Goal: Task Accomplishment & Management: Complete application form

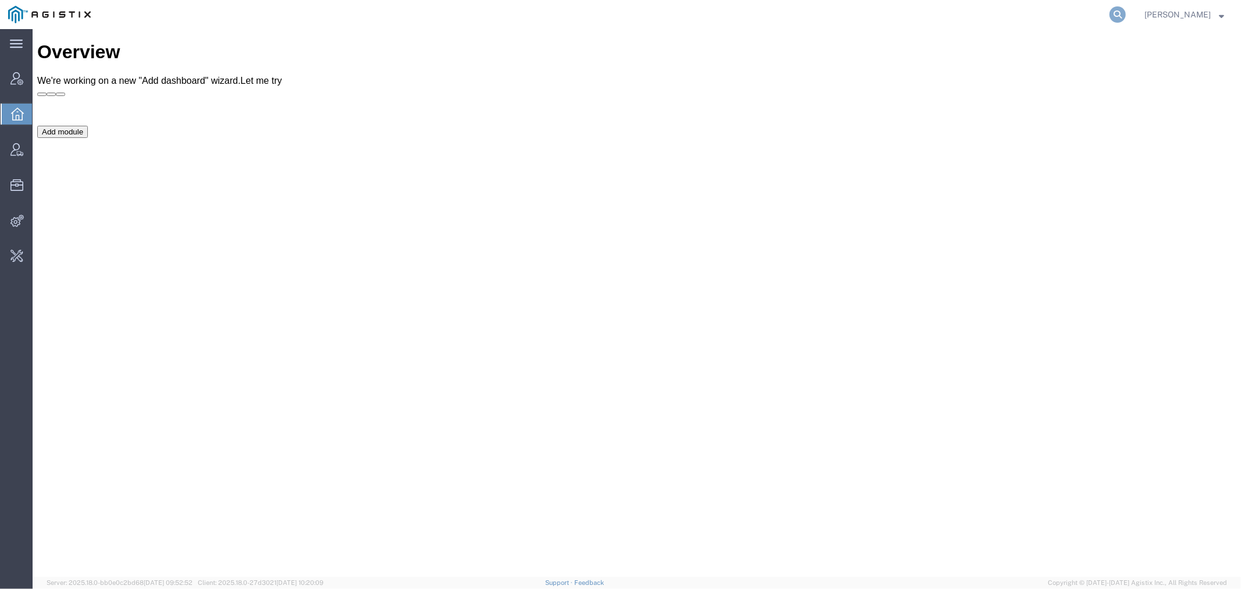
click at [1126, 13] on icon at bounding box center [1118, 14] width 16 height 16
click at [40, 223] on span "Integrations" at bounding box center [36, 220] width 8 height 23
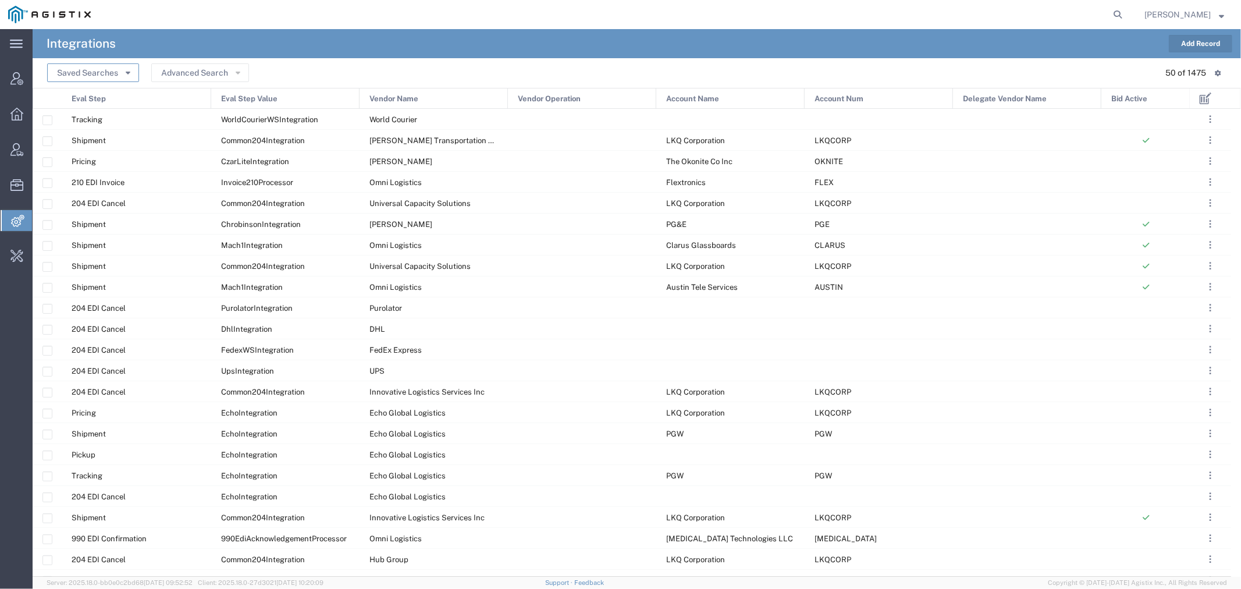
click at [112, 73] on button "Saved Searches" at bounding box center [93, 72] width 92 height 19
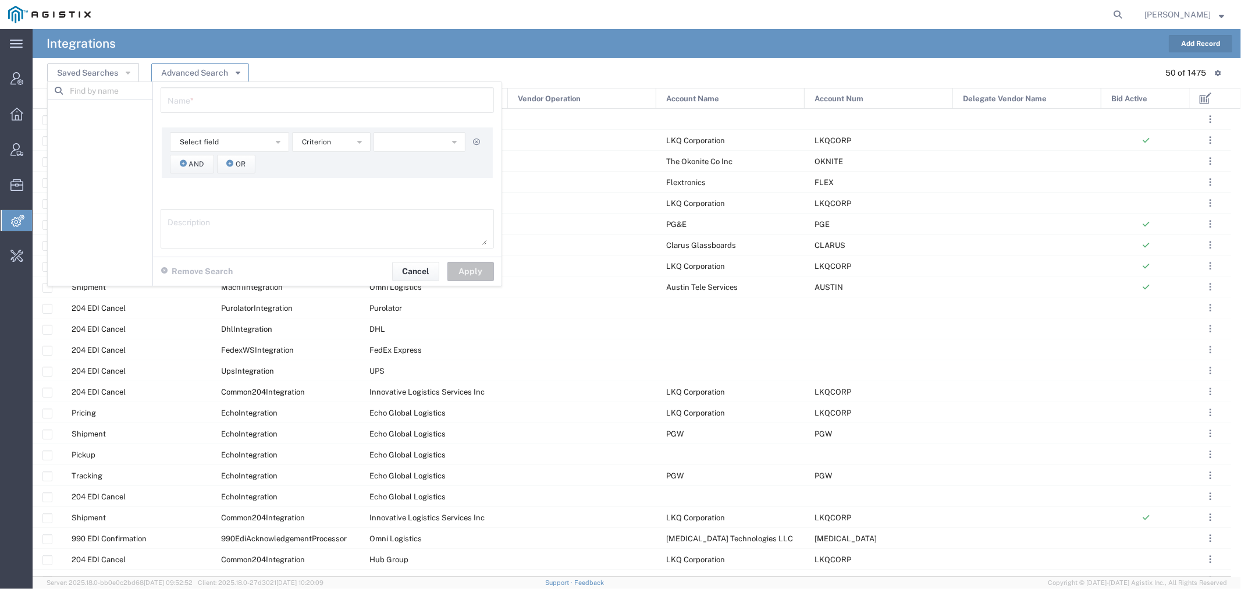
click at [199, 72] on button "Advanced Search" at bounding box center [200, 72] width 98 height 19
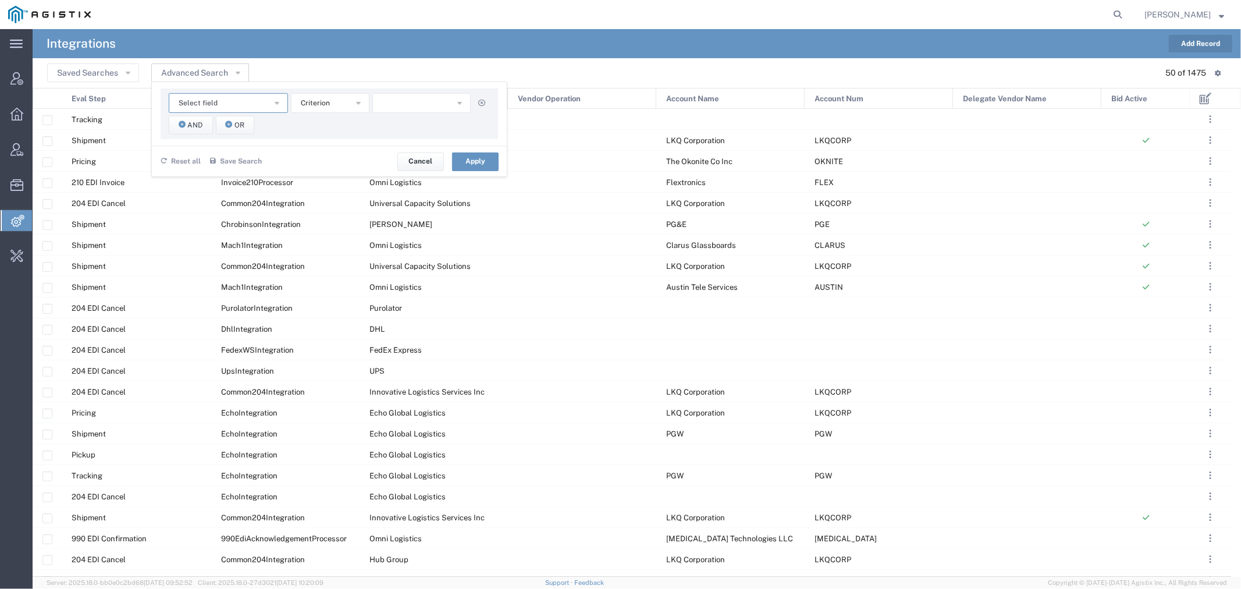
click at [200, 101] on span "Select field" at bounding box center [198, 103] width 39 height 11
click at [230, 176] on span "Eval Step" at bounding box center [228, 173] width 117 height 15
click at [394, 99] on button "button" at bounding box center [421, 103] width 98 height 20
type input "TRACK"
drag, startPoint x: 404, startPoint y: 208, endPoint x: 289, endPoint y: 178, distance: 119.7
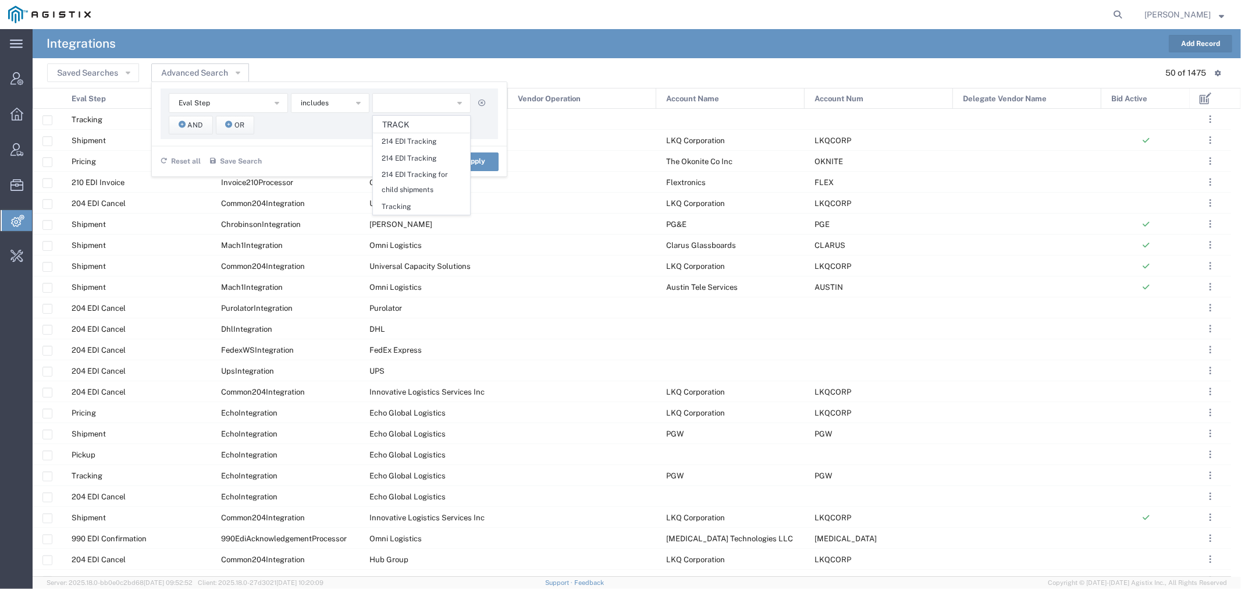
click at [403, 208] on span "Tracking" at bounding box center [422, 206] width 96 height 15
click at [190, 128] on span "And" at bounding box center [195, 125] width 15 height 11
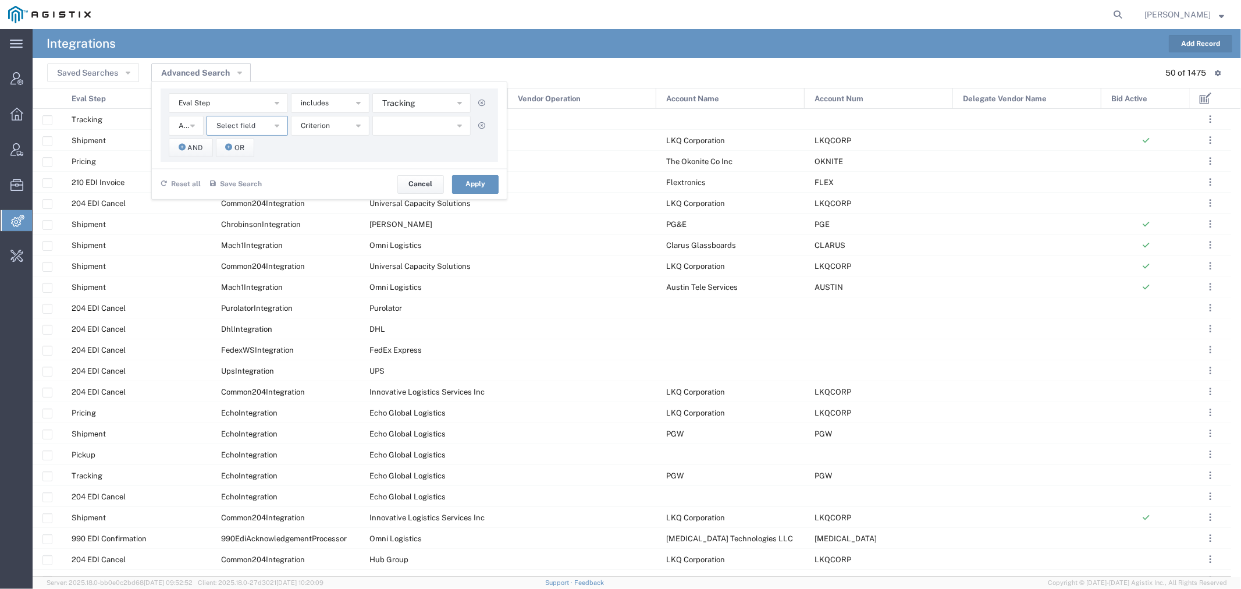
click at [236, 129] on span "Select field" at bounding box center [235, 125] width 39 height 11
click at [255, 223] on span "Eval Step Value" at bounding box center [247, 228] width 79 height 15
click at [406, 123] on button "button" at bounding box center [422, 126] width 97 height 20
type input "DHLREST"
click at [404, 164] on span "DhlRestIntegration" at bounding box center [422, 164] width 96 height 15
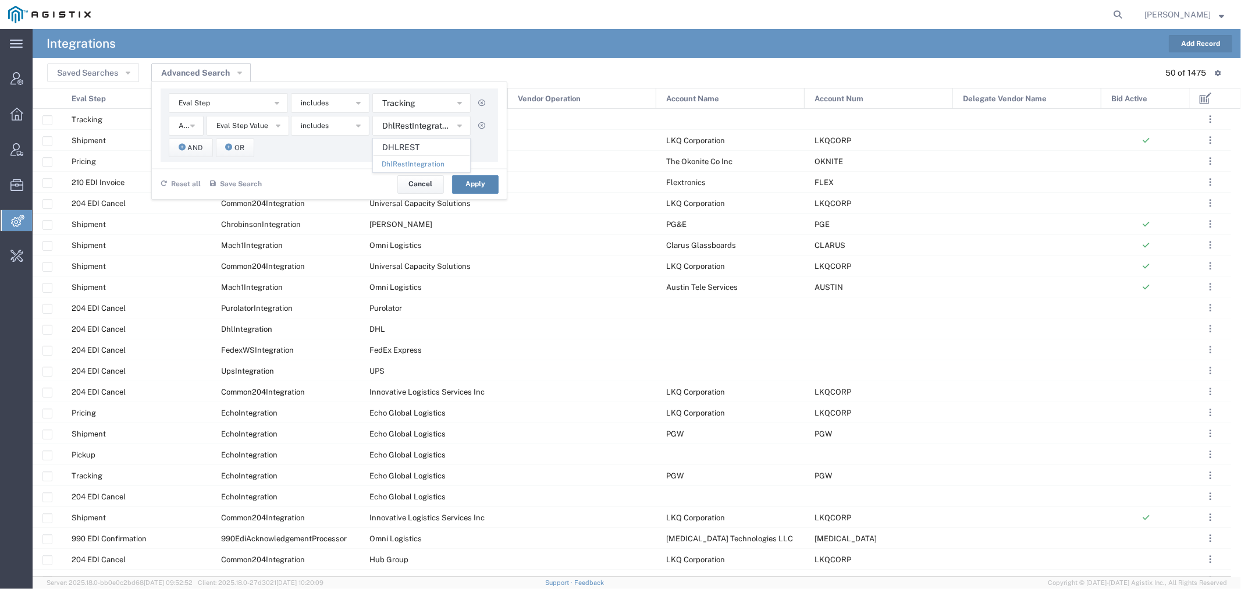
click at [467, 183] on button "Apply" at bounding box center [475, 184] width 47 height 19
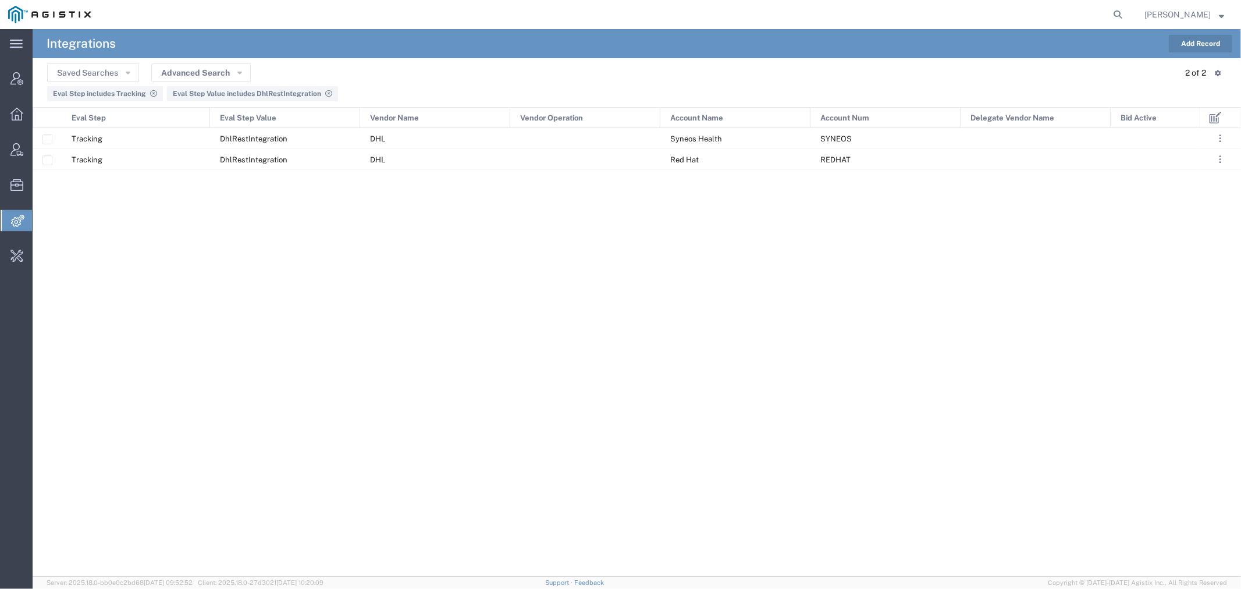
click at [328, 93] on icon at bounding box center [328, 93] width 7 height 7
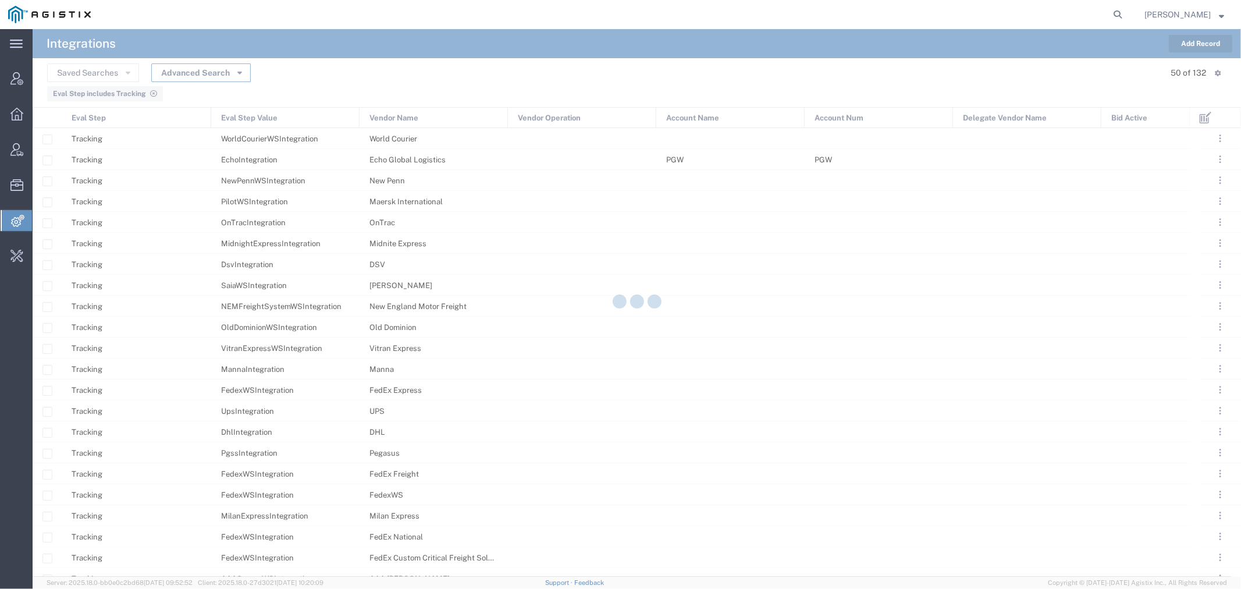
click at [176, 71] on button "Advanced Search" at bounding box center [201, 72] width 100 height 19
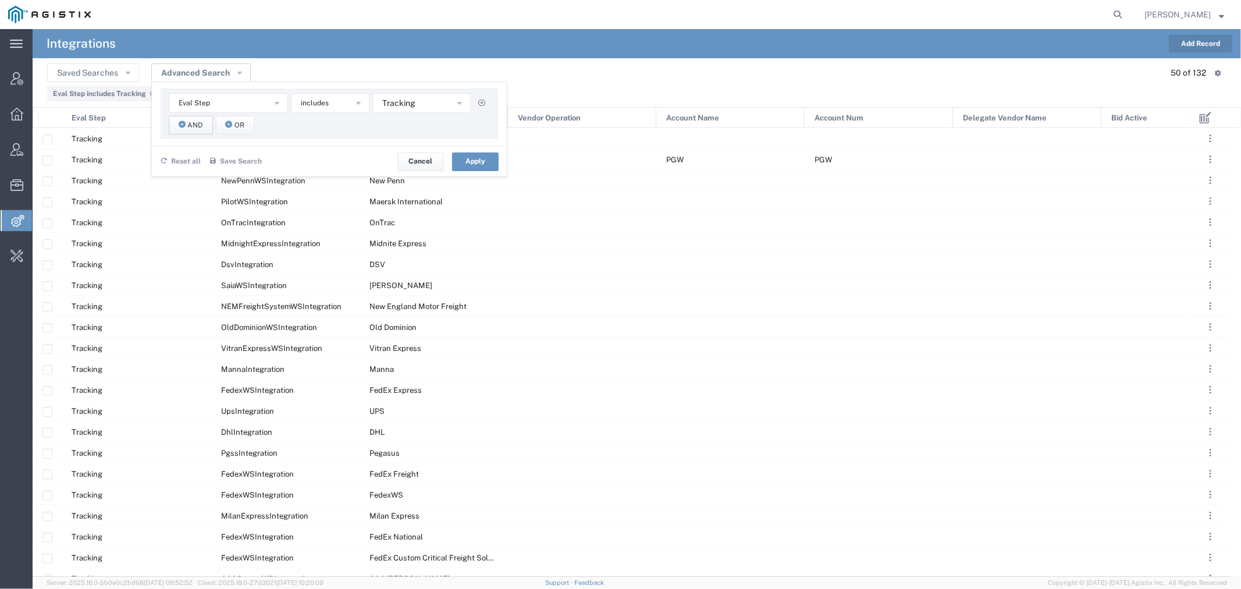
click at [183, 126] on icon "button" at bounding box center [182, 125] width 7 height 8
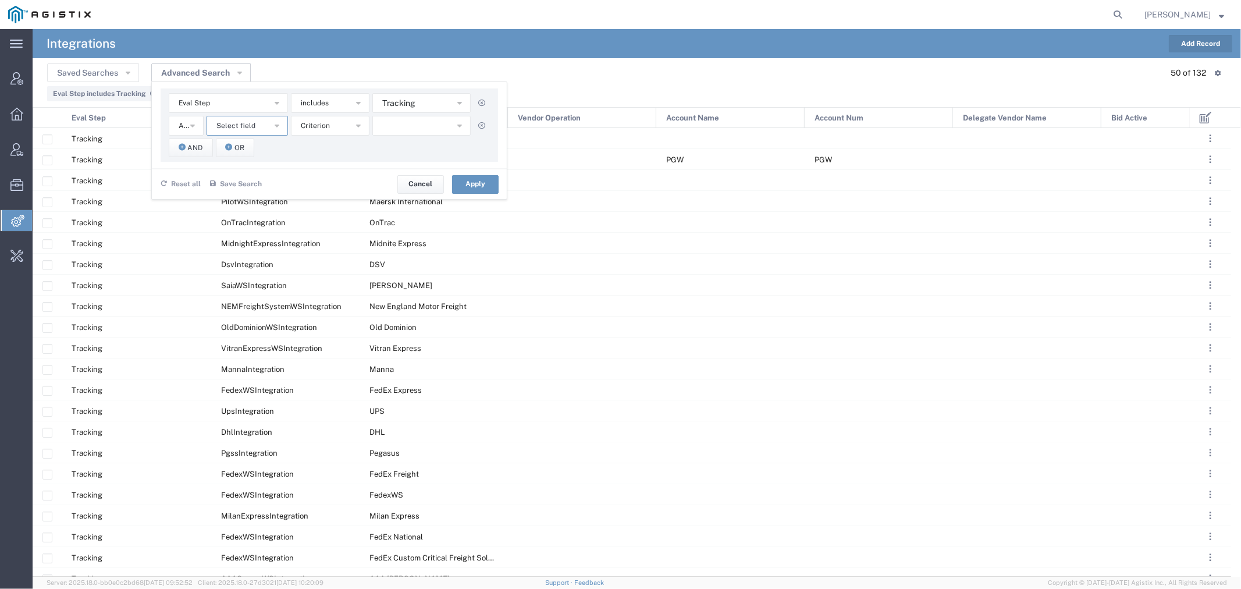
click at [258, 129] on button "Select field" at bounding box center [247, 126] width 81 height 20
click at [263, 231] on span "Eval Step Value" at bounding box center [247, 228] width 79 height 15
click at [396, 124] on button "button" at bounding box center [422, 126] width 97 height 20
type input "D"
type input "UPSREST"
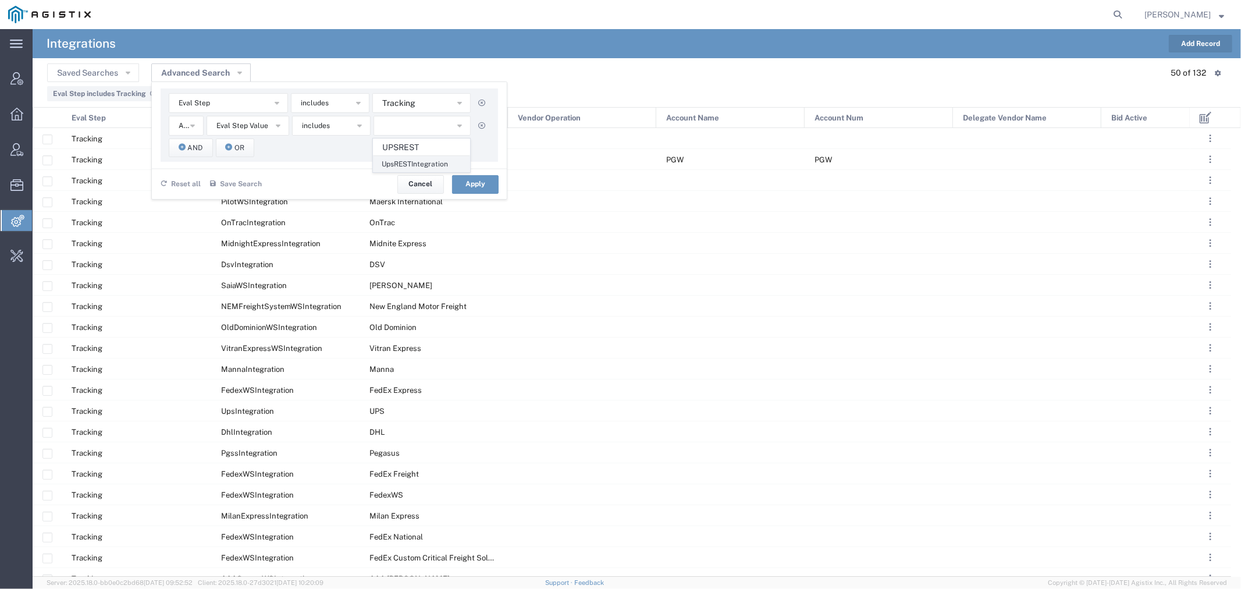
click at [406, 161] on span "UpsRESTIntegration" at bounding box center [422, 164] width 96 height 15
click at [484, 181] on button "Apply" at bounding box center [475, 184] width 47 height 19
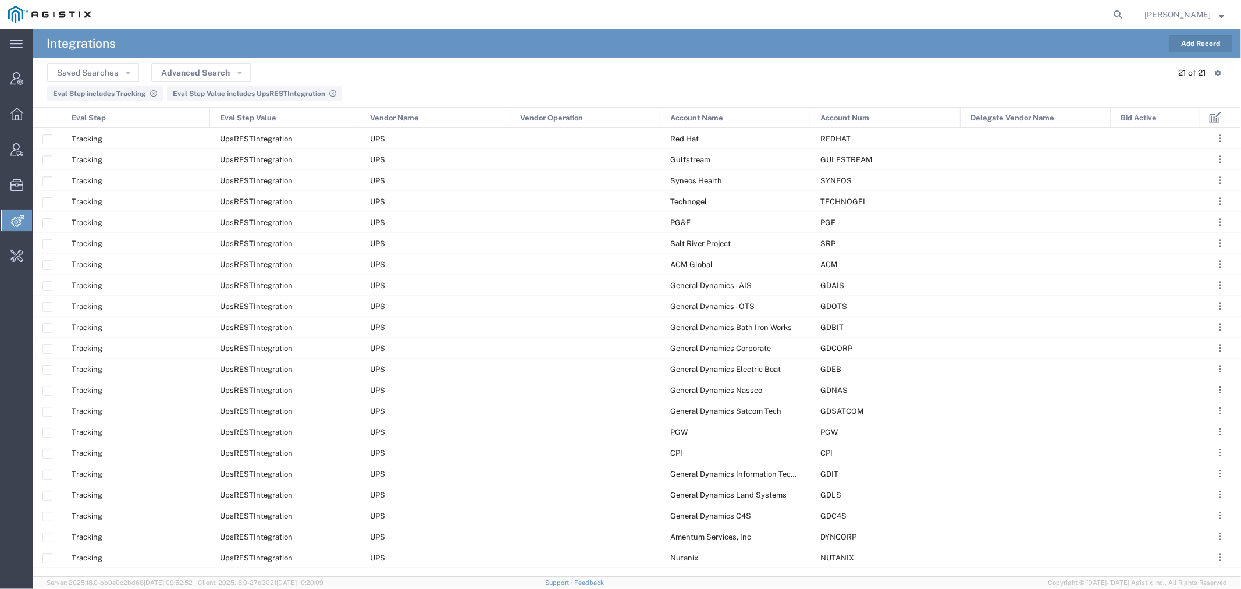
click at [869, 117] on div "Account Num" at bounding box center [886, 118] width 150 height 21
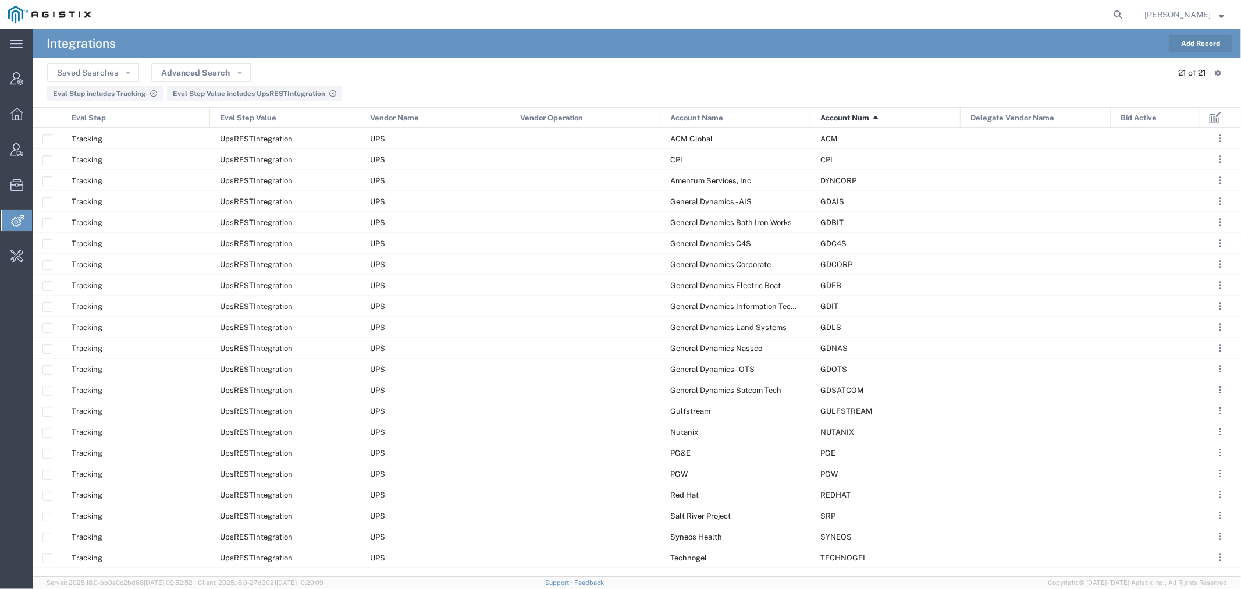
click at [1183, 47] on button "Add Record" at bounding box center [1200, 43] width 63 height 17
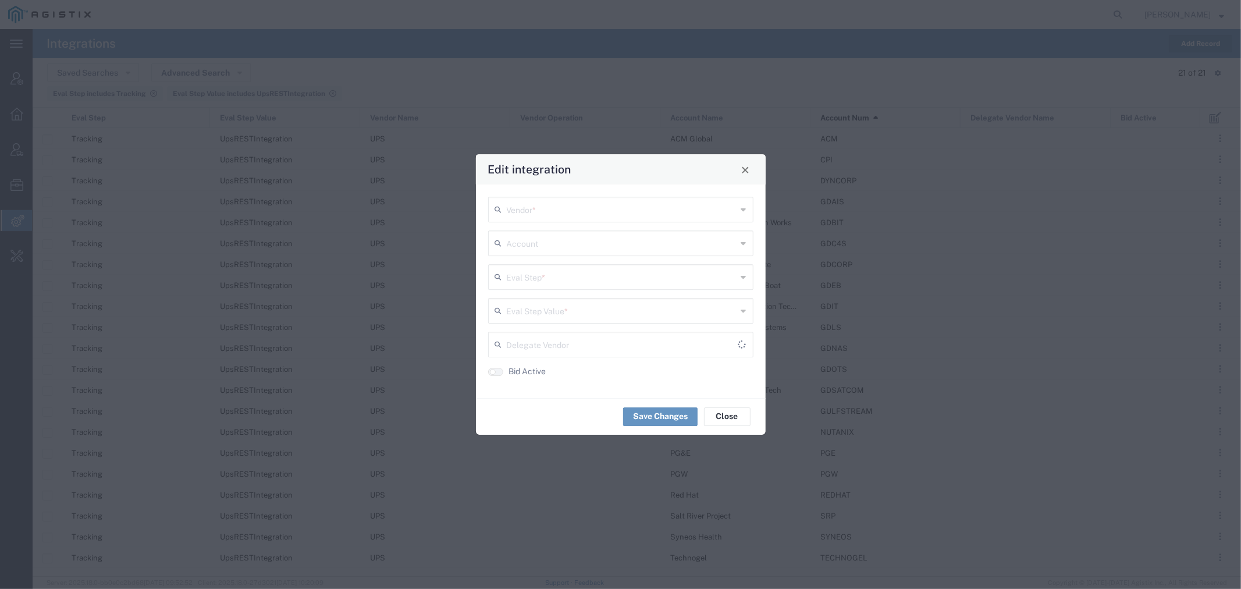
click at [562, 214] on input "text" at bounding box center [622, 208] width 230 height 20
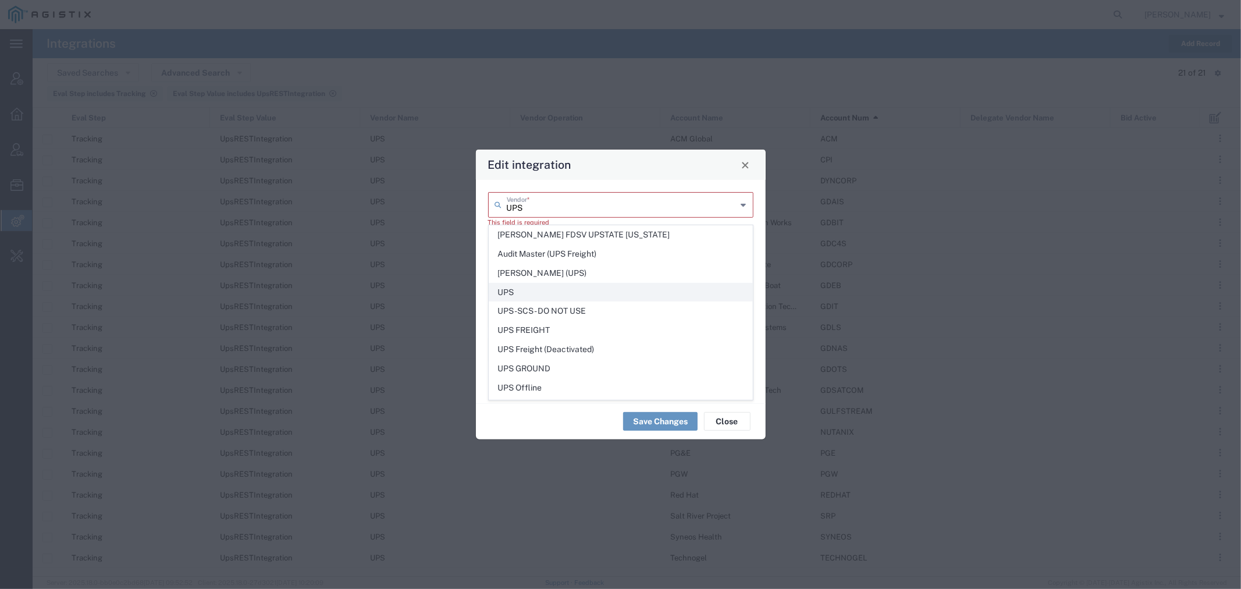
type input "UPS"
click at [509, 289] on span "UPS" at bounding box center [620, 292] width 263 height 18
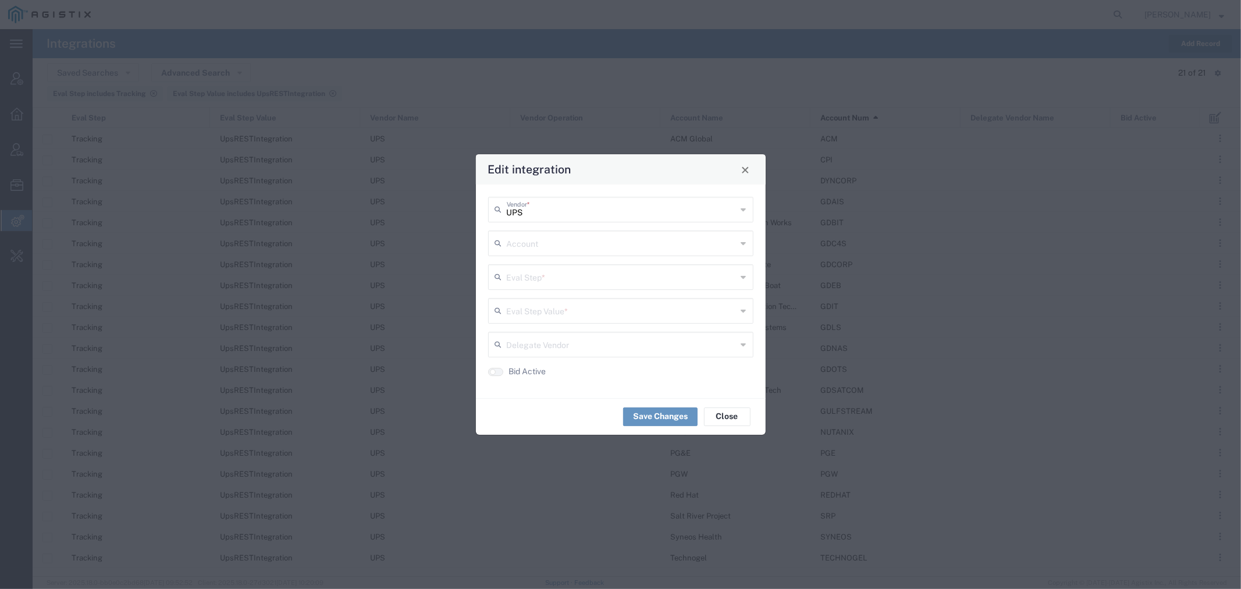
click at [528, 244] on input "text" at bounding box center [622, 242] width 230 height 20
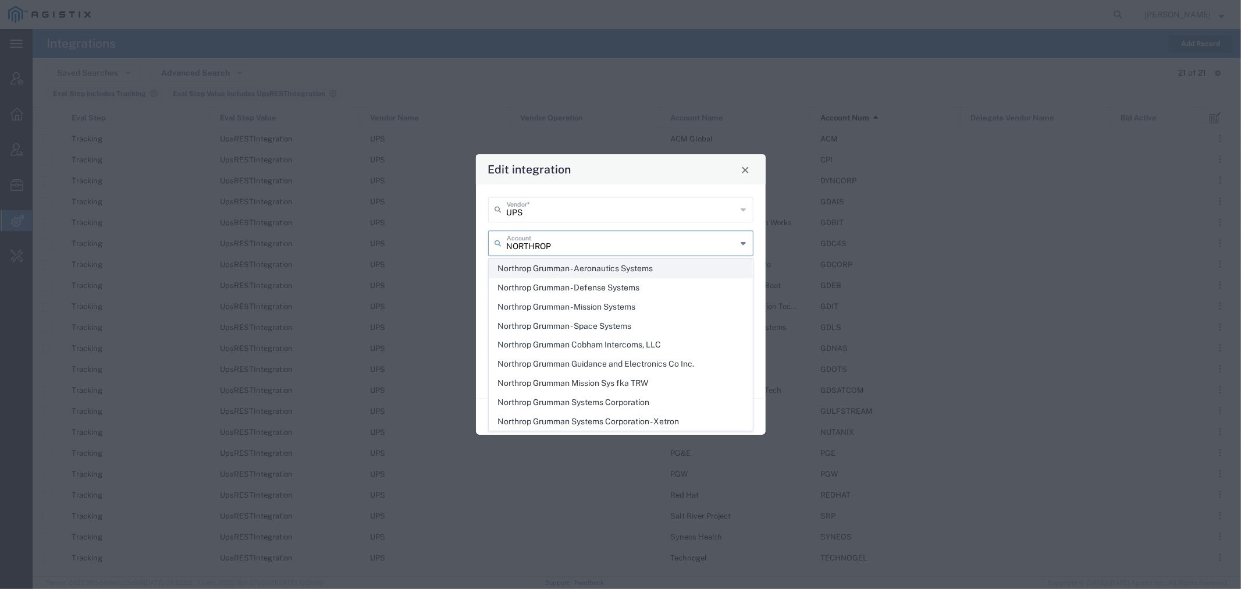
click at [552, 274] on span "Northrop Grumman - Aeronautics Systems" at bounding box center [620, 269] width 263 height 18
type input "Northrop Grumman - Aeronautics Systems"
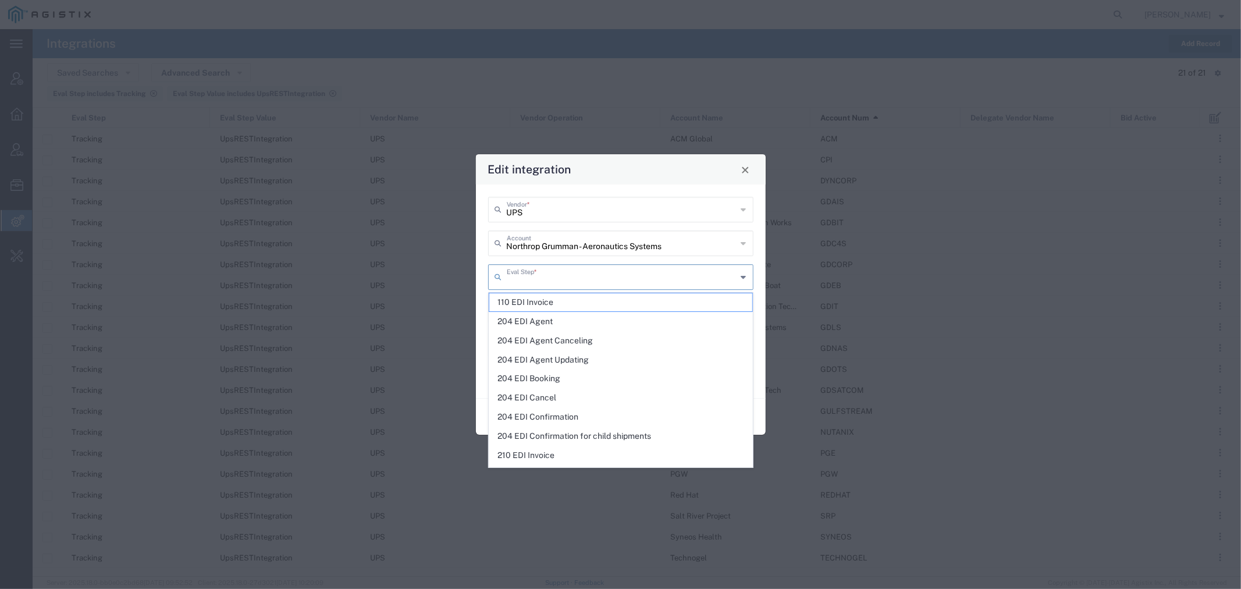
click at [551, 274] on input "text" at bounding box center [622, 276] width 230 height 20
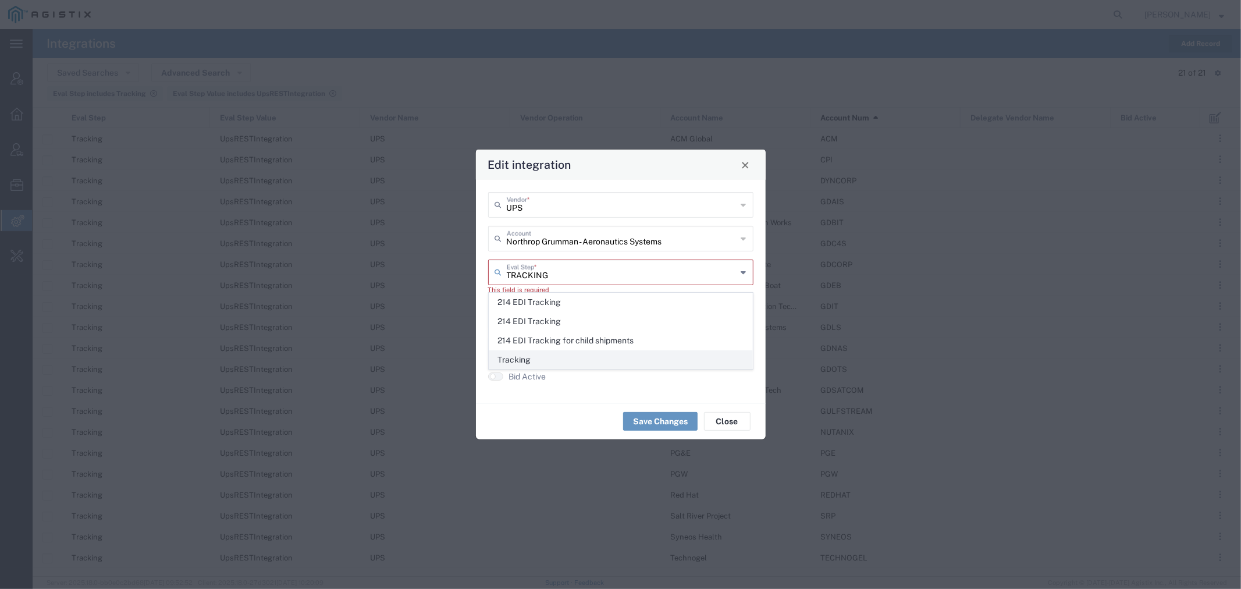
click at [530, 357] on span "Tracking" at bounding box center [620, 360] width 263 height 18
type input "Tracking"
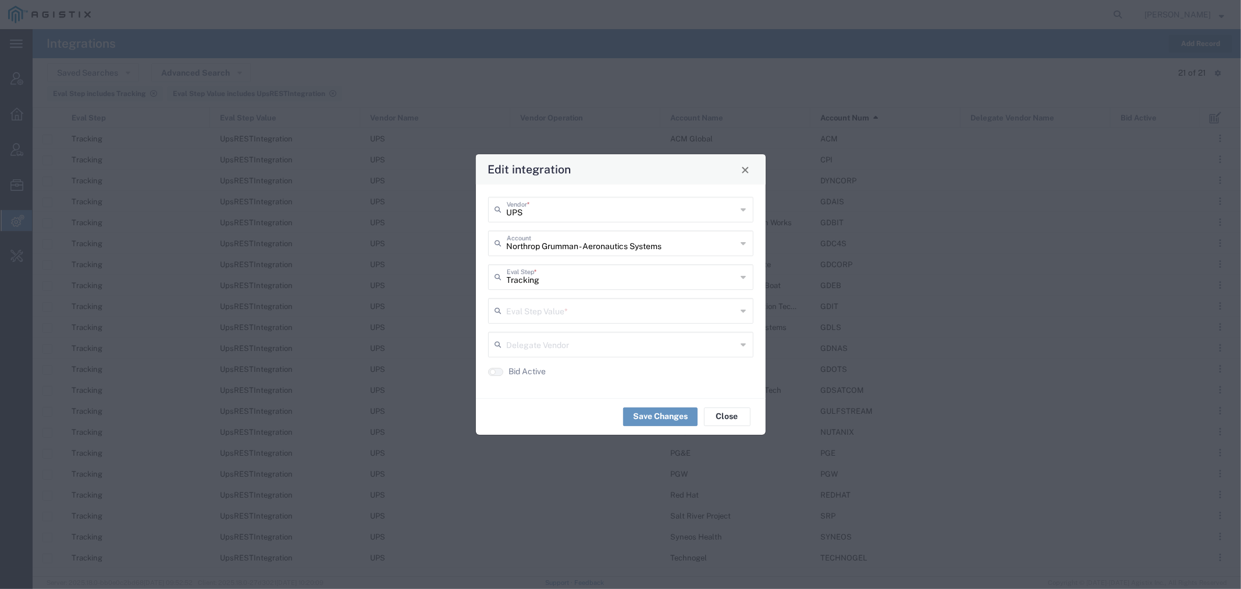
click at [524, 309] on input "text" at bounding box center [622, 310] width 230 height 20
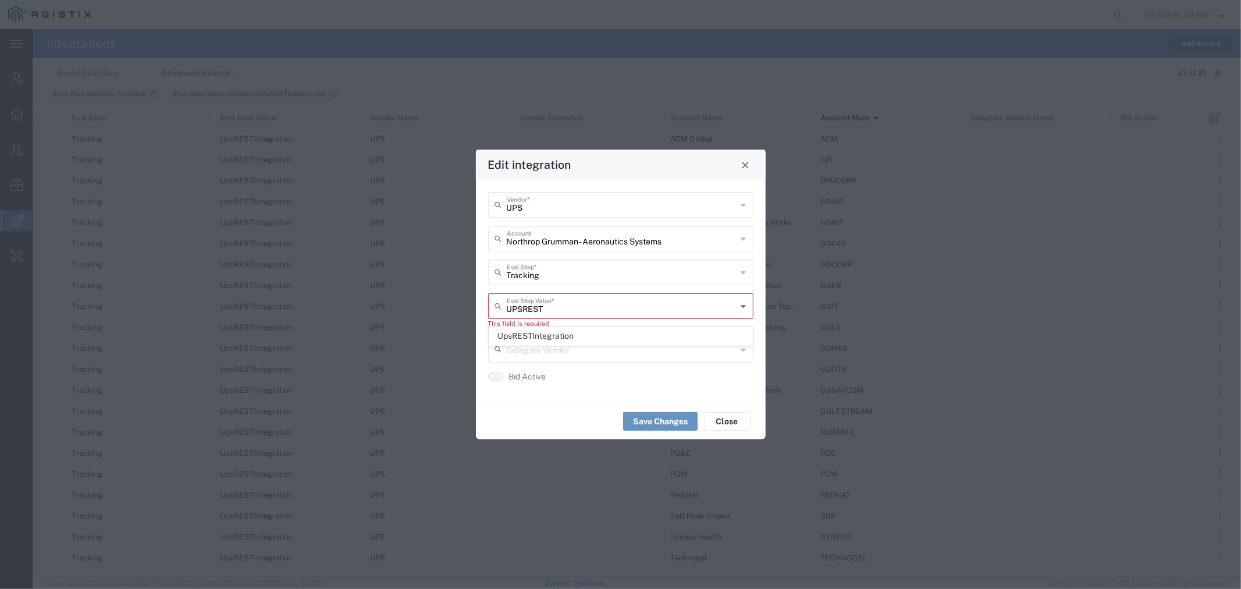
click at [530, 331] on span "UpsRESTIntegration" at bounding box center [620, 336] width 263 height 18
type input "UpsRESTIntegration"
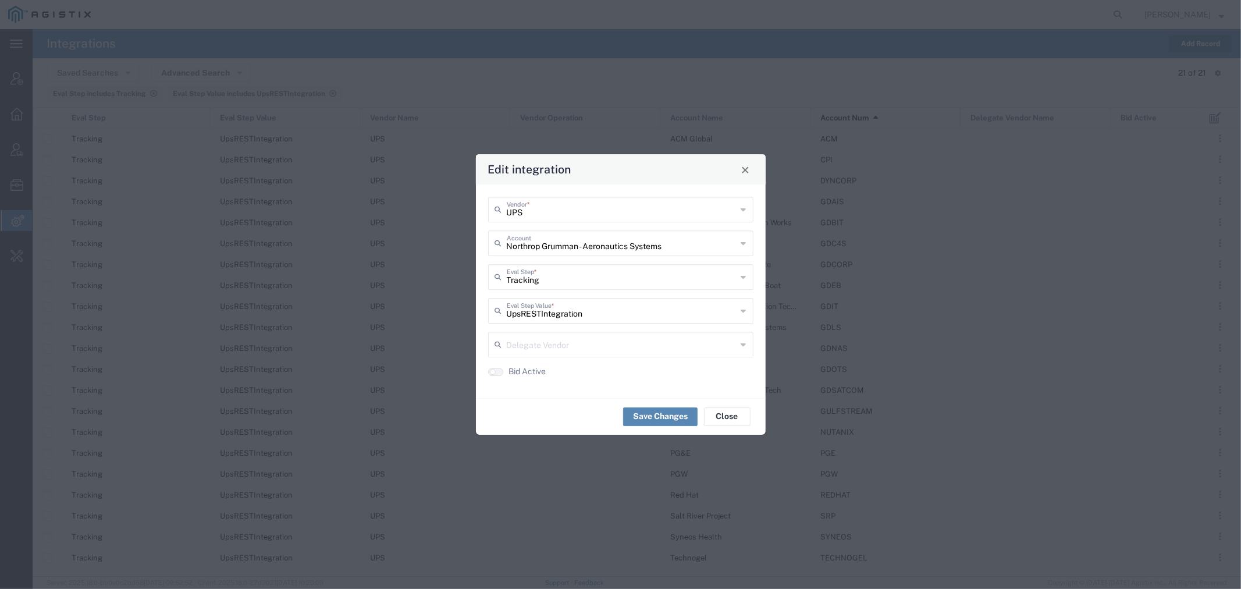
click at [652, 419] on button "Save Changes" at bounding box center [660, 416] width 74 height 19
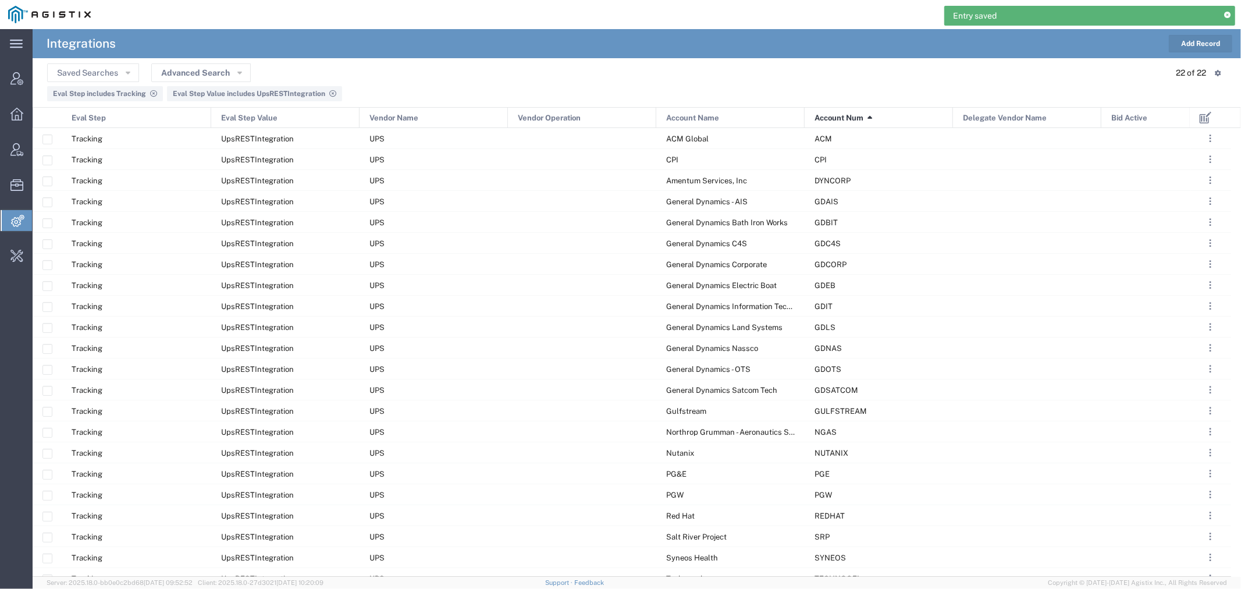
click at [1183, 37] on button "Add Record" at bounding box center [1200, 43] width 63 height 17
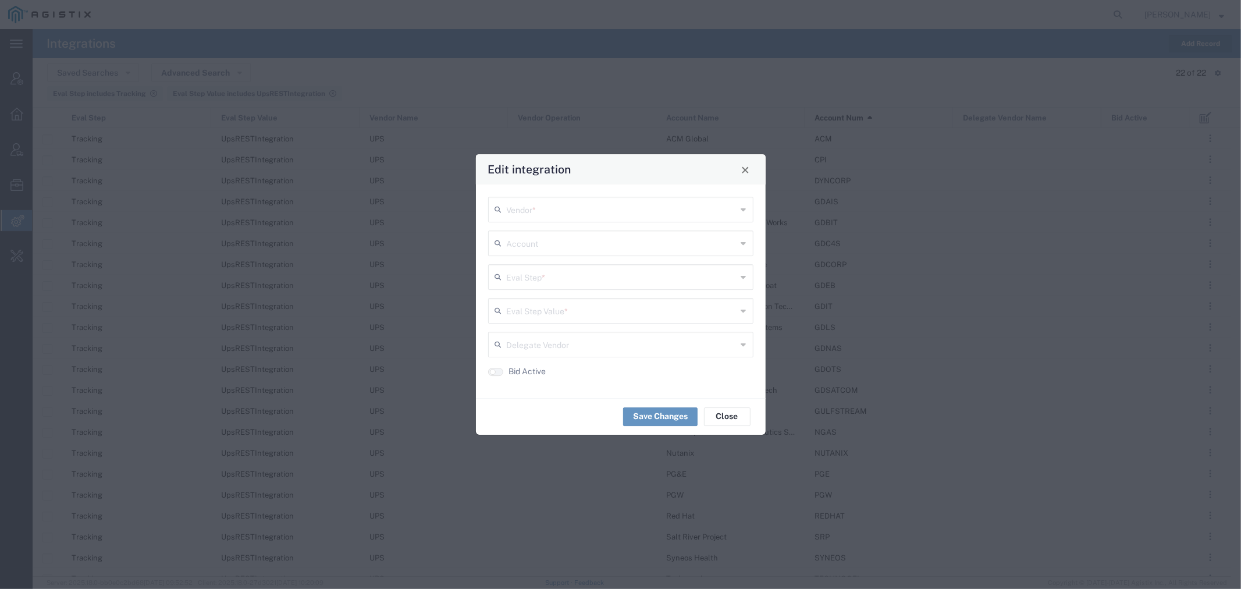
click at [583, 208] on input "text" at bounding box center [622, 208] width 230 height 20
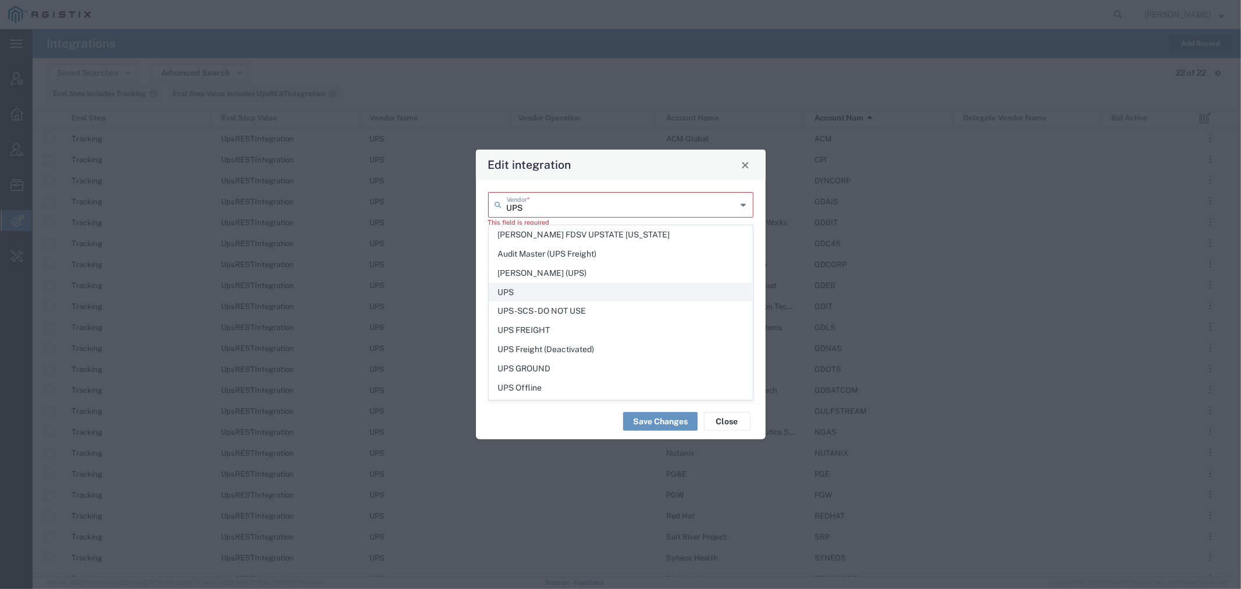
type input "UPS"
click at [533, 293] on span "UPS" at bounding box center [620, 292] width 263 height 18
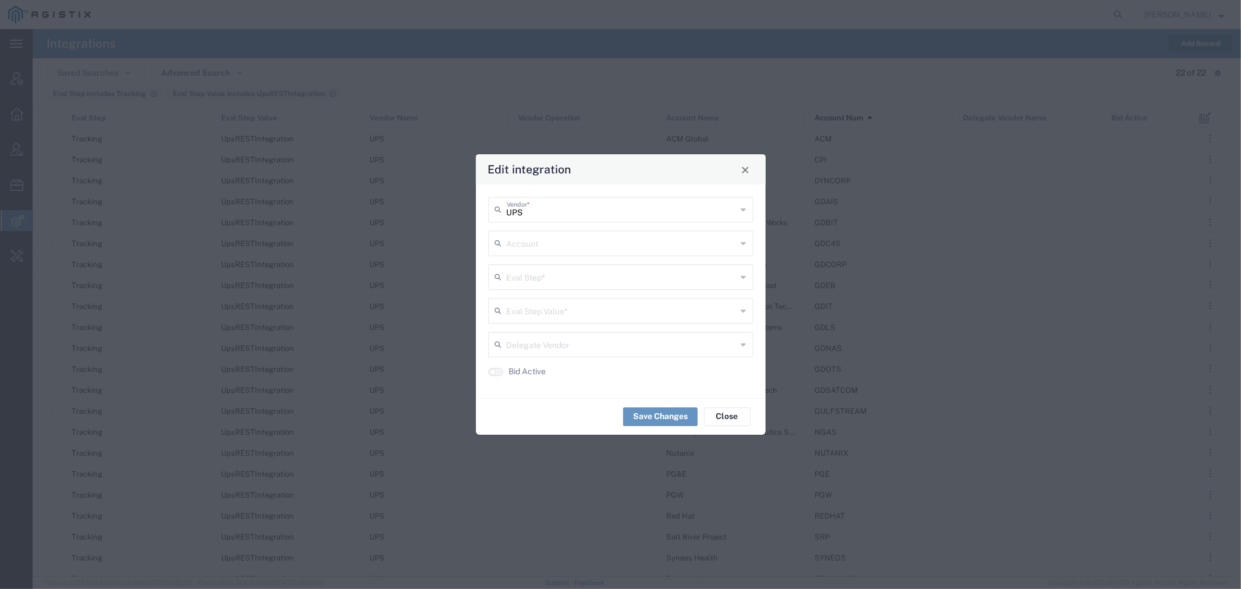
click at [532, 247] on input "text" at bounding box center [622, 242] width 230 height 20
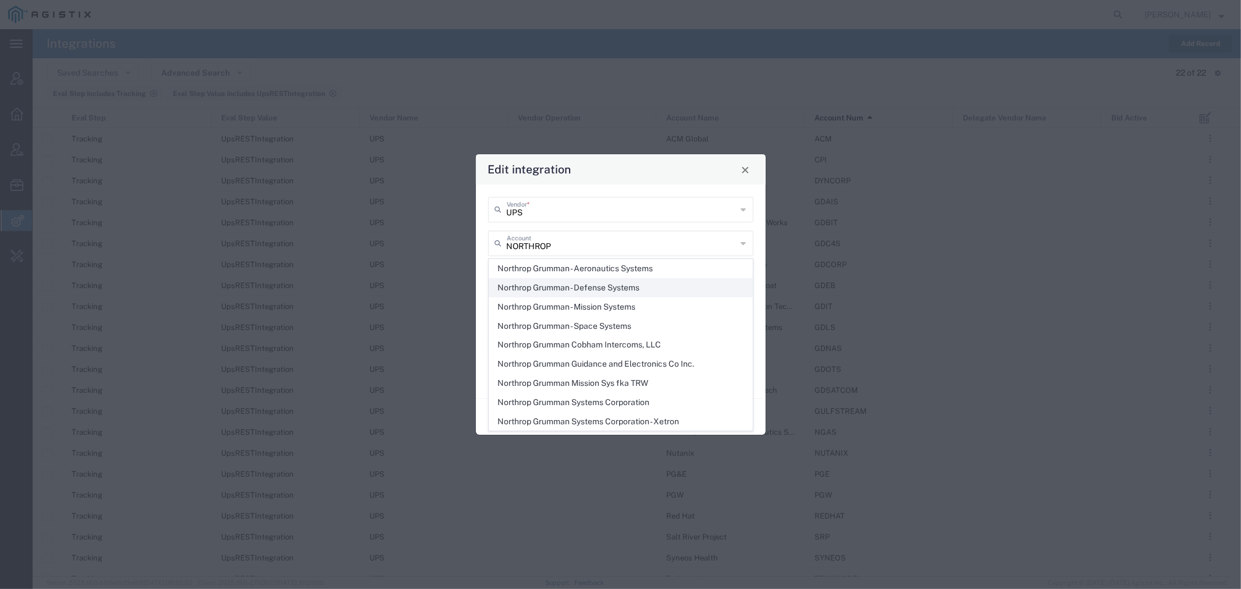
click at [536, 288] on span "Northrop Grumman - Defense Systems" at bounding box center [620, 288] width 263 height 18
type input "Northrop Grumman - Defense Systems"
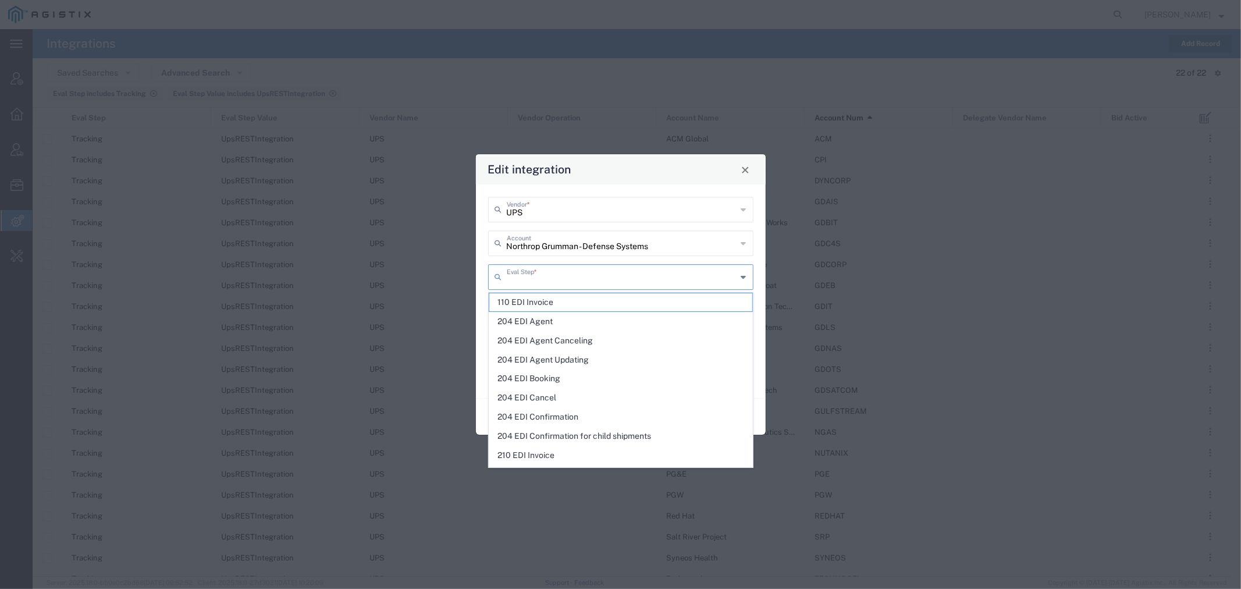
click at [549, 277] on input "text" at bounding box center [622, 276] width 230 height 20
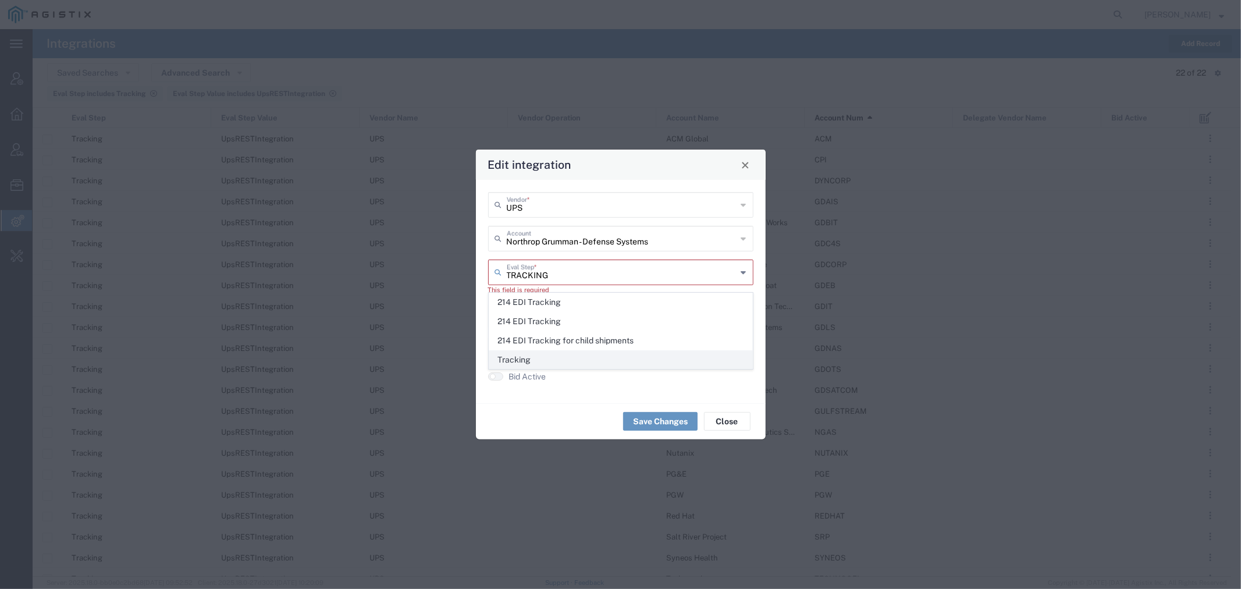
click at [542, 356] on span "Tracking" at bounding box center [620, 360] width 263 height 18
type input "Tracking"
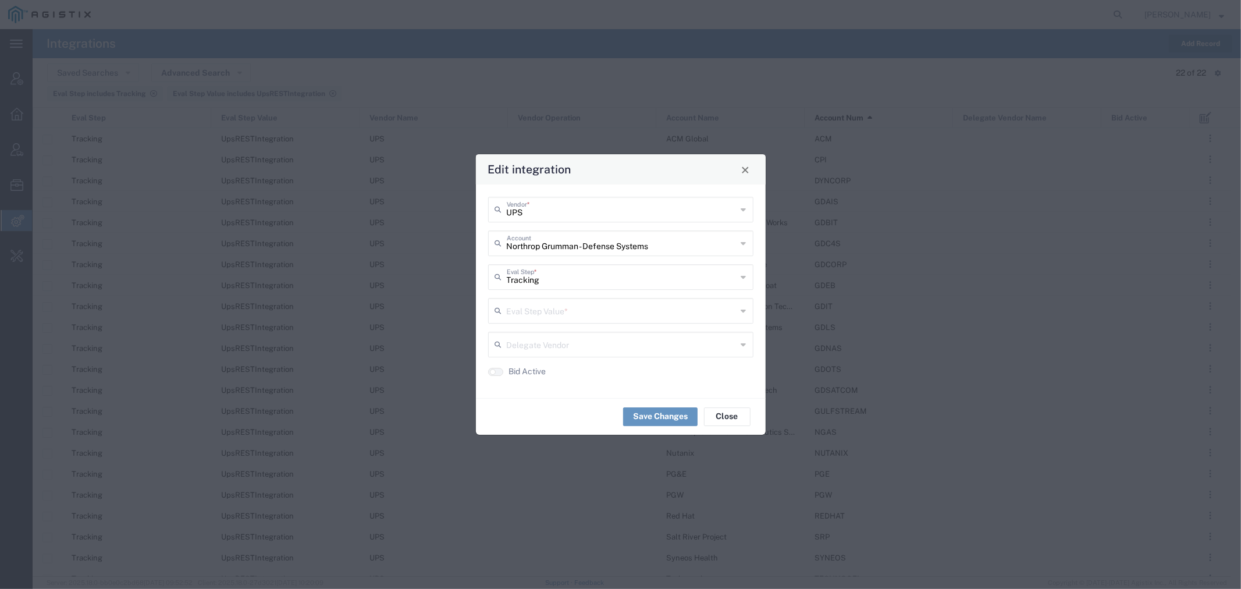
click at [544, 308] on input "text" at bounding box center [622, 310] width 230 height 20
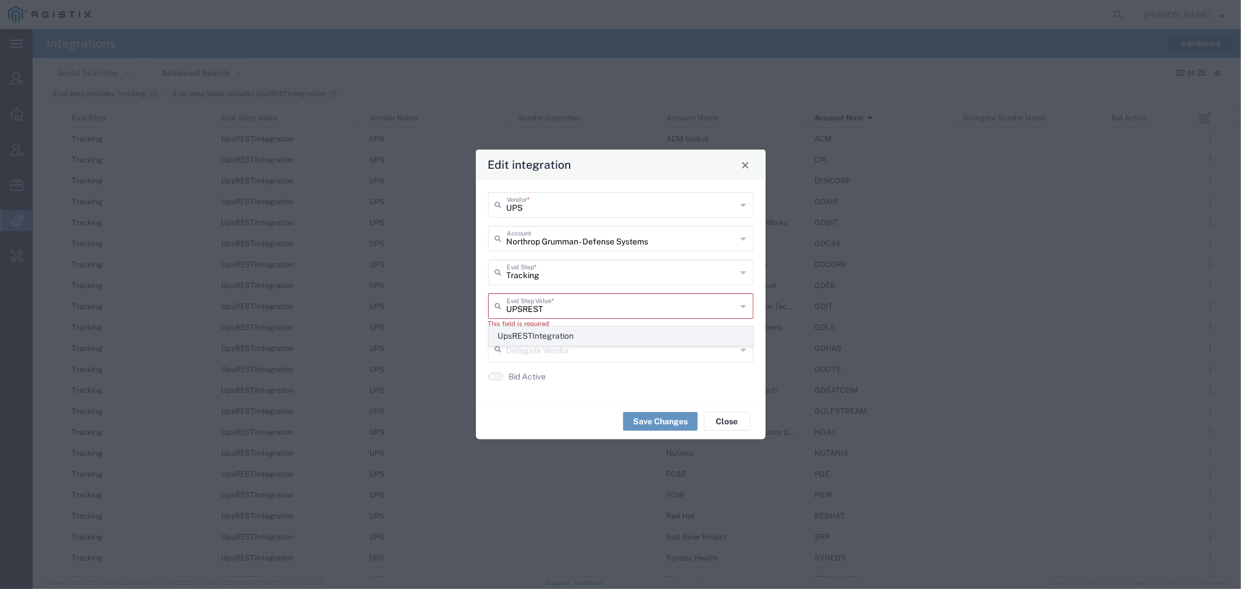
click at [545, 333] on span "UpsRESTIntegration" at bounding box center [620, 336] width 263 height 18
type input "UpsRESTIntegration"
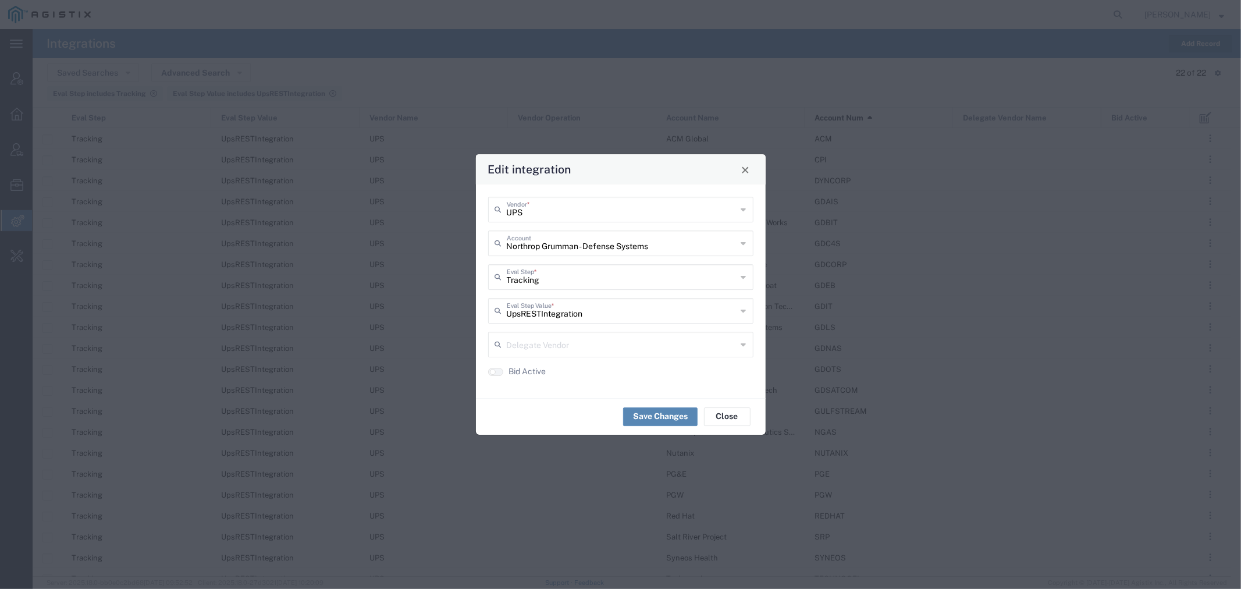
click at [644, 420] on button "Save Changes" at bounding box center [660, 416] width 74 height 19
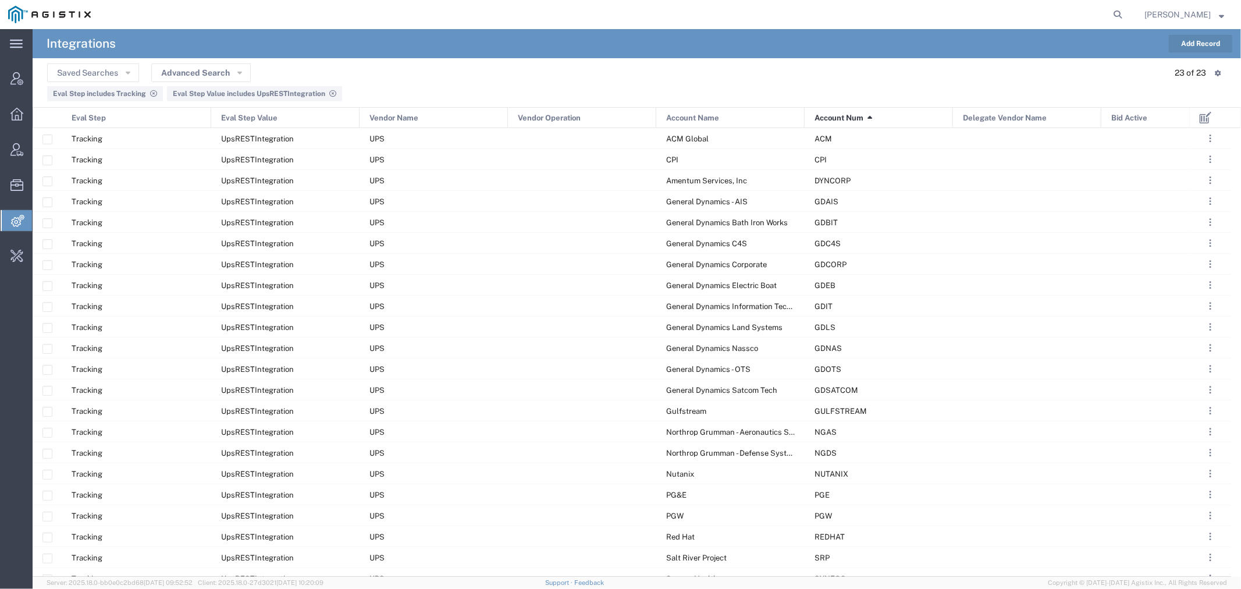
click at [1183, 42] on button "Add Record" at bounding box center [1200, 43] width 63 height 17
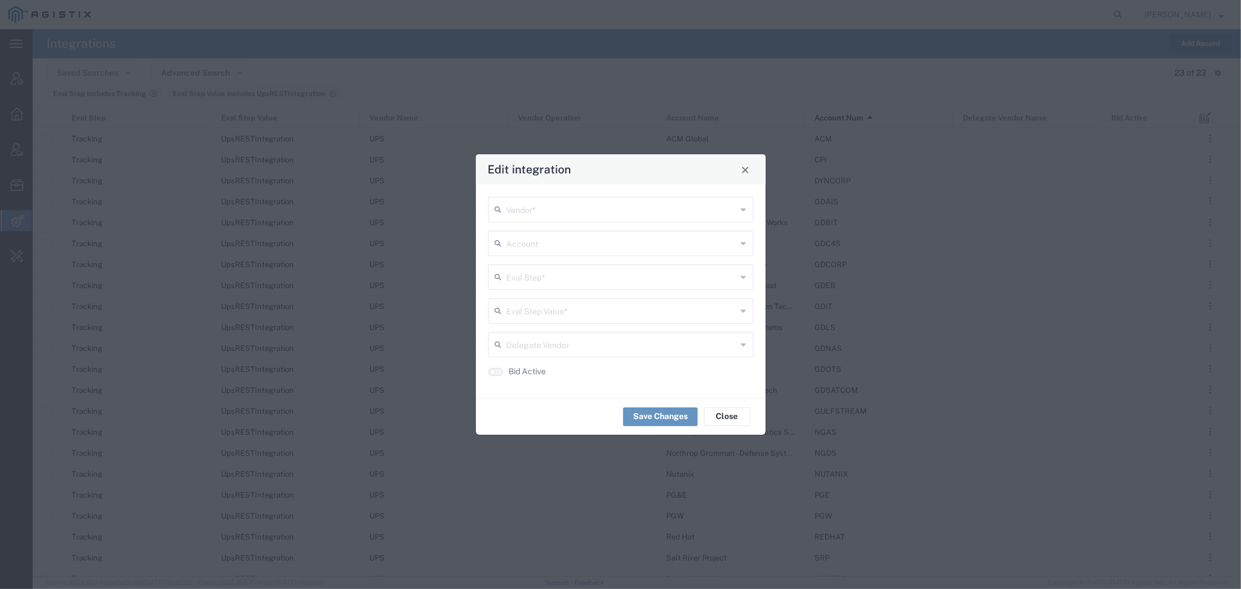
click at [567, 214] on input "text" at bounding box center [622, 208] width 230 height 20
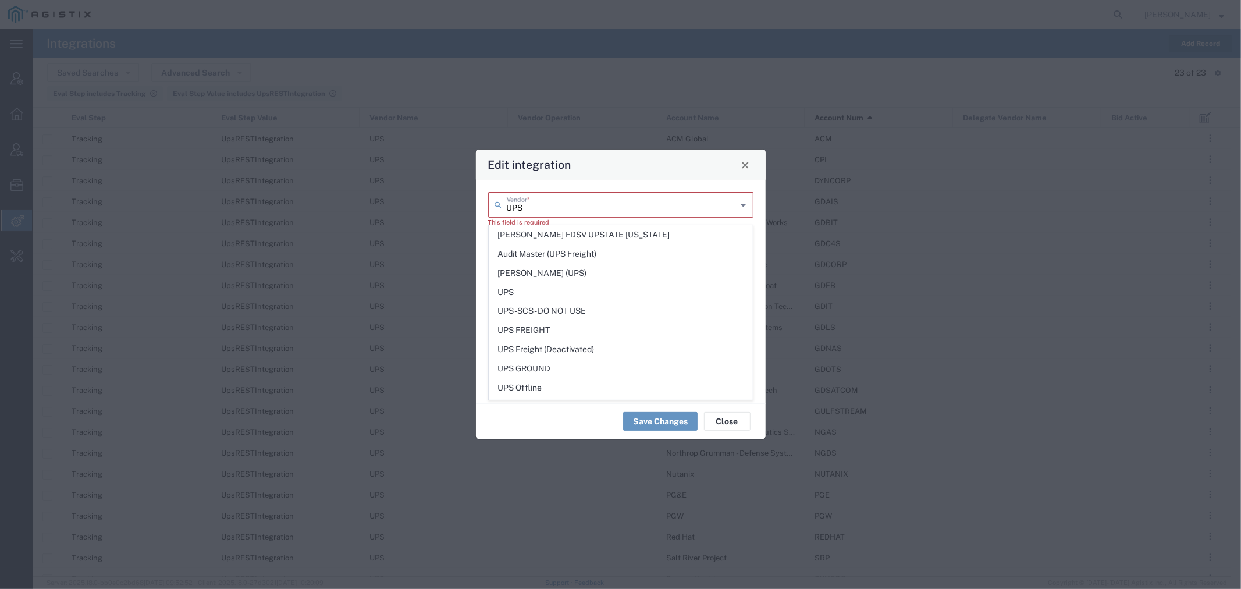
type input "UPS"
click at [541, 293] on span "UPS" at bounding box center [620, 292] width 263 height 18
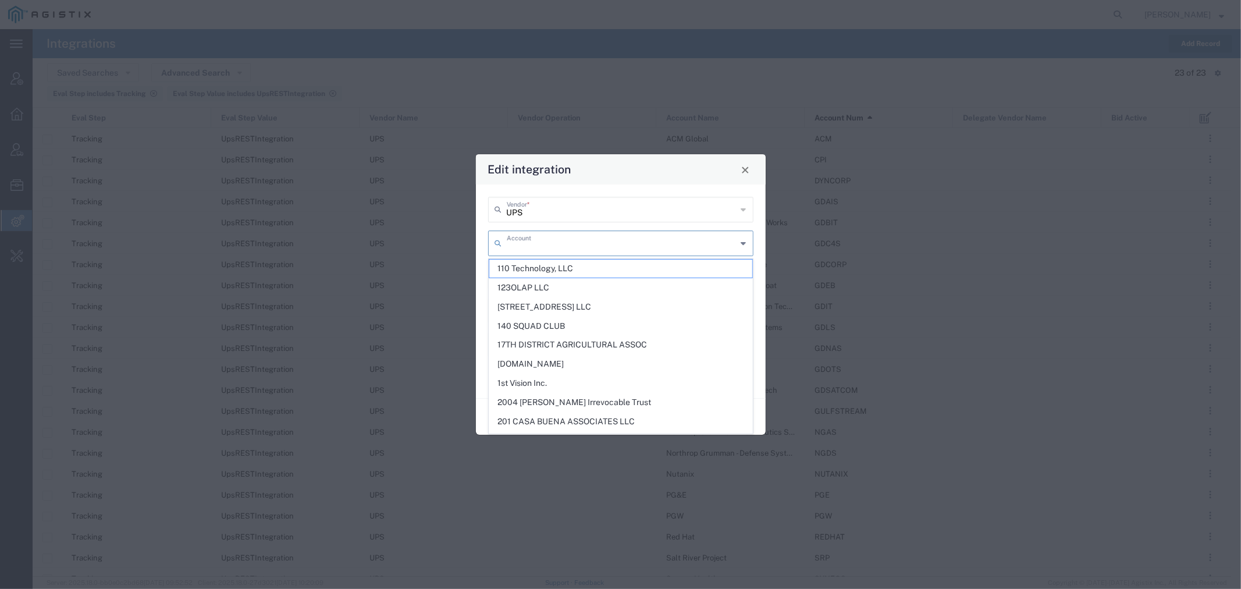
click at [560, 240] on input "text" at bounding box center [622, 242] width 230 height 20
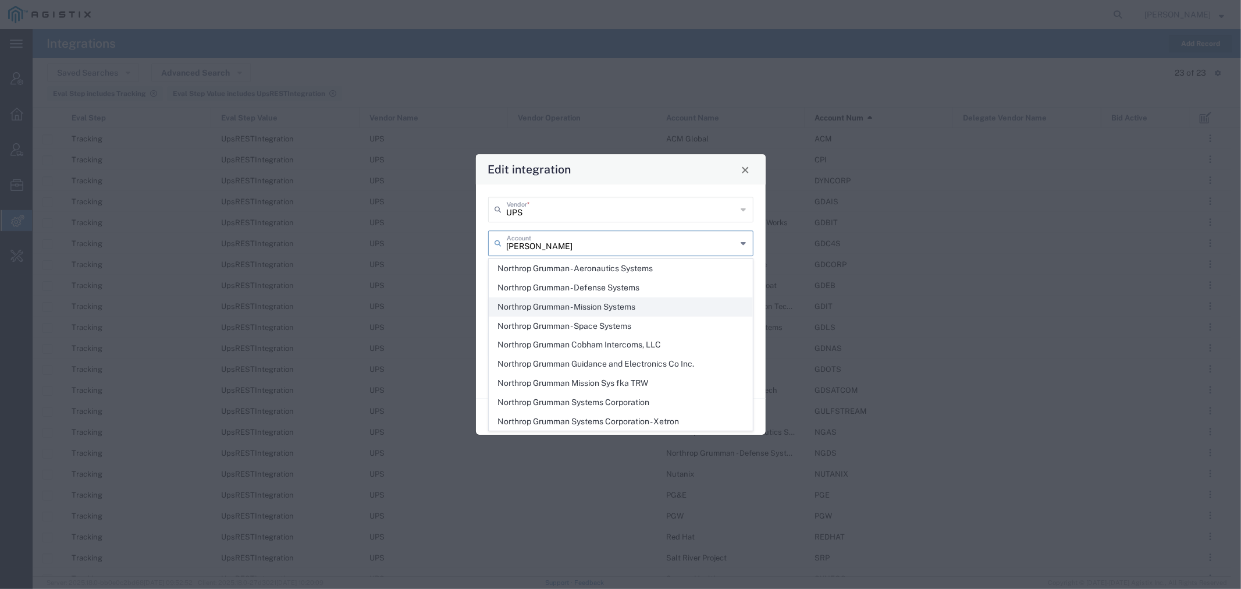
click at [597, 308] on span "Northrop Grumman - Mission Systems" at bounding box center [620, 307] width 263 height 18
type input "Northrop Grumman - Mission Systems"
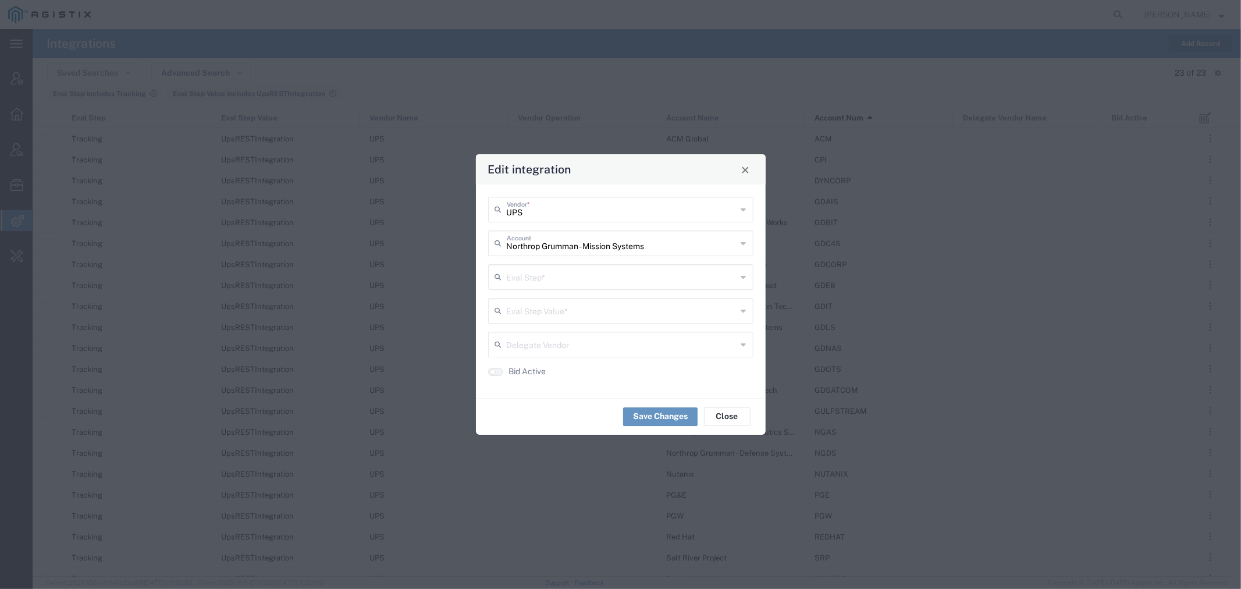
click at [548, 274] on input "text" at bounding box center [622, 276] width 230 height 20
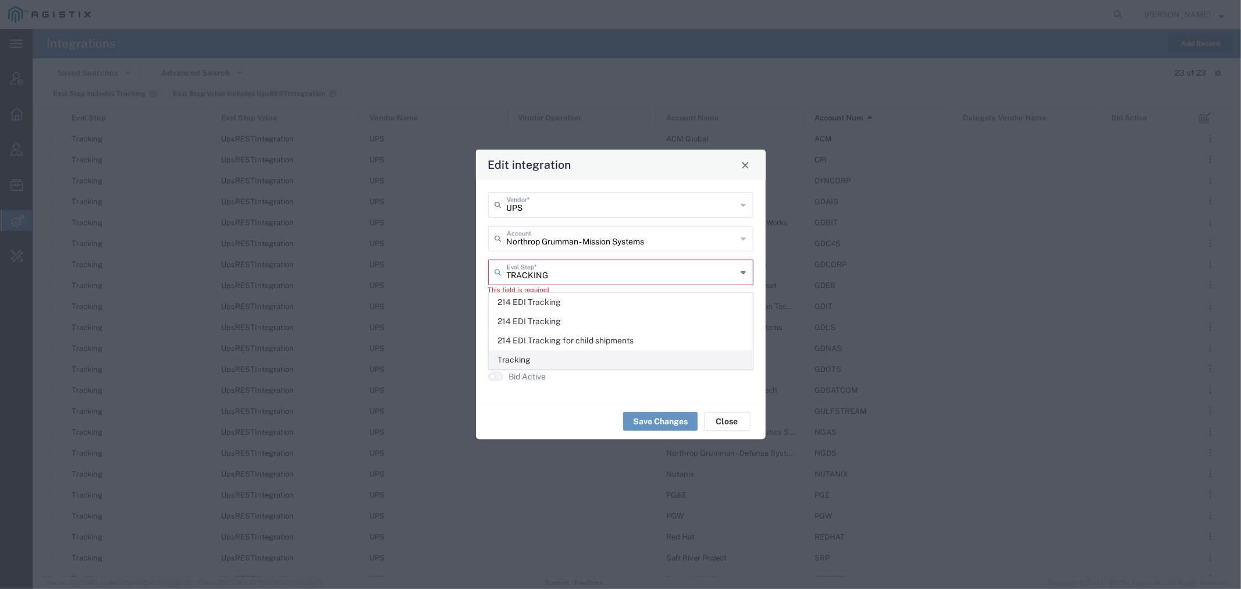
click at [542, 356] on span "Tracking" at bounding box center [620, 360] width 263 height 18
type input "Tracking"
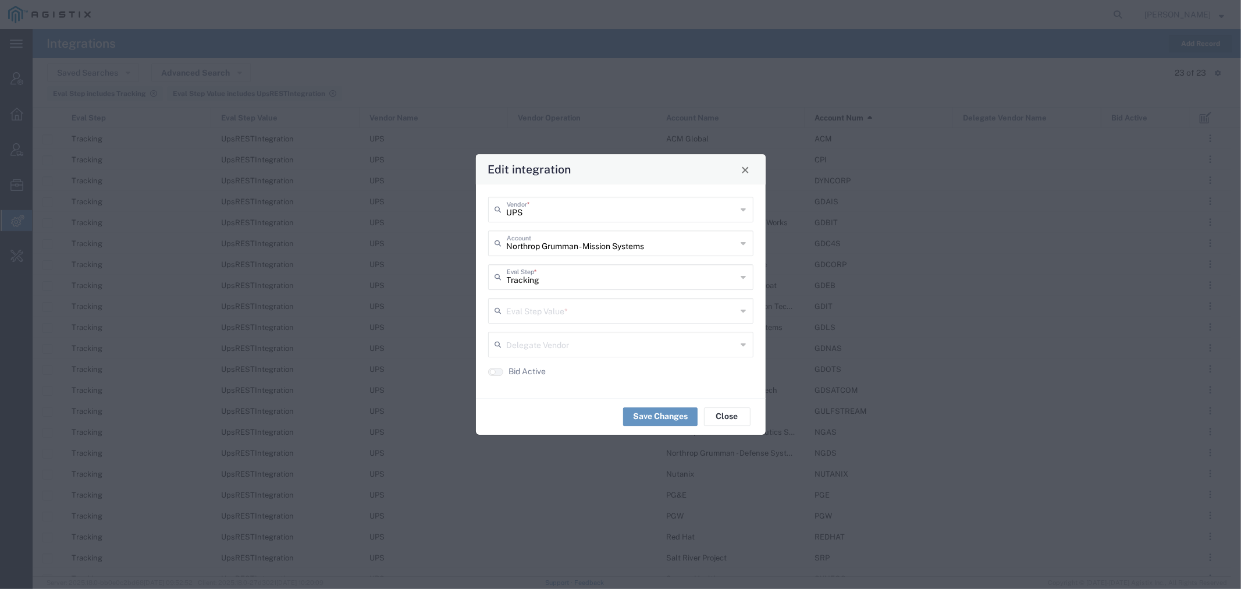
click at [534, 314] on input "text" at bounding box center [622, 310] width 230 height 20
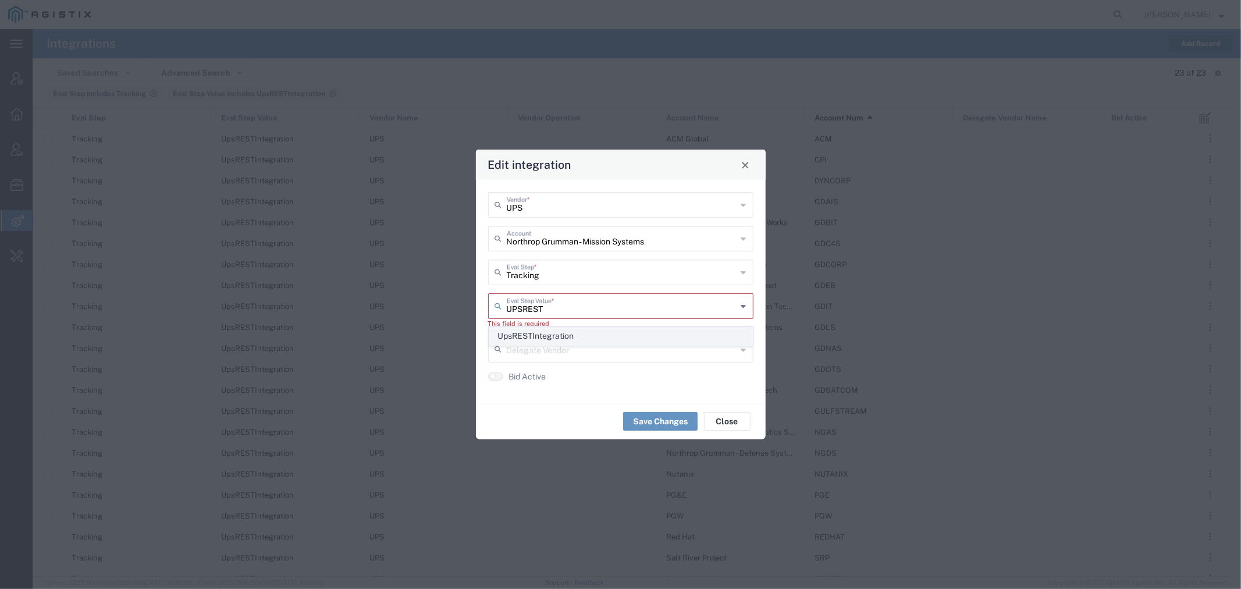
click at [539, 338] on span "UpsRESTIntegration" at bounding box center [620, 336] width 263 height 18
type input "UpsRESTIntegration"
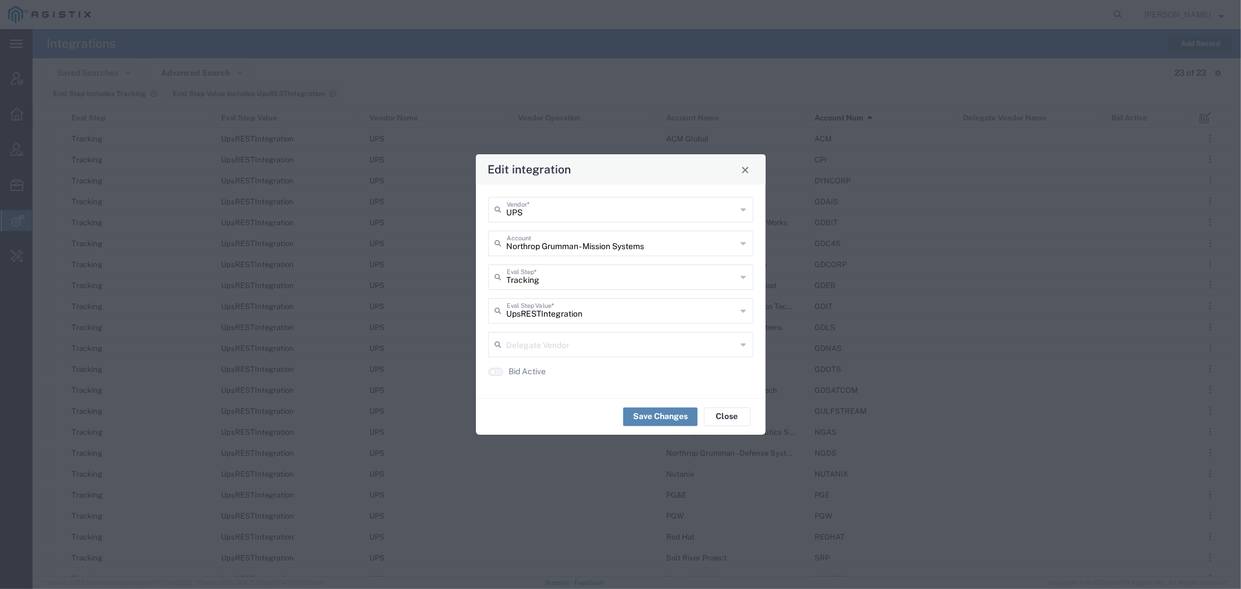
click at [646, 416] on button "Save Changes" at bounding box center [660, 416] width 74 height 19
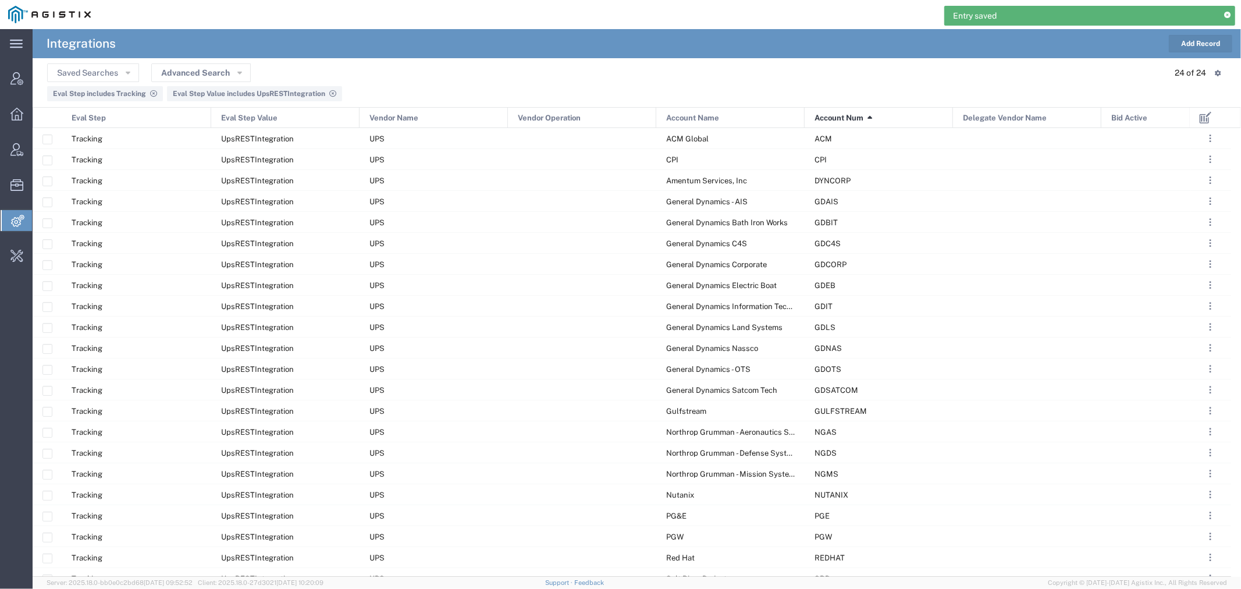
click at [1219, 41] on button "Add Record" at bounding box center [1200, 43] width 63 height 17
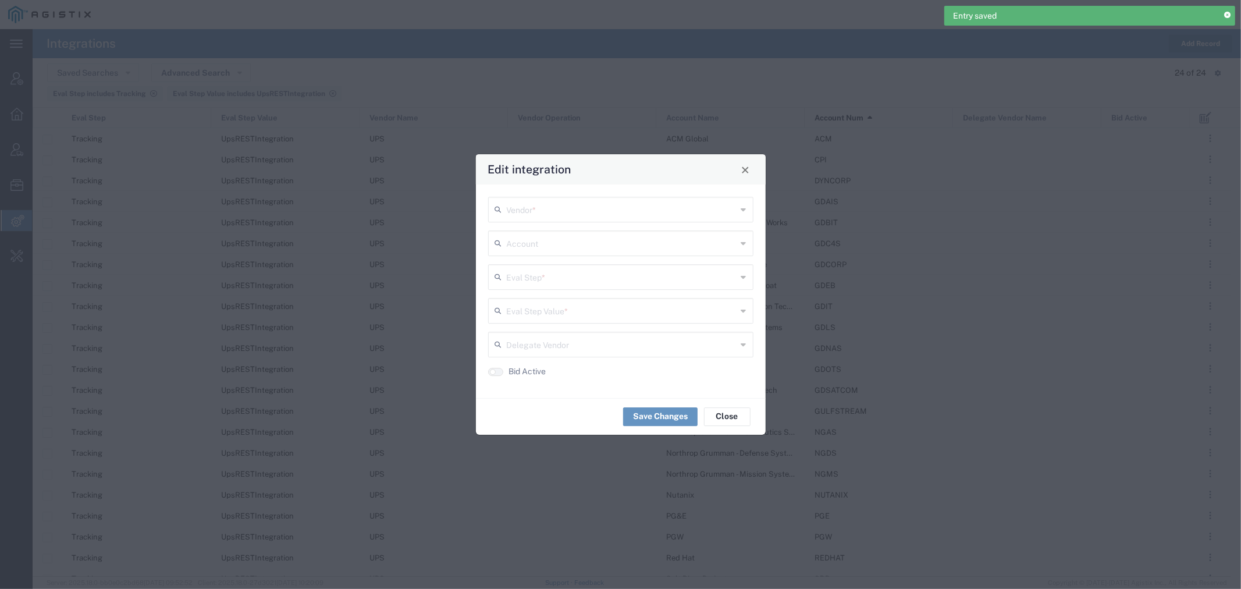
click at [570, 223] on form "Vendor * Account Eval Step * Eval Step Value * Delegate Vendor Bid Active" at bounding box center [621, 291] width 290 height 214
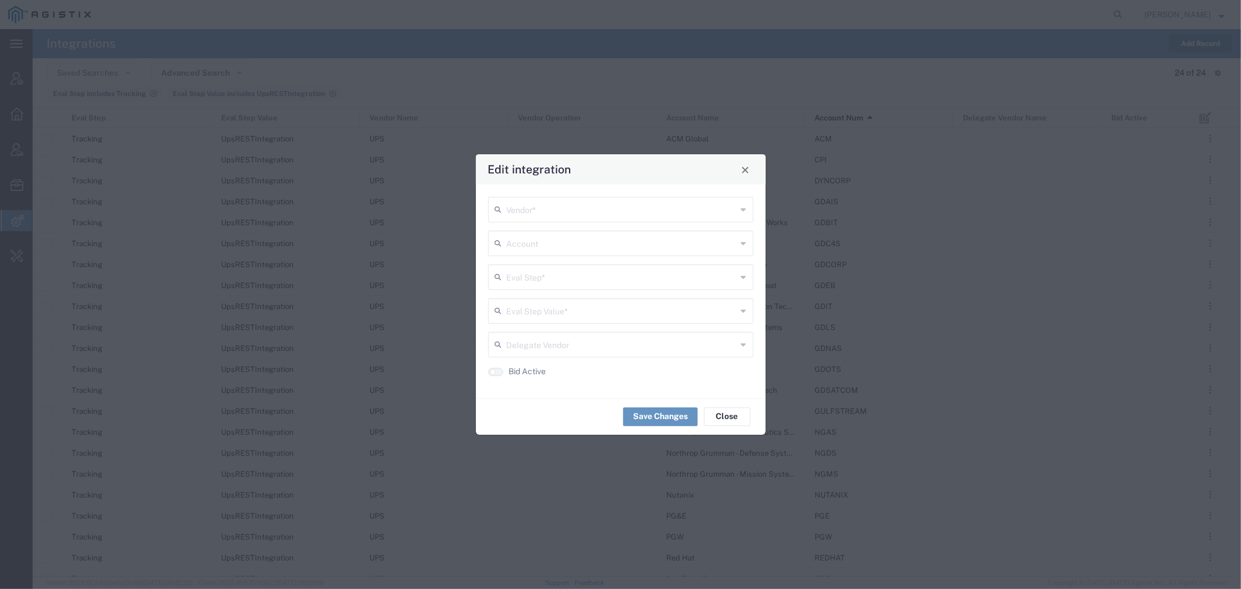
click at [569, 212] on input "text" at bounding box center [622, 208] width 230 height 20
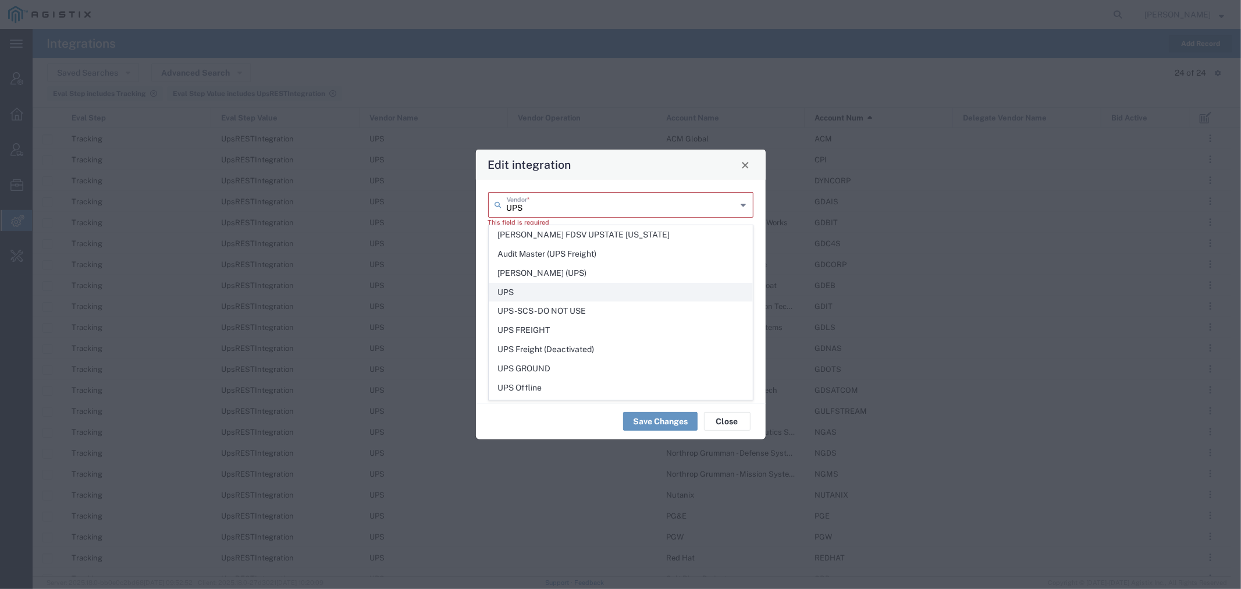
type input "UPS"
click at [534, 292] on span "UPS" at bounding box center [620, 292] width 263 height 18
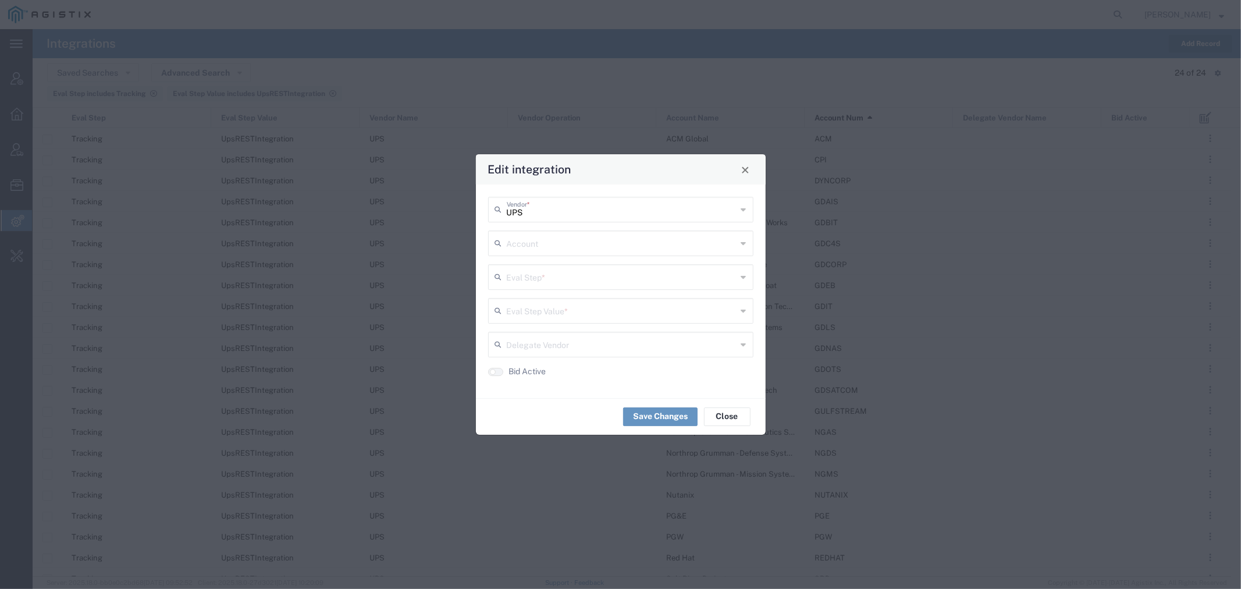
click at [543, 240] on input "text" at bounding box center [622, 242] width 230 height 20
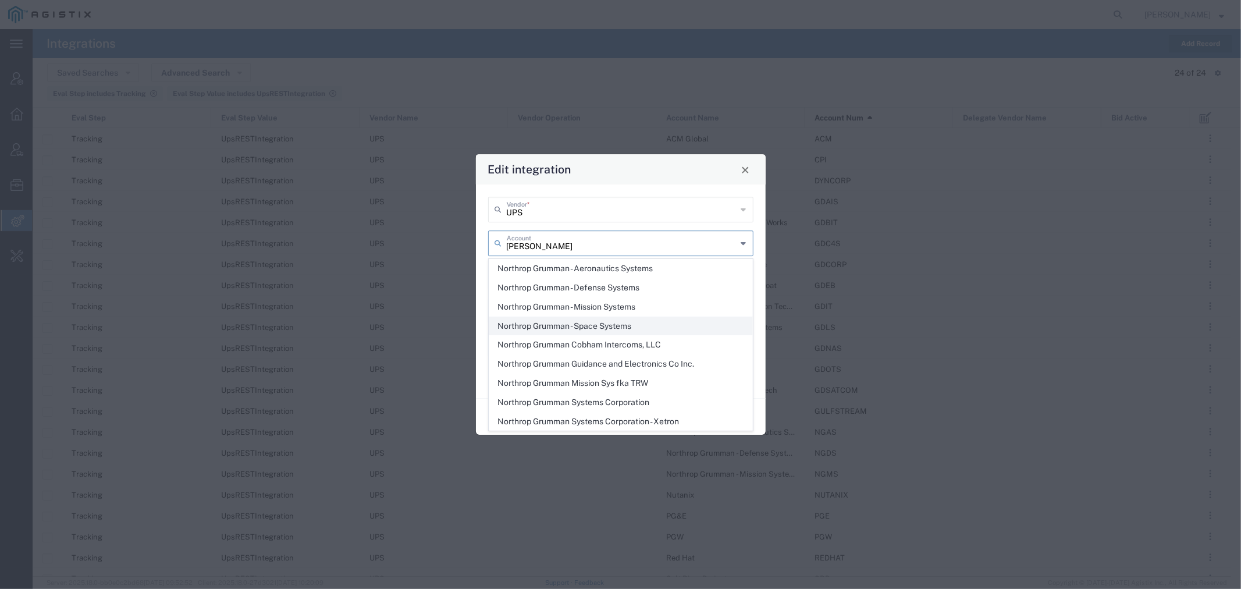
click at [548, 329] on span "Northrop Grumman - Space Systems" at bounding box center [620, 326] width 263 height 18
type input "Northrop Grumman - Space Systems"
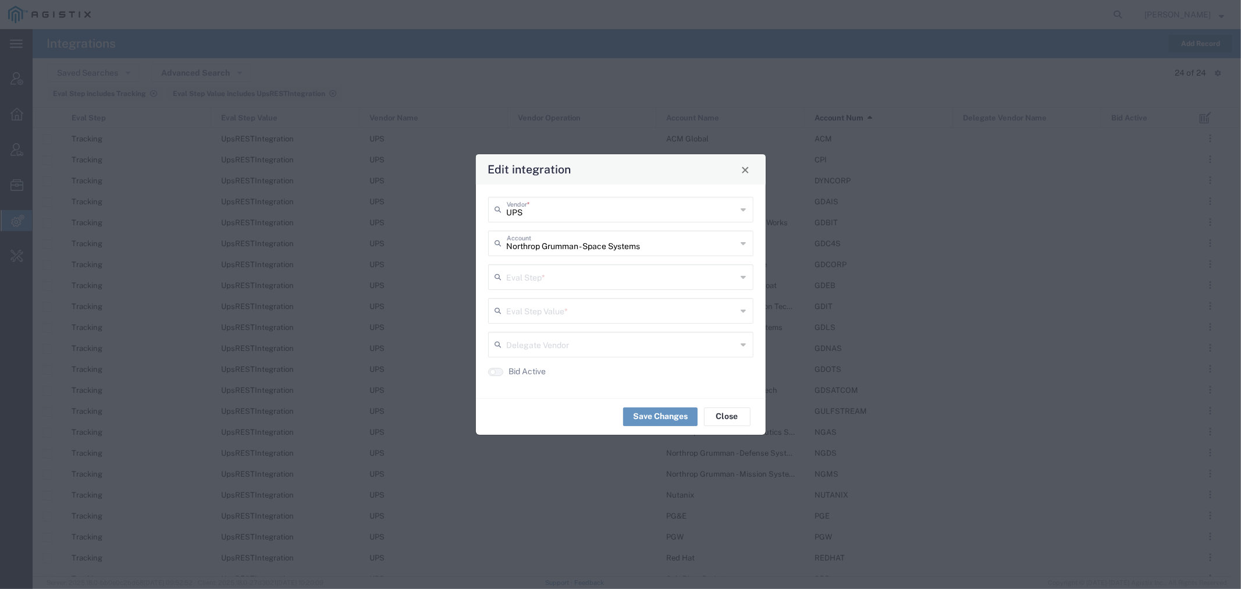
click at [544, 281] on input "text" at bounding box center [622, 276] width 230 height 20
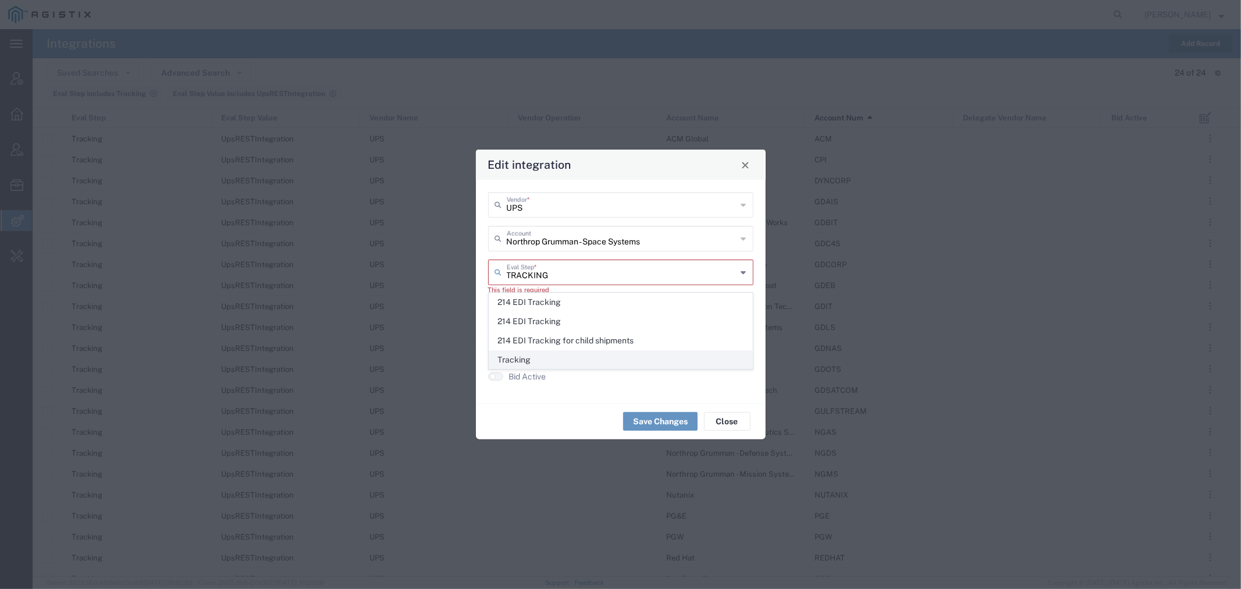
click at [549, 356] on span "Tracking" at bounding box center [620, 360] width 263 height 18
type input "Tracking"
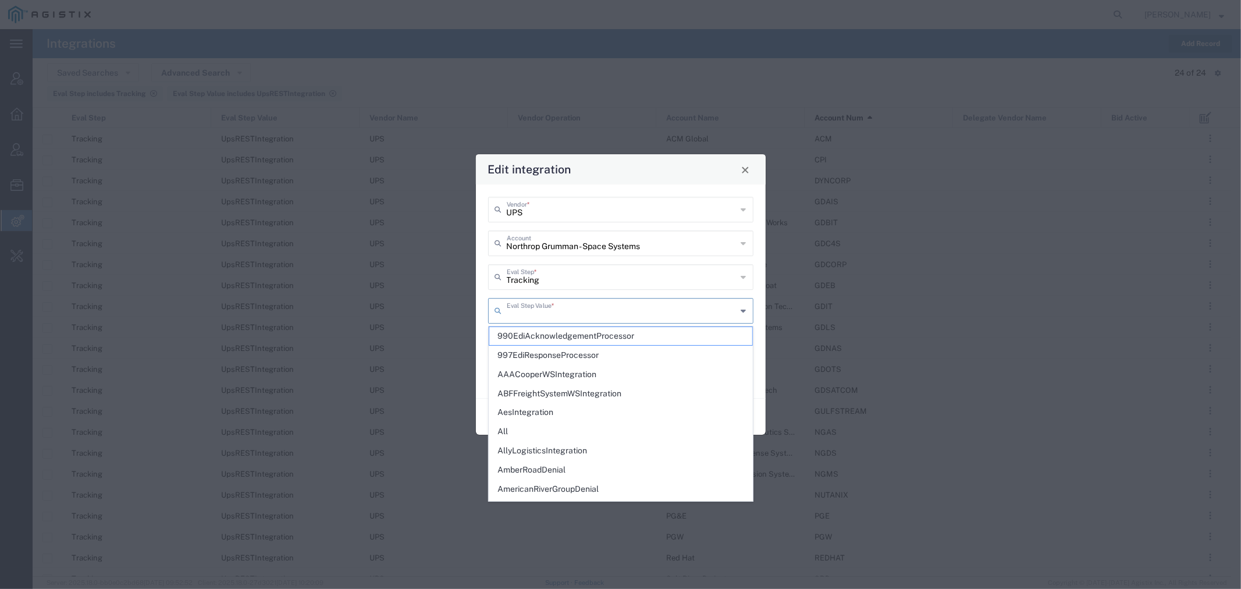
click at [548, 318] on input "text" at bounding box center [622, 310] width 230 height 20
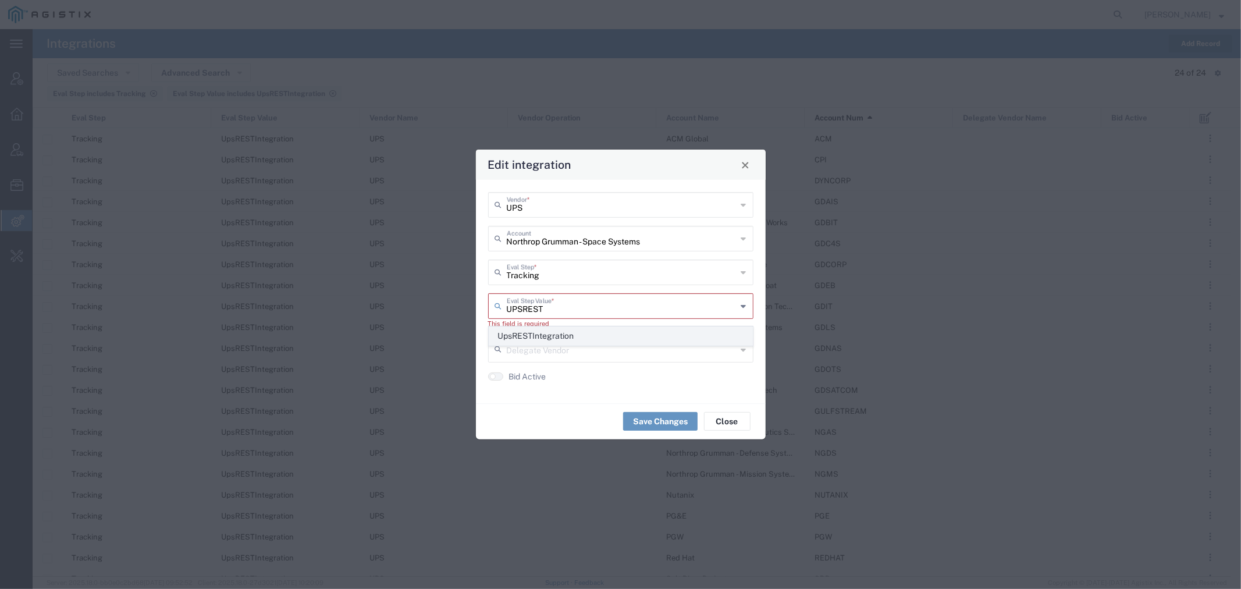
click at [552, 334] on span "UpsRESTIntegration" at bounding box center [620, 336] width 263 height 18
type input "UpsRESTIntegration"
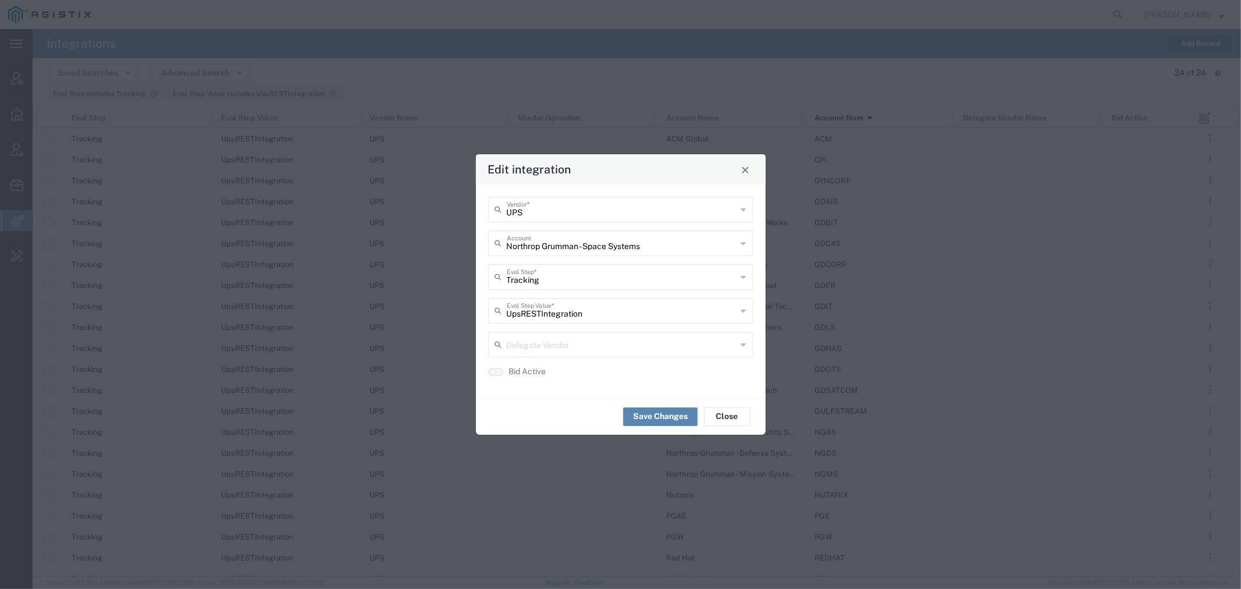
click at [647, 423] on button "Save Changes" at bounding box center [660, 416] width 74 height 19
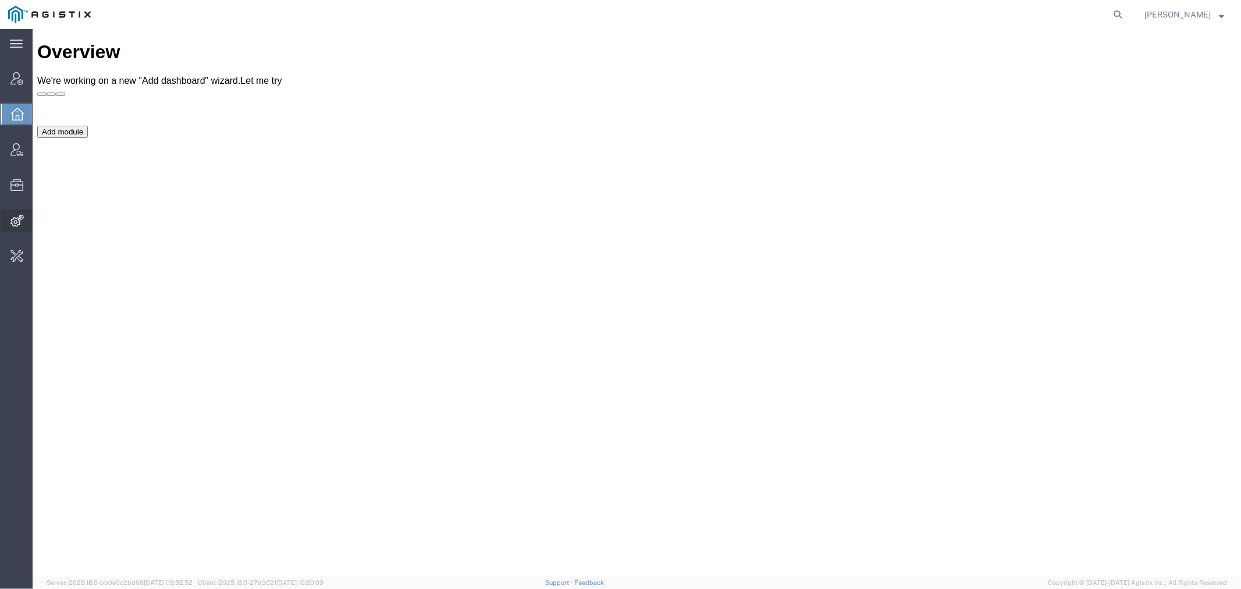
click at [40, 216] on span "Integrations" at bounding box center [36, 220] width 8 height 23
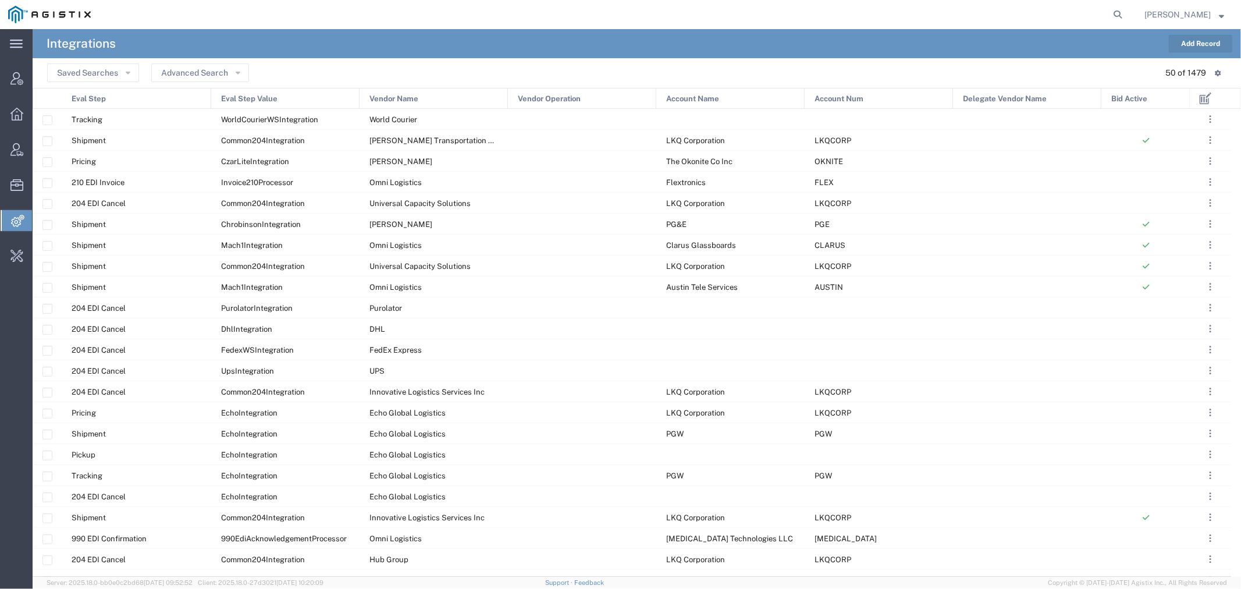
click at [1185, 45] on button "Add Record" at bounding box center [1200, 43] width 63 height 17
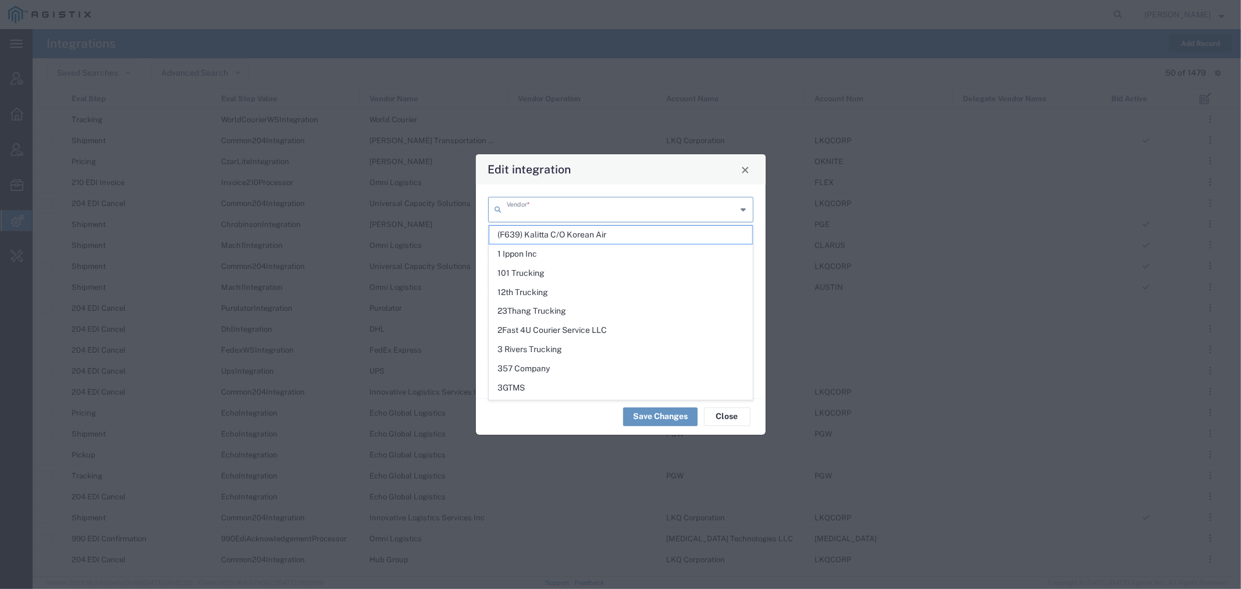
click at [583, 206] on input "text" at bounding box center [622, 208] width 230 height 20
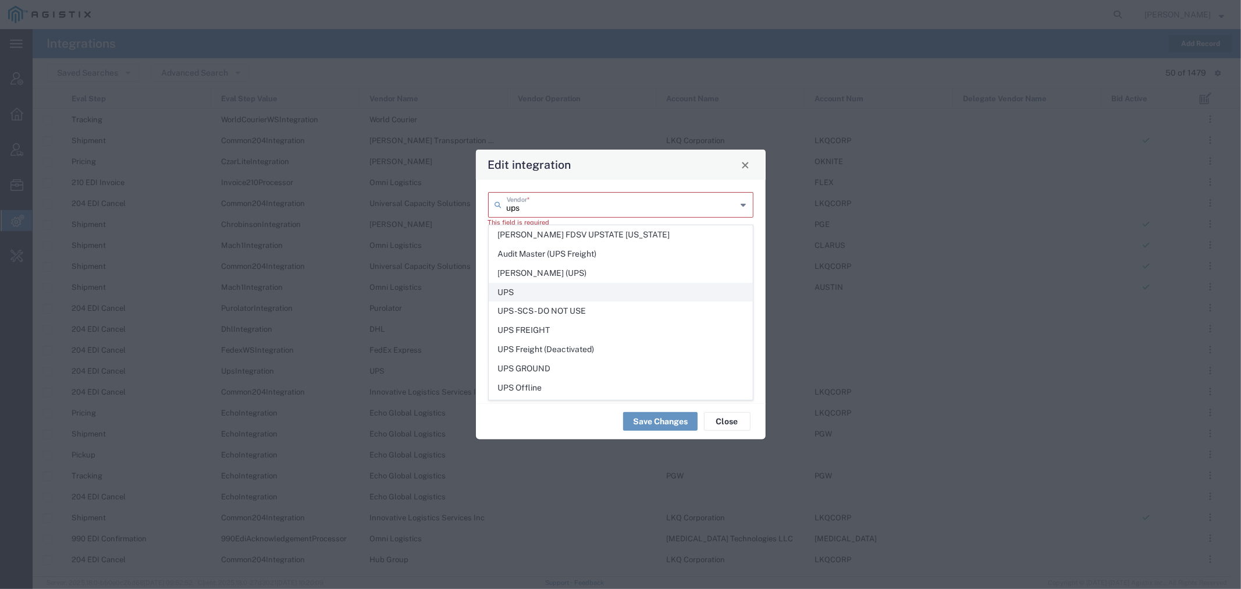
click at [542, 293] on span "UPS" at bounding box center [620, 292] width 263 height 18
type input "UPS"
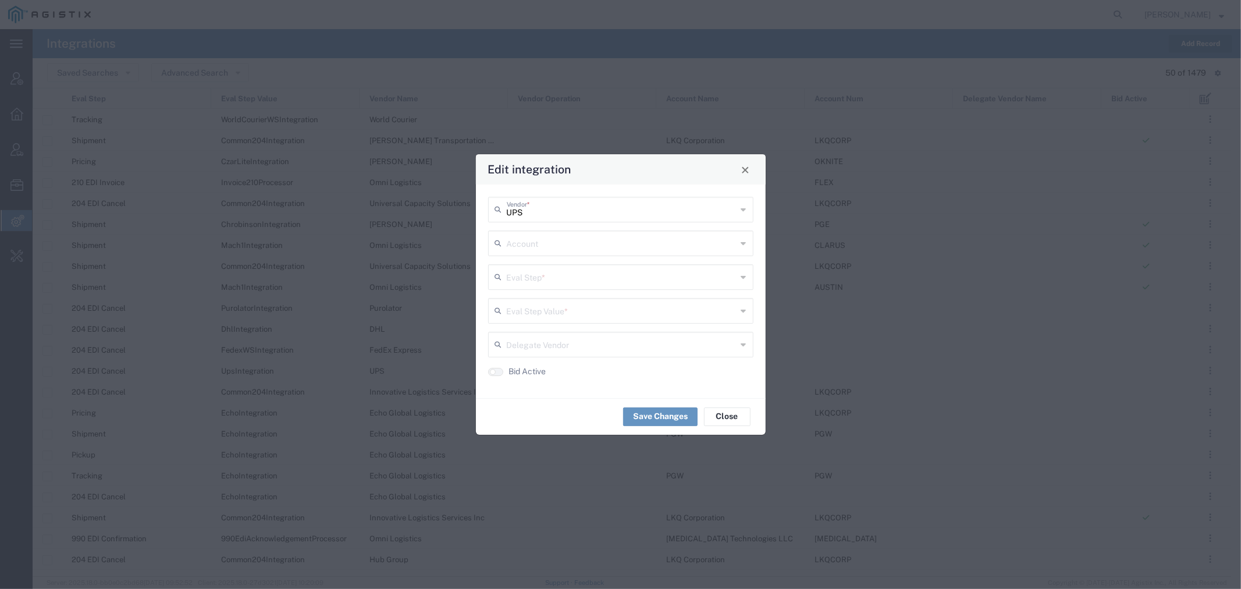
click at [534, 237] on input "text" at bounding box center [622, 242] width 230 height 20
click at [538, 272] on span "Buhbli Organics" at bounding box center [620, 269] width 263 height 18
type input "Buhbli Organics"
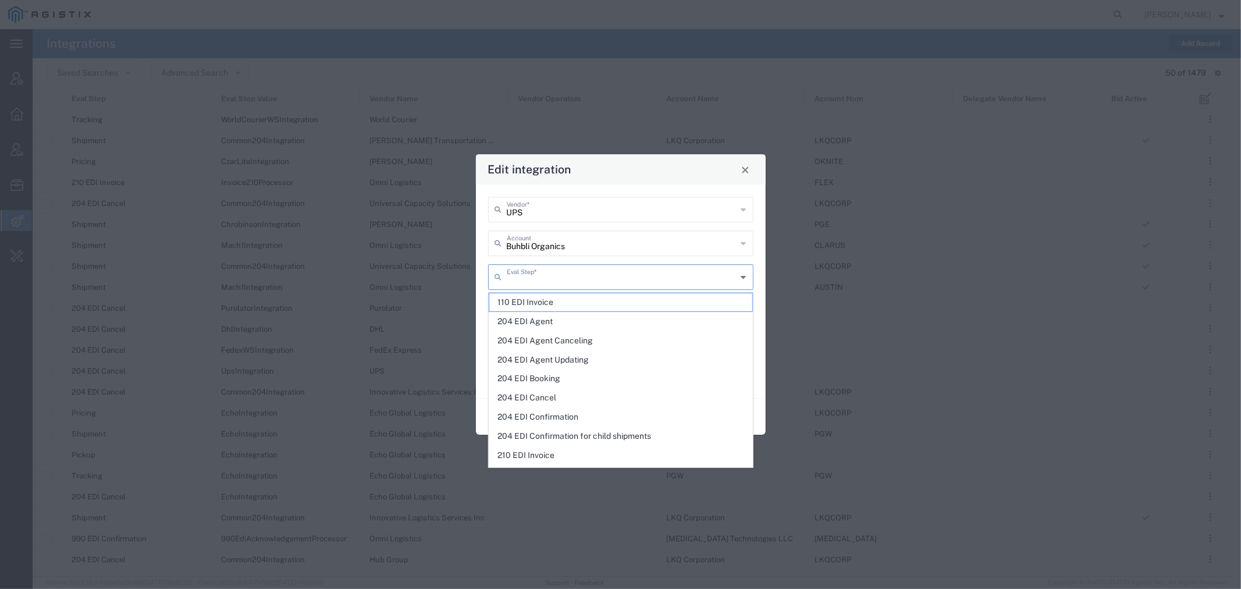
click at [547, 280] on input "text" at bounding box center [622, 276] width 230 height 20
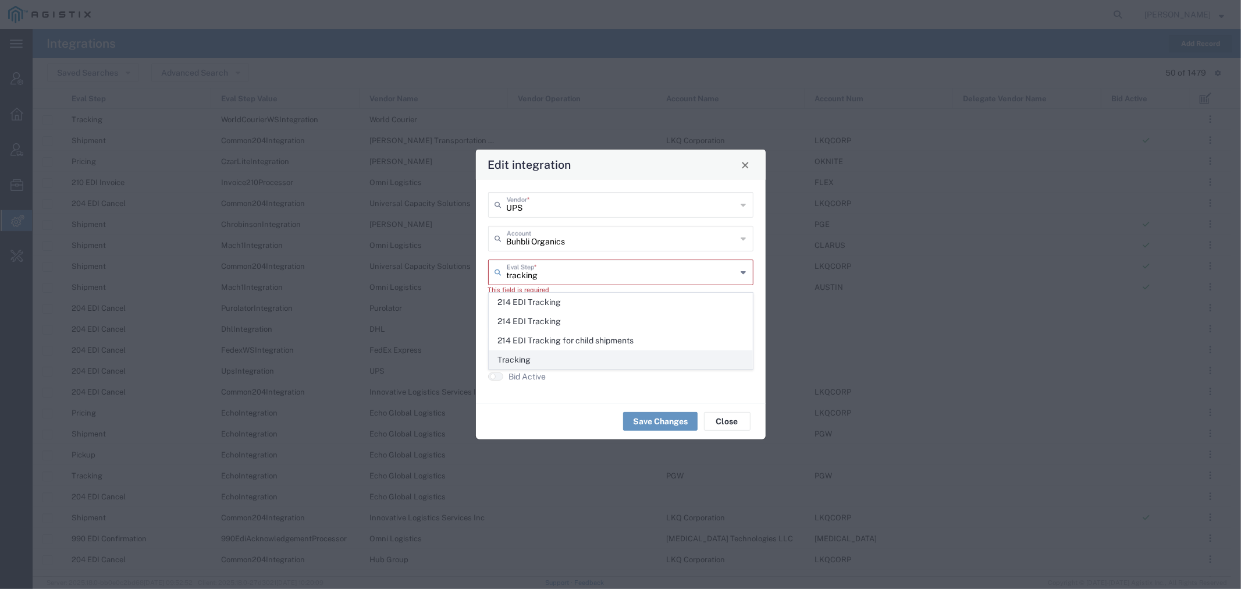
click at [526, 352] on span "Tracking" at bounding box center [620, 360] width 263 height 18
type input "Tracking"
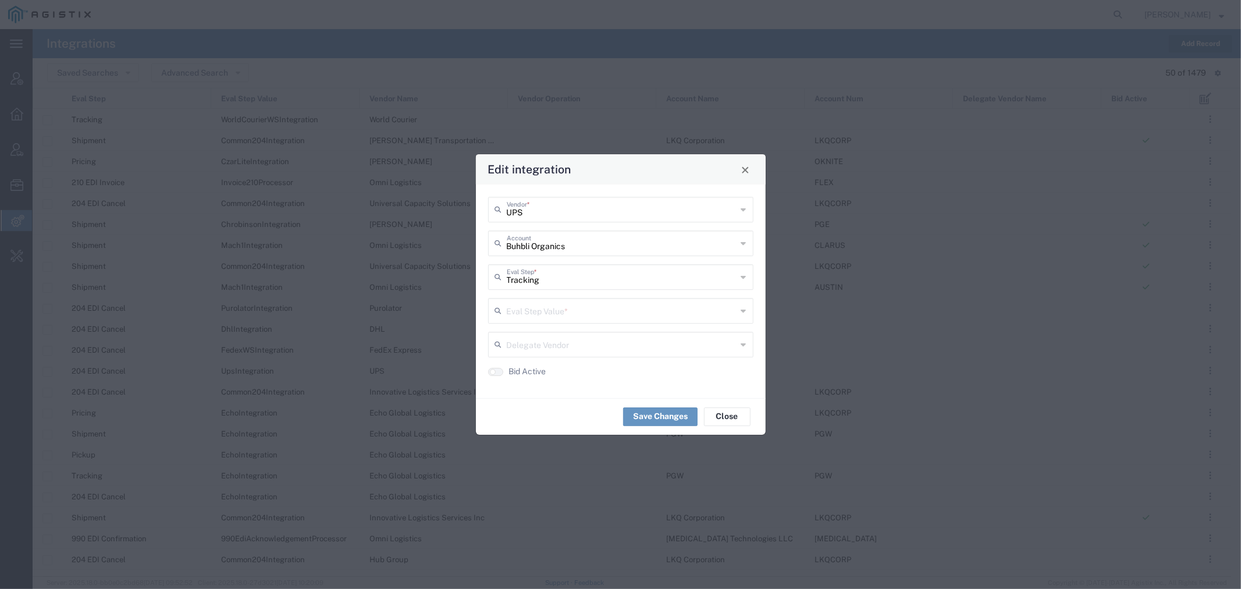
click at [538, 311] on input "text" at bounding box center [622, 310] width 230 height 20
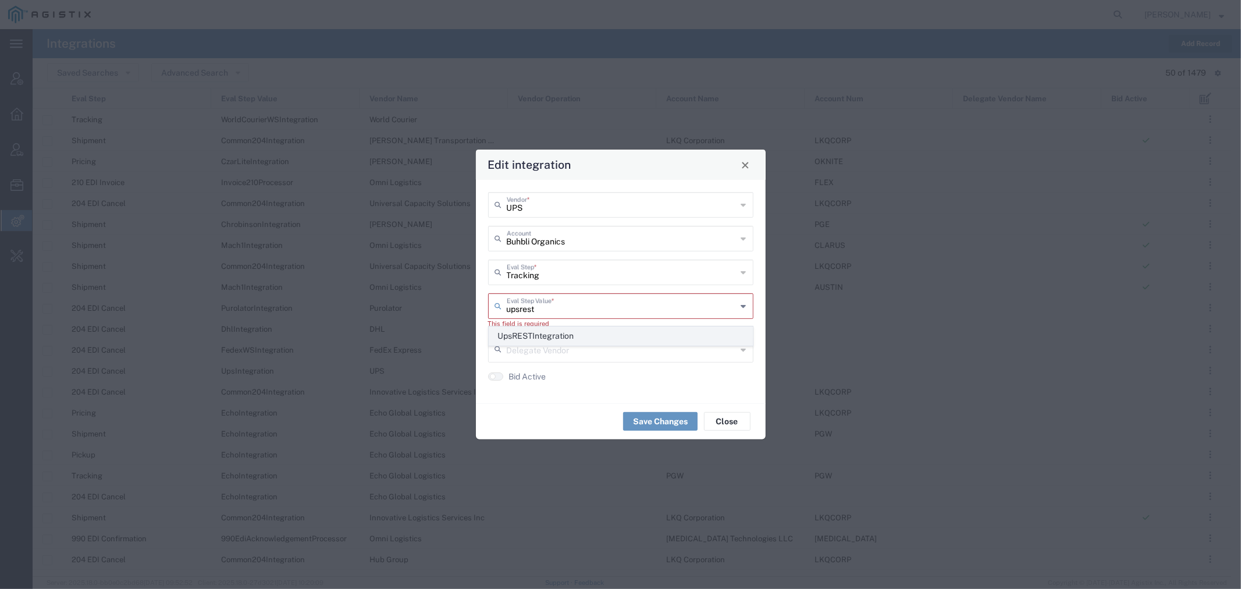
click at [548, 335] on span "UpsRESTIntegration" at bounding box center [620, 336] width 263 height 18
type input "UpsRESTIntegration"
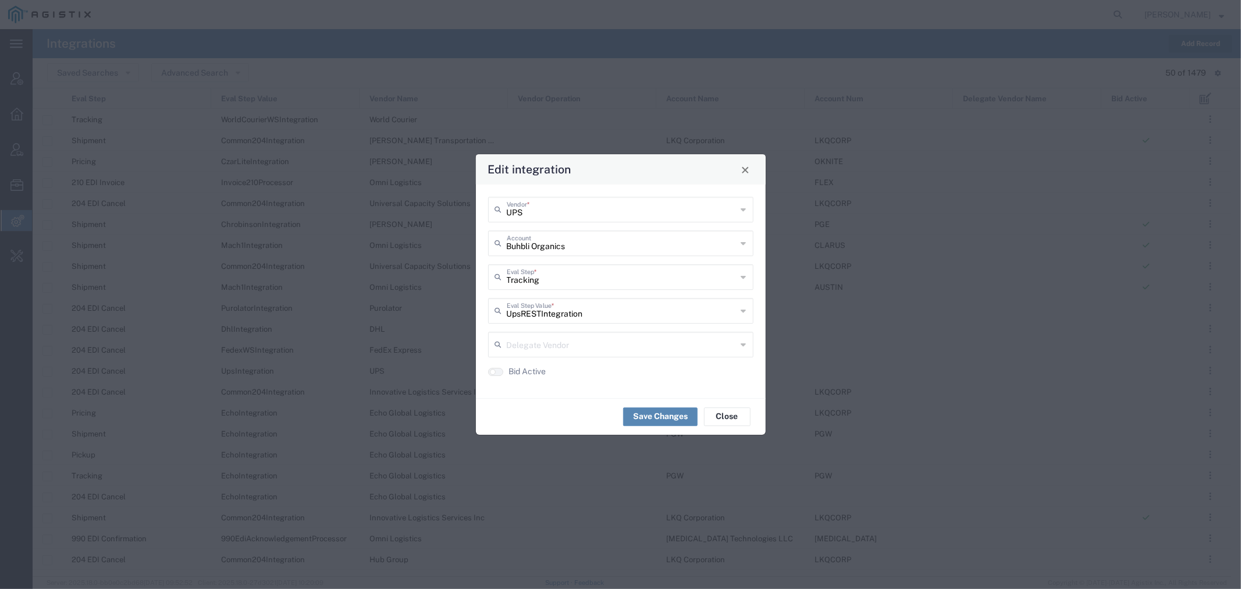
click at [660, 416] on button "Save Changes" at bounding box center [660, 416] width 74 height 19
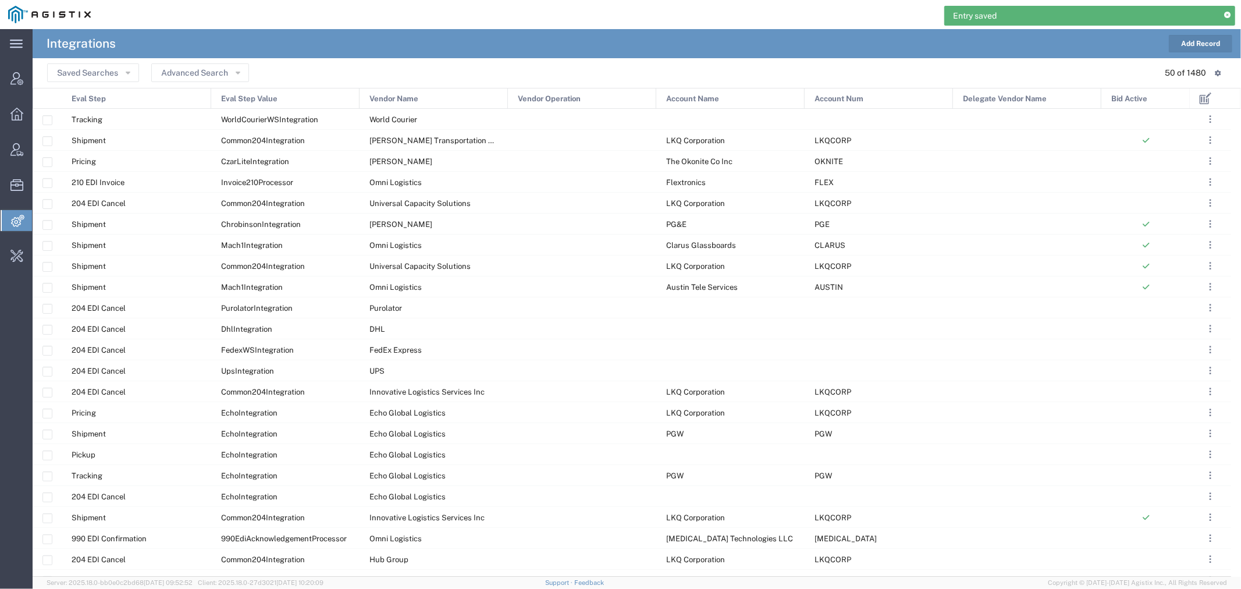
click at [1229, 10] on div "Entry saved" at bounding box center [1090, 16] width 291 height 20
click at [1226, 15] on icon at bounding box center [1227, 15] width 6 height 6
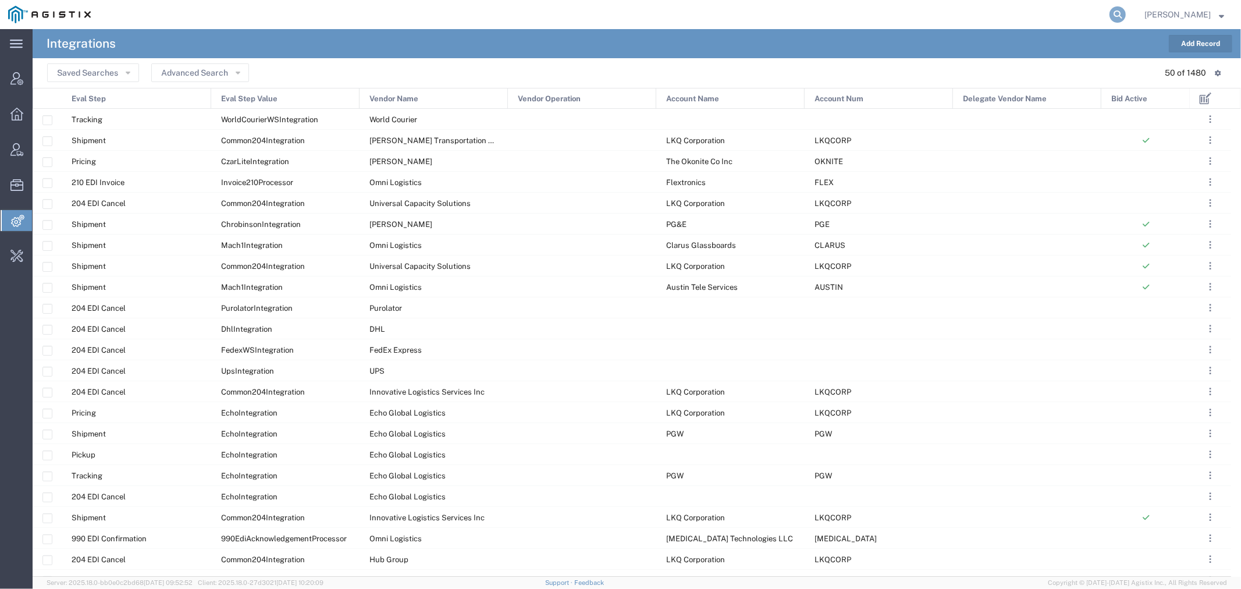
click at [1126, 9] on icon at bounding box center [1118, 14] width 16 height 16
type input "buhbli"
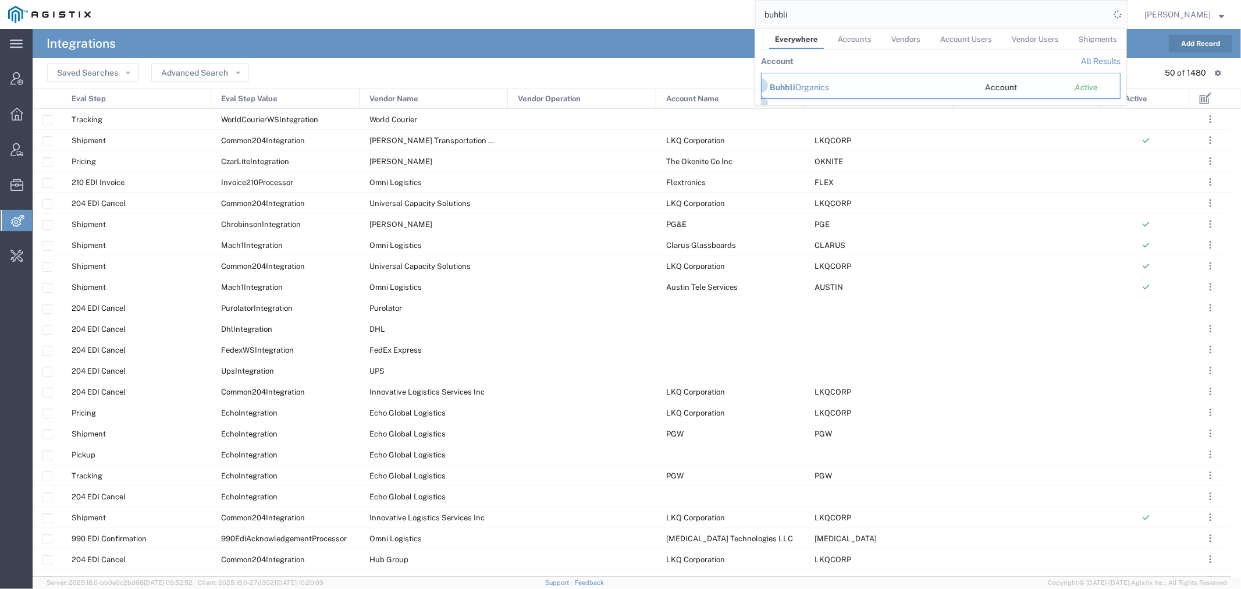
click at [828, 89] on div "Buhbli Organics" at bounding box center [869, 87] width 199 height 12
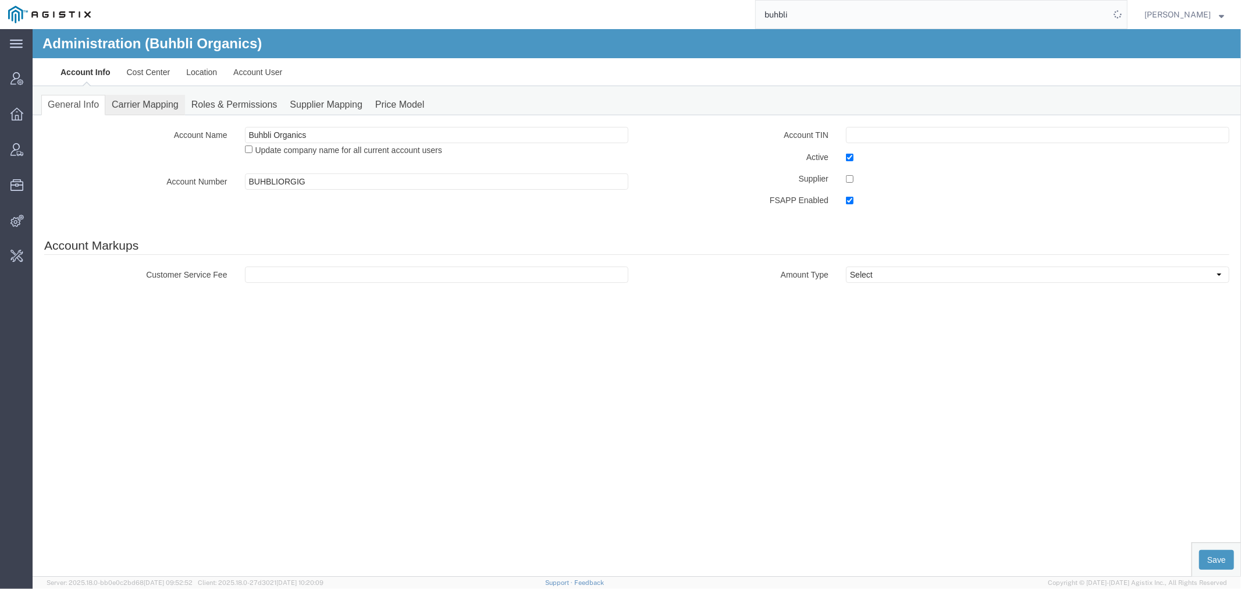
click at [155, 107] on link "Carrier Mapping" at bounding box center [145, 104] width 80 height 20
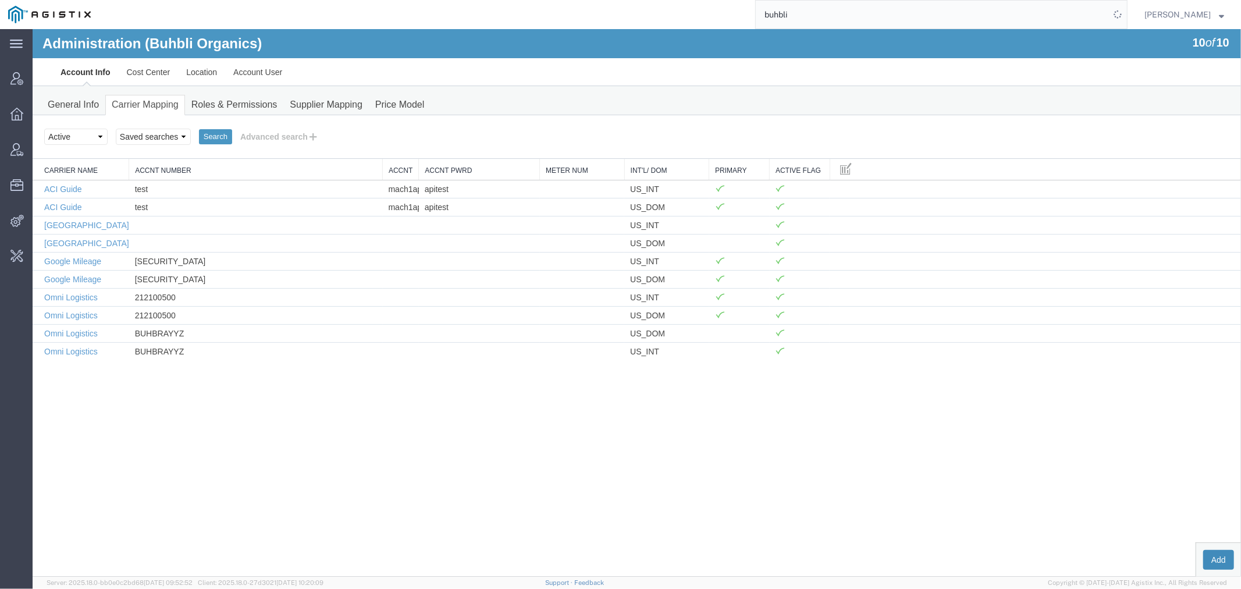
click at [1217, 555] on button "Add" at bounding box center [1218, 559] width 31 height 20
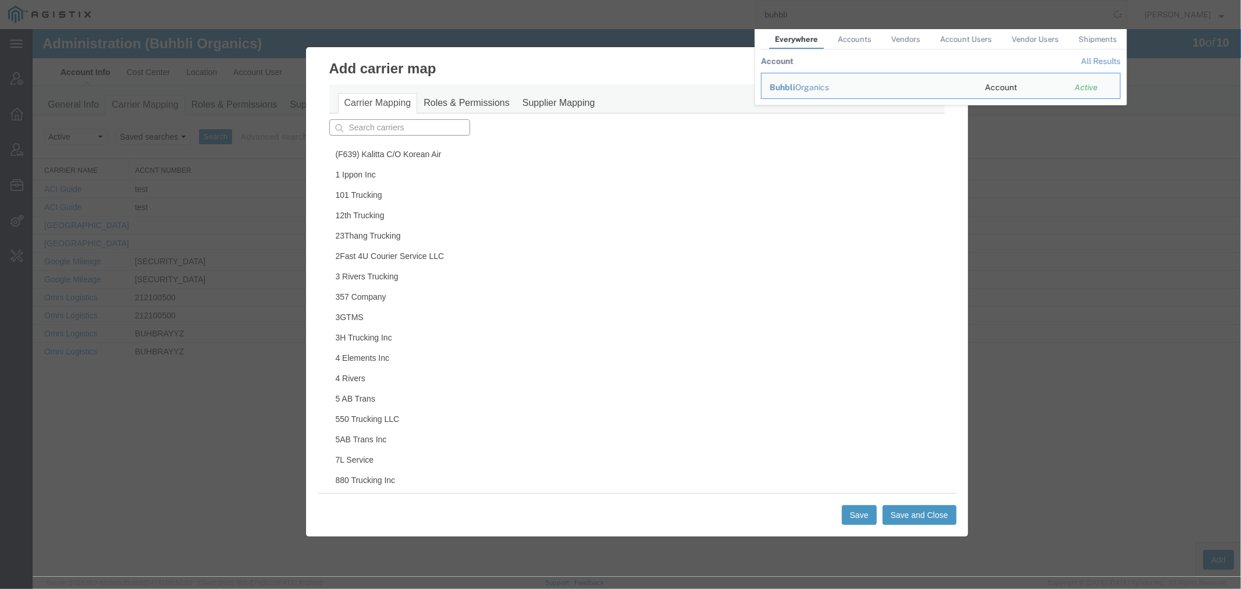
click at [378, 130] on input "text" at bounding box center [399, 127] width 141 height 16
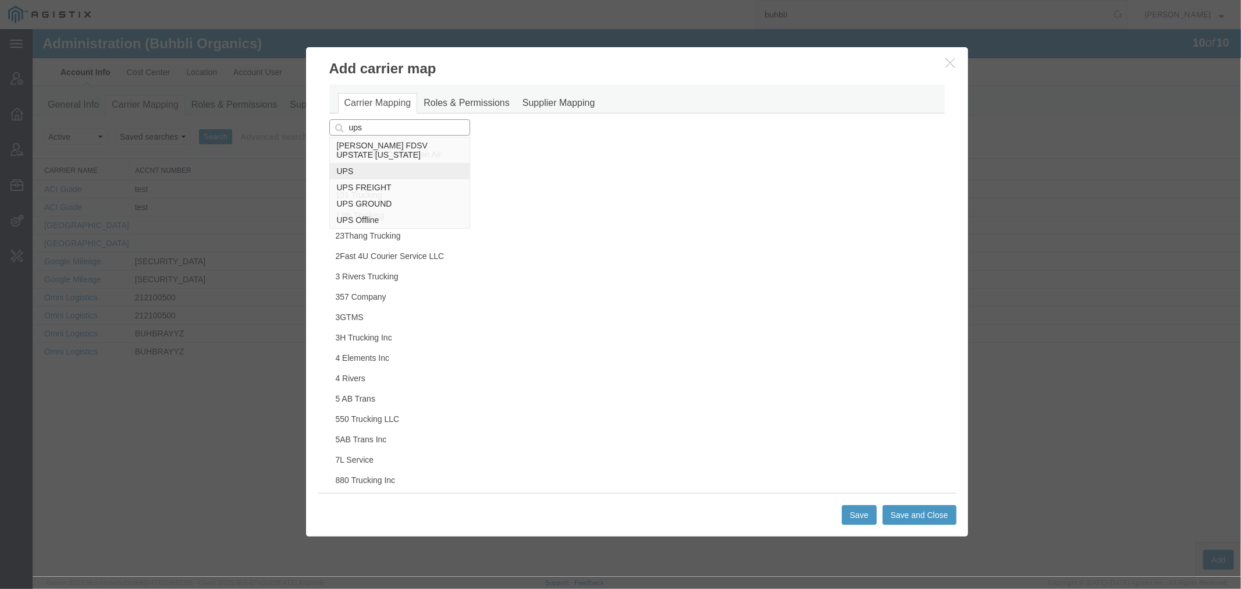
click at [337, 172] on p "UPS" at bounding box center [399, 170] width 126 height 9
type input "UPS"
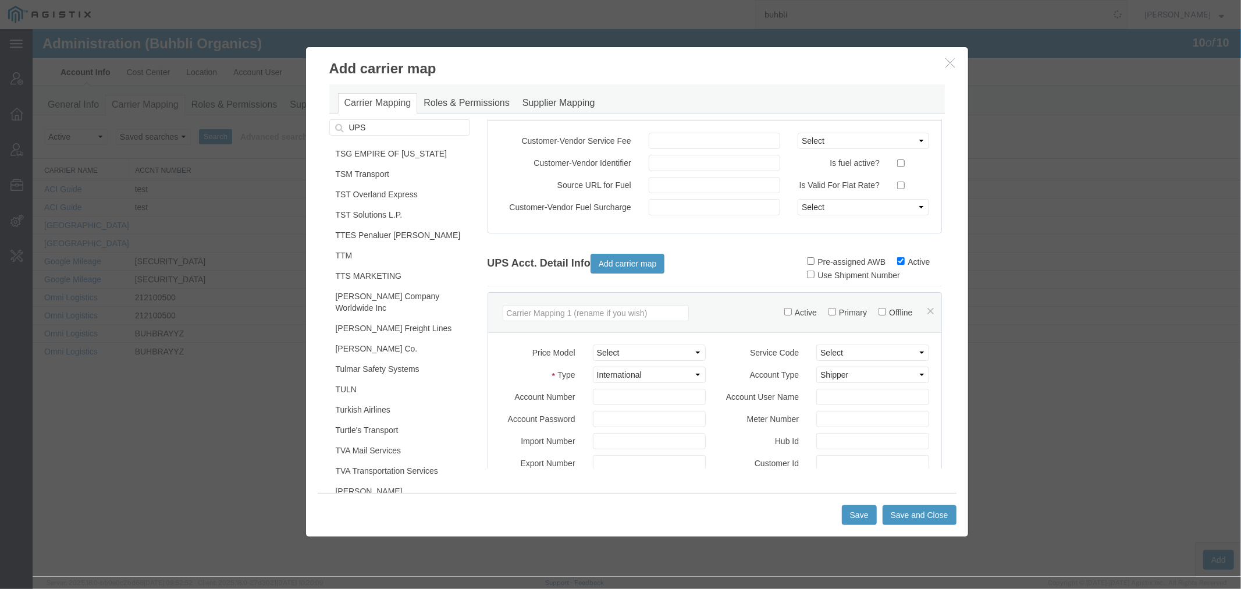
scroll to position [65, 0]
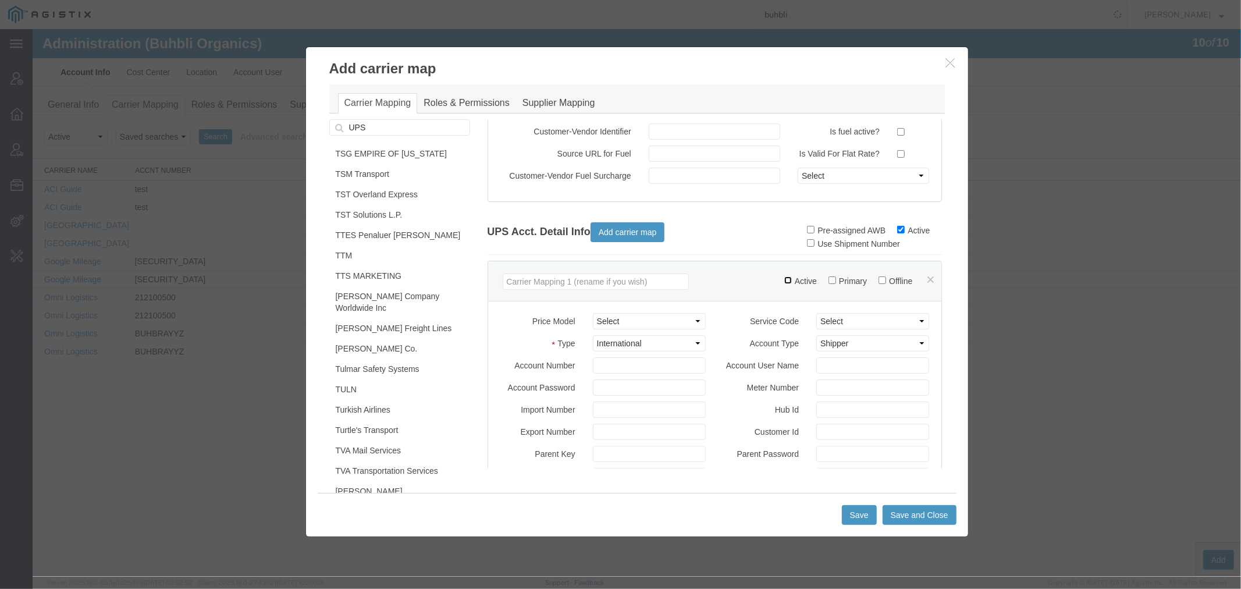
click at [784, 283] on input "Active" at bounding box center [788, 280] width 8 height 8
checkbox input "true"
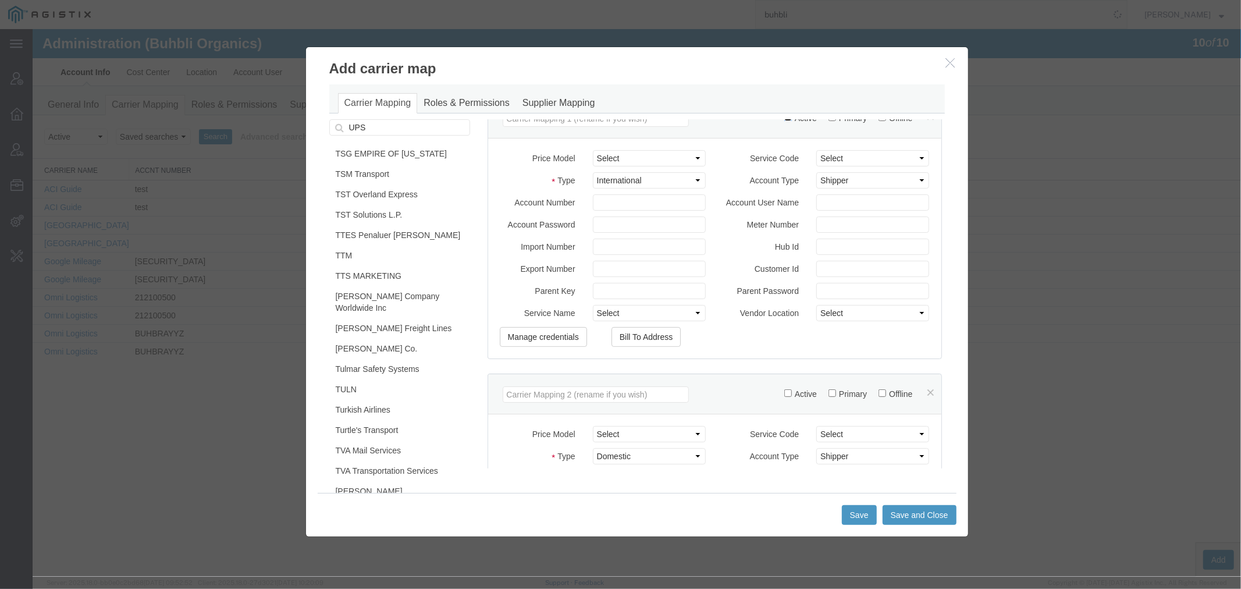
scroll to position [258, 0]
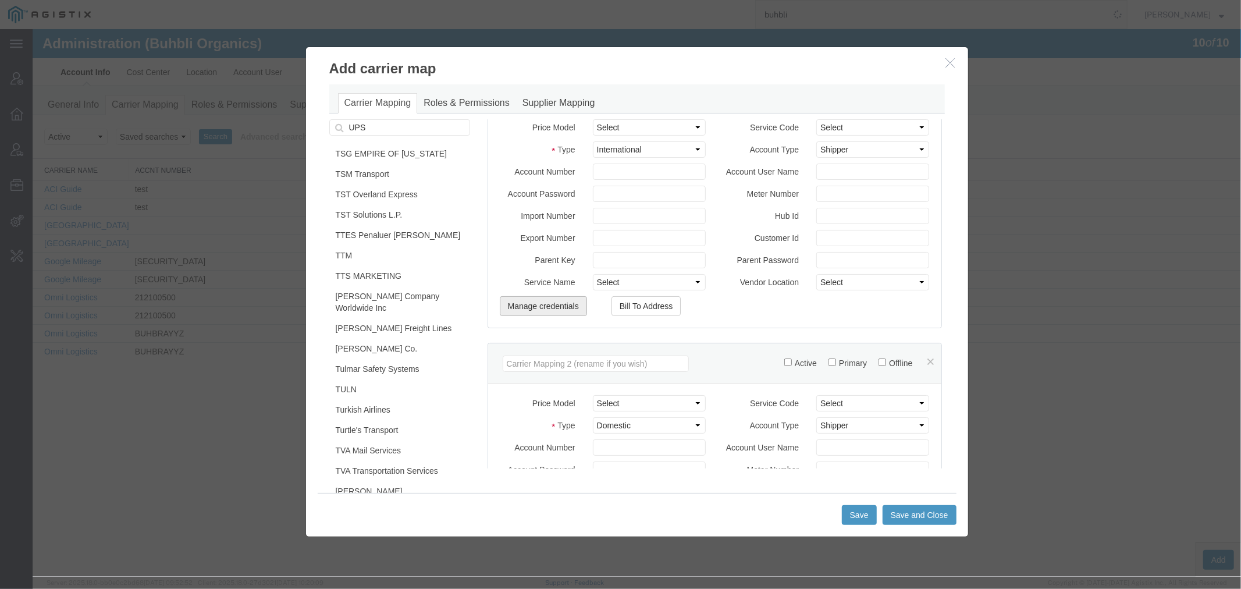
click at [550, 315] on button "Manage credentials" at bounding box center [542, 306] width 87 height 20
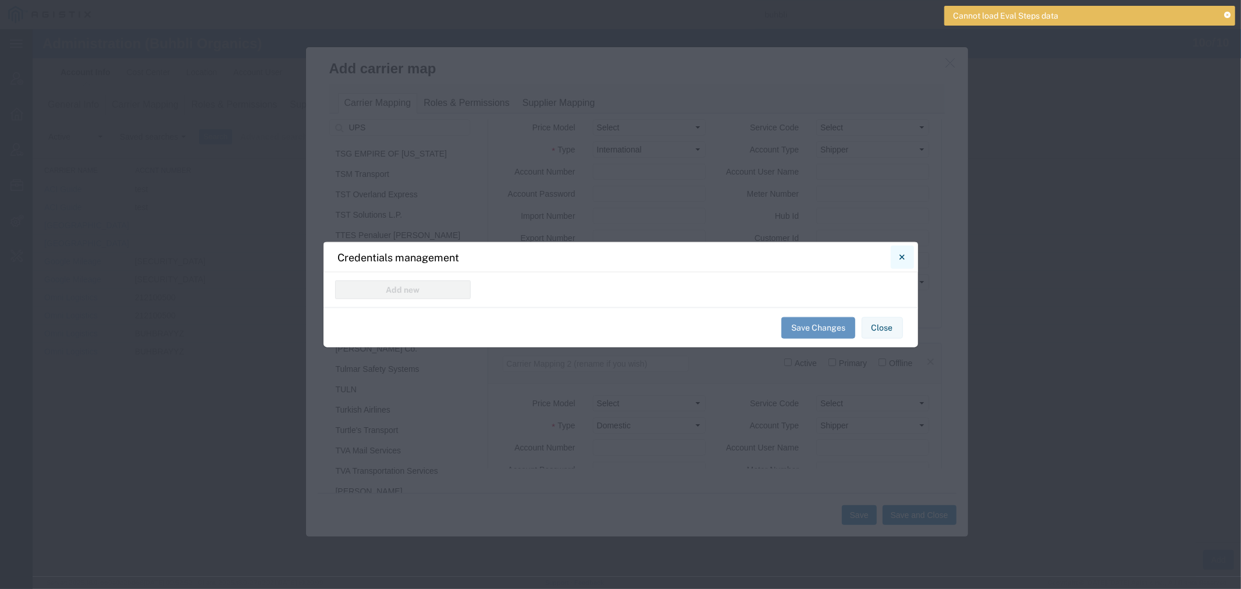
click at [900, 257] on icon "Close" at bounding box center [902, 257] width 5 height 14
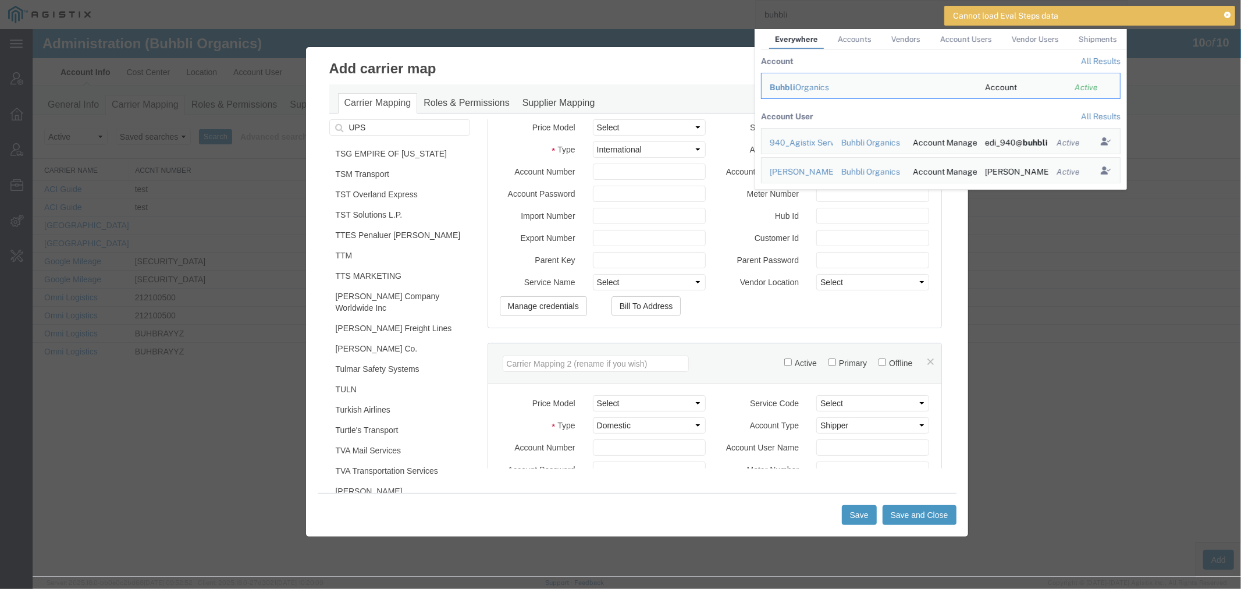
click at [659, 88] on div "Carrier Mapping Roles & Permissions Supplier Mapping" at bounding box center [637, 98] width 616 height 29
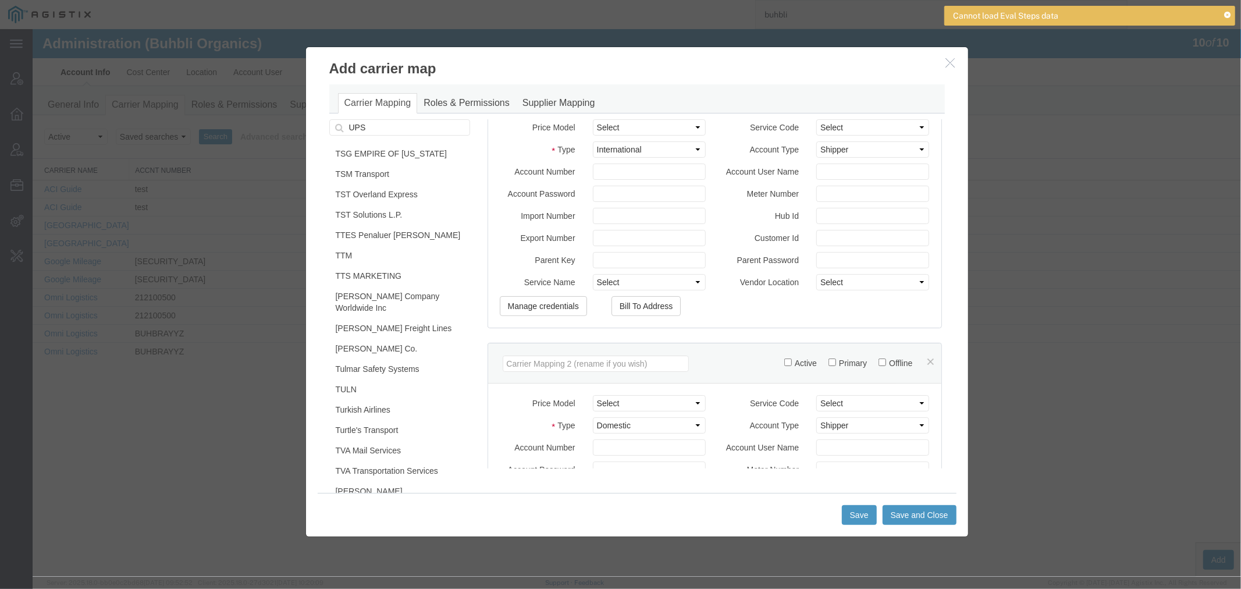
click at [1224, 13] on icon at bounding box center [1227, 15] width 6 height 6
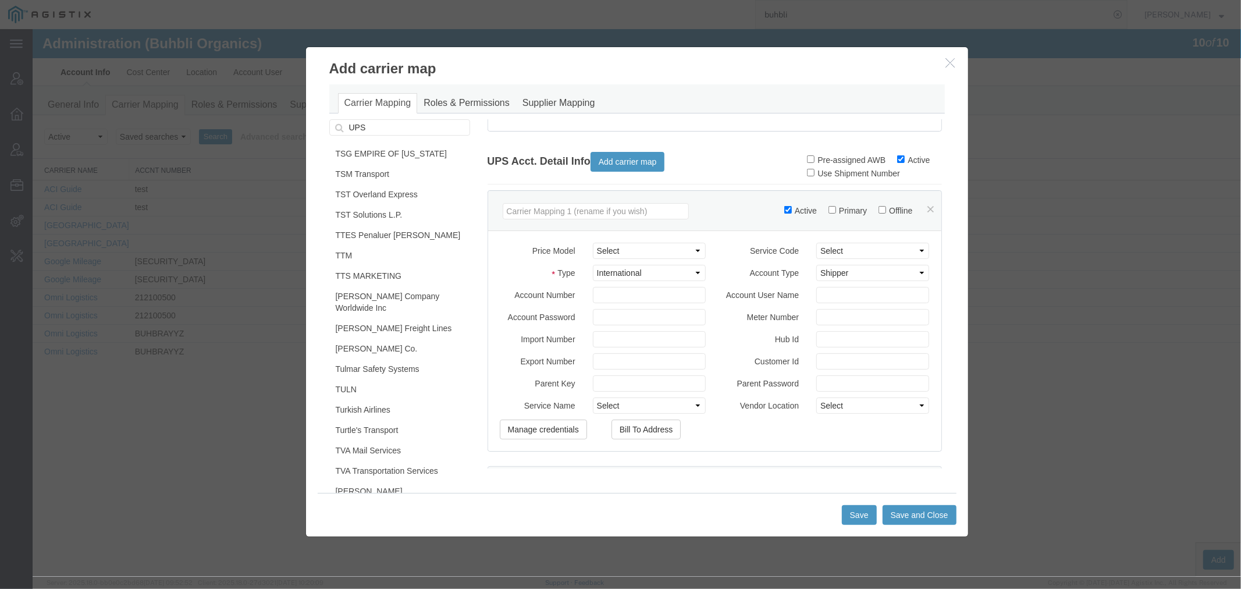
scroll to position [129, 0]
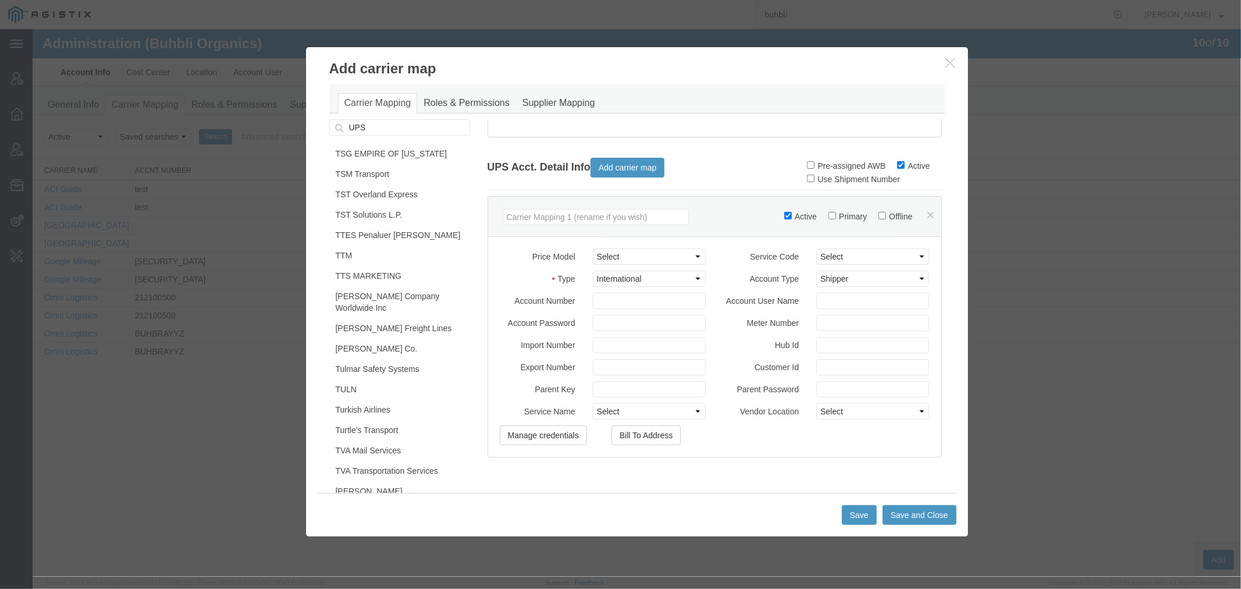
click at [619, 292] on div "Type Select Domestic International International Clearance" at bounding box center [603, 281] width 224 height 22
click at [615, 308] on input "Account Number" at bounding box center [648, 300] width 113 height 16
type input "NULL"
click at [828, 219] on input "Primary" at bounding box center [832, 215] width 8 height 8
checkbox input "true"
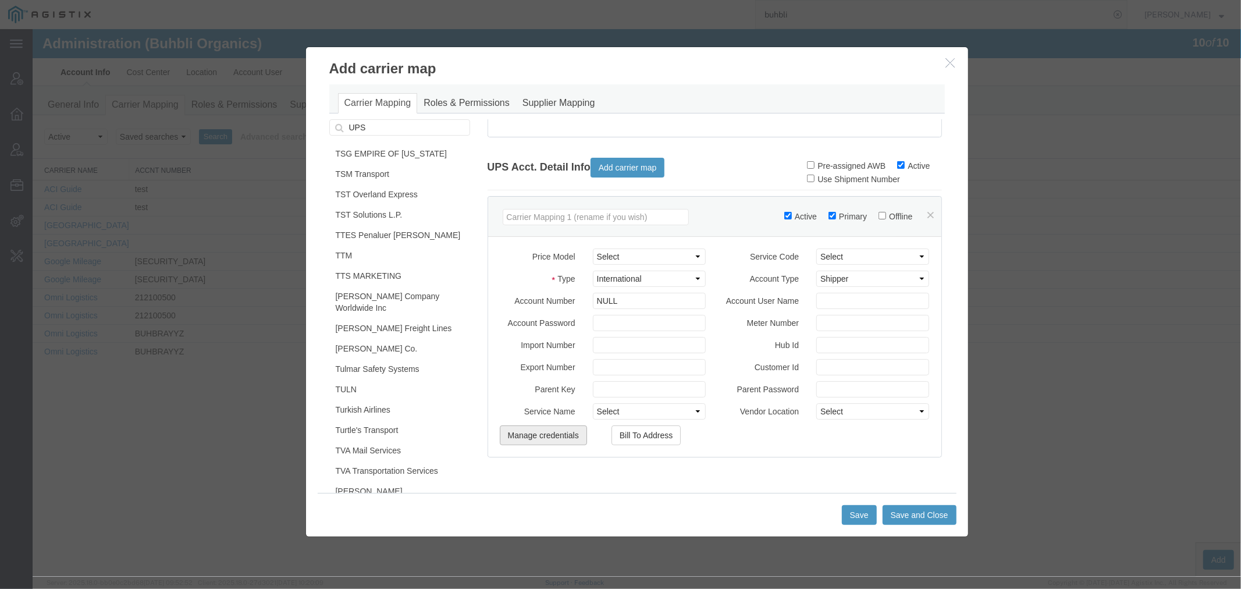
click at [544, 445] on button "Manage credentials" at bounding box center [542, 435] width 87 height 20
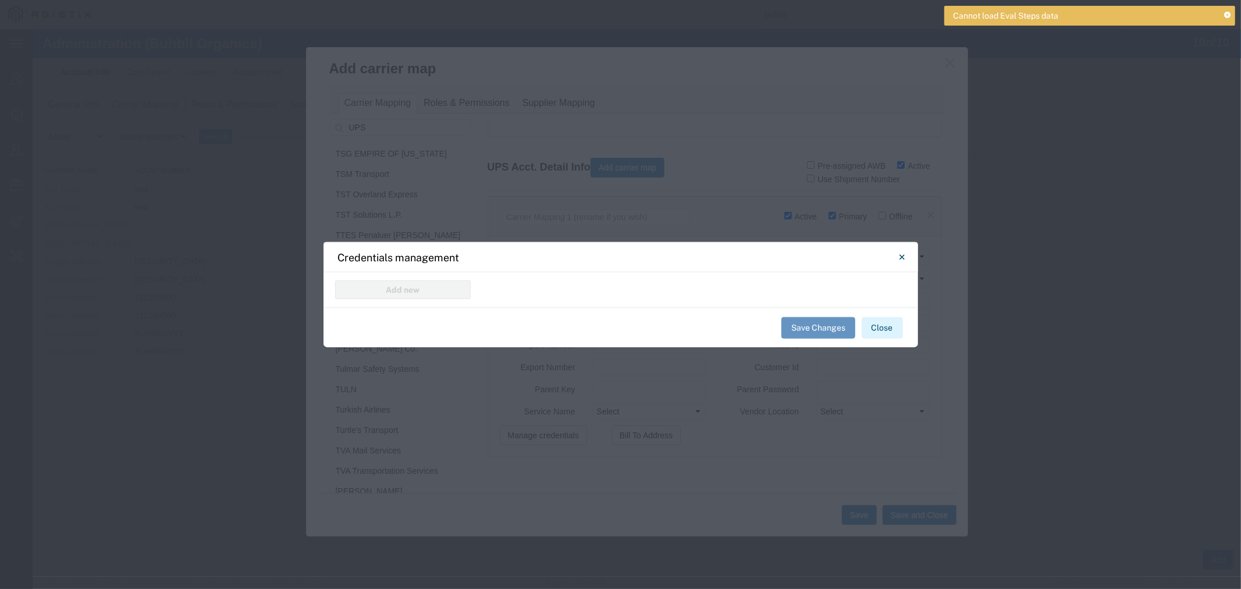
click at [879, 332] on button "Close" at bounding box center [882, 328] width 41 height 22
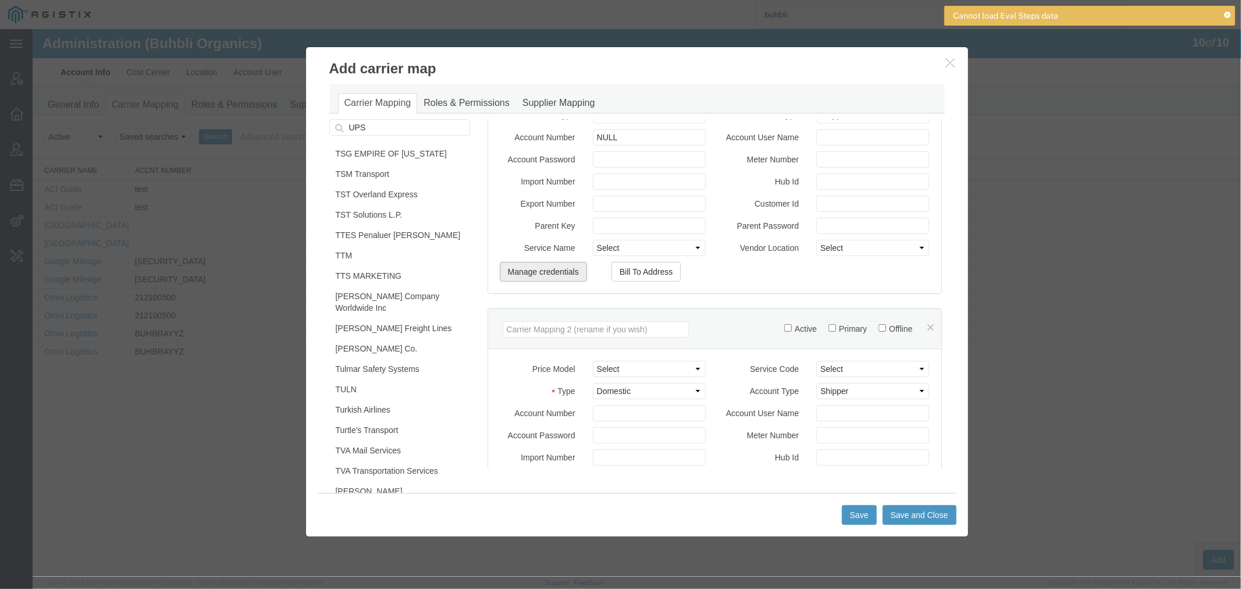
scroll to position [323, 0]
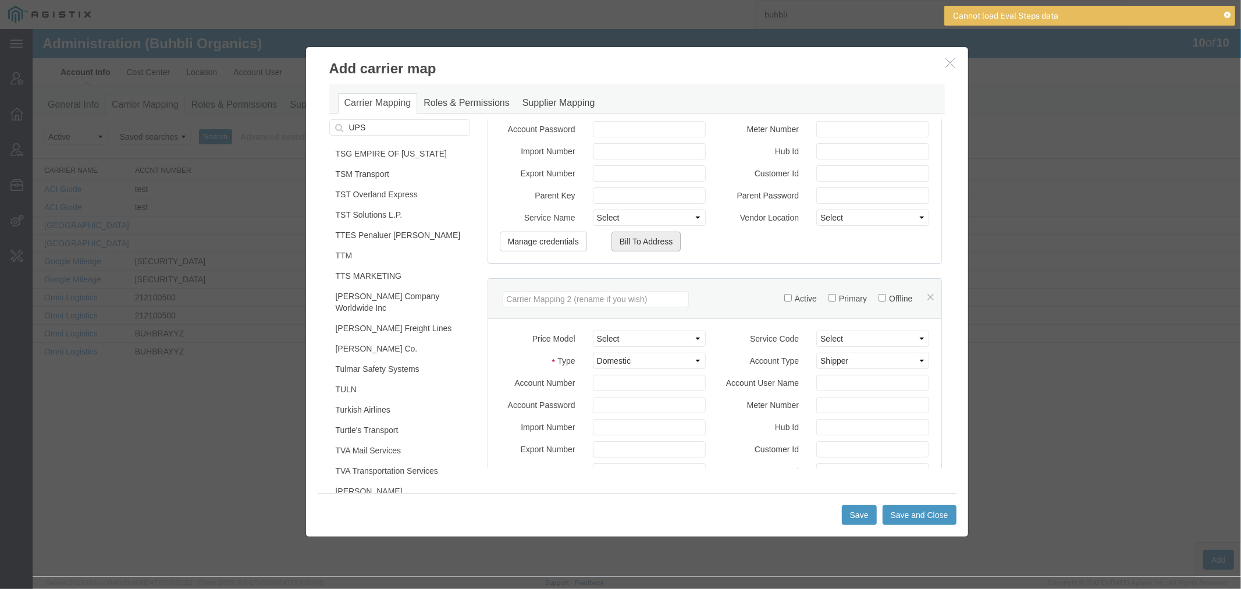
click at [629, 246] on button "Bill To Address" at bounding box center [646, 241] width 70 height 20
click at [1226, 16] on icon at bounding box center [1227, 15] width 6 height 6
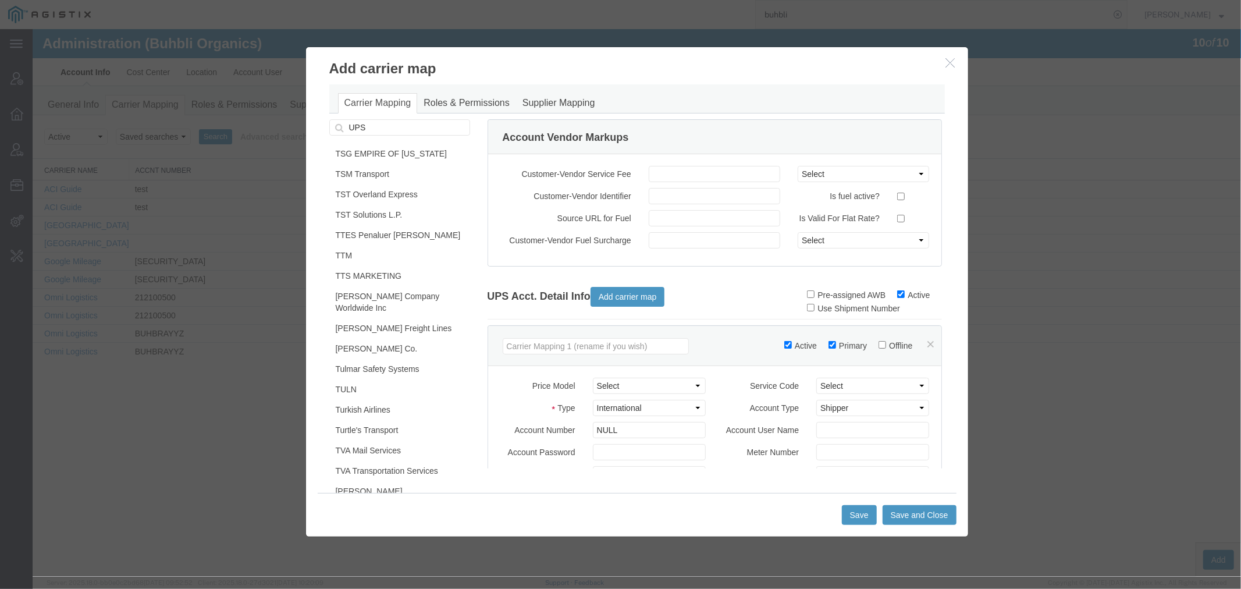
scroll to position [65, 0]
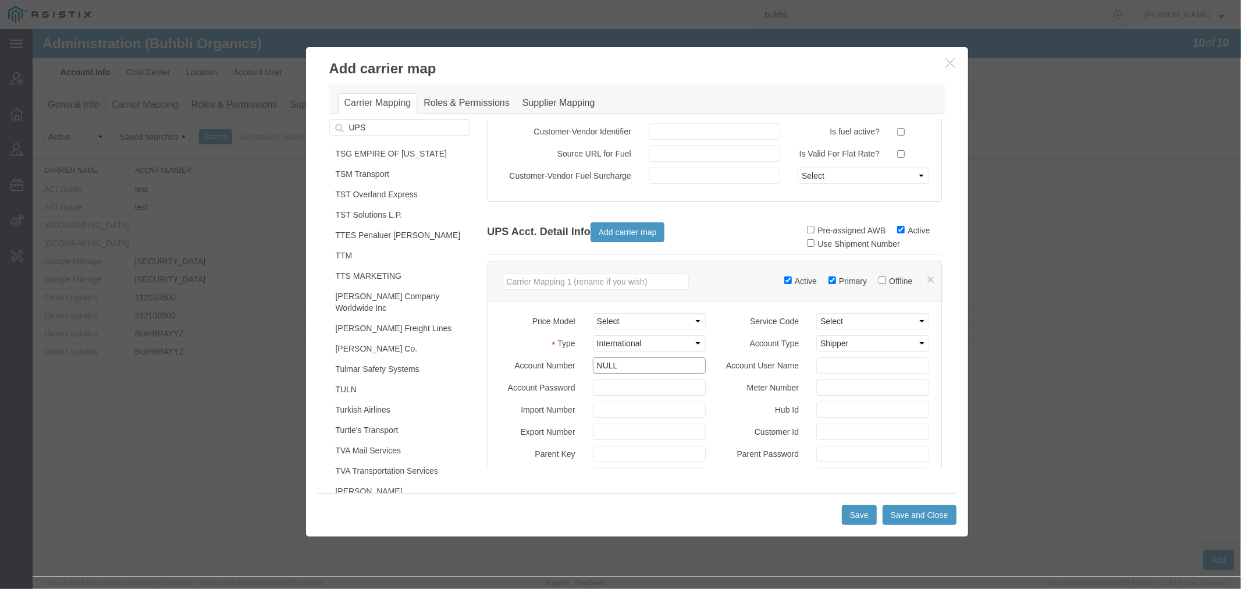
drag, startPoint x: 624, startPoint y: 374, endPoint x: 533, endPoint y: 374, distance: 90.8
click at [533, 373] on div "Account Number NULL" at bounding box center [603, 365] width 224 height 16
type input "12345678"
click at [824, 373] on input "Account User Name" at bounding box center [872, 365] width 113 height 16
type input "TEST"
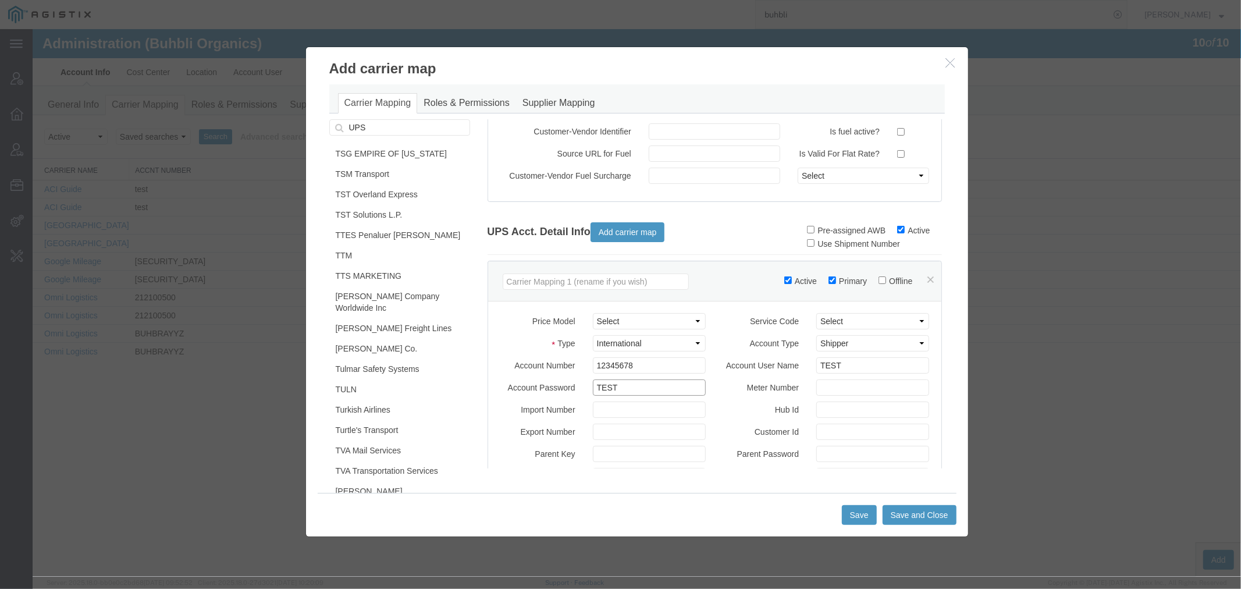
type input "TEST"
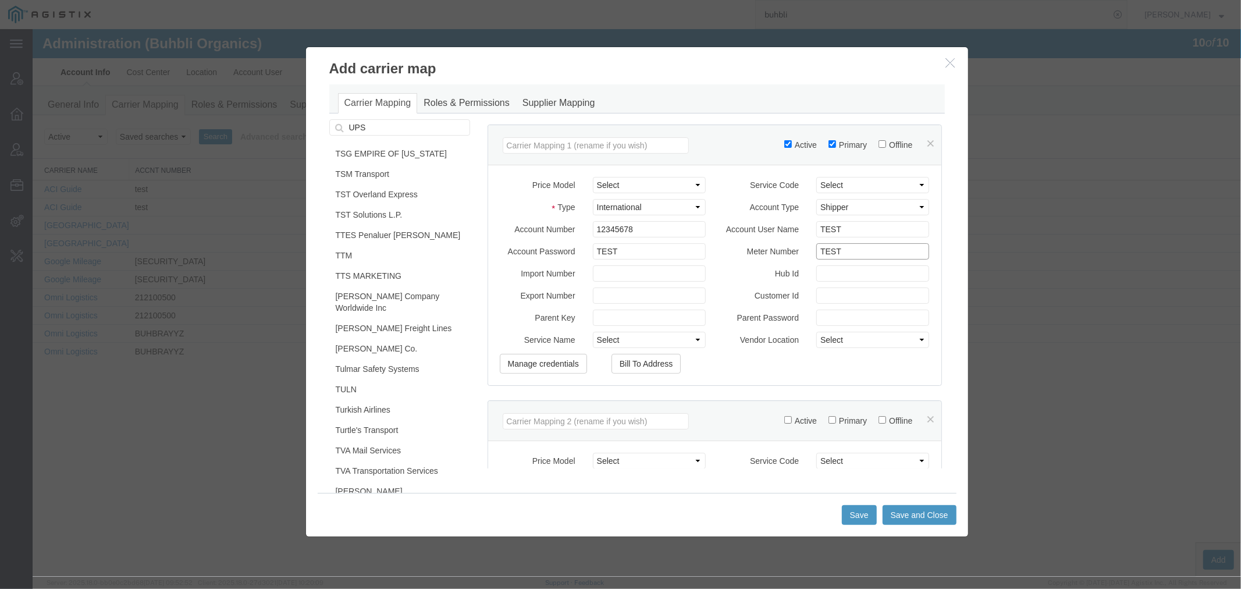
scroll to position [258, 0]
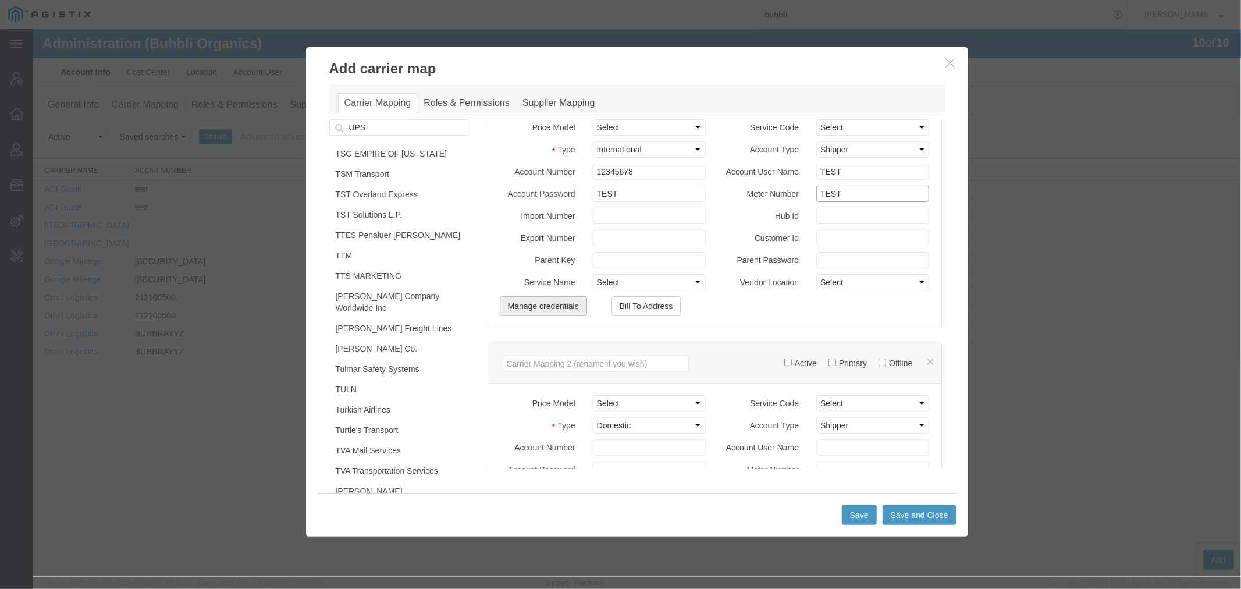
type input "TEST"
click at [559, 314] on button "Manage credentials" at bounding box center [542, 306] width 87 height 20
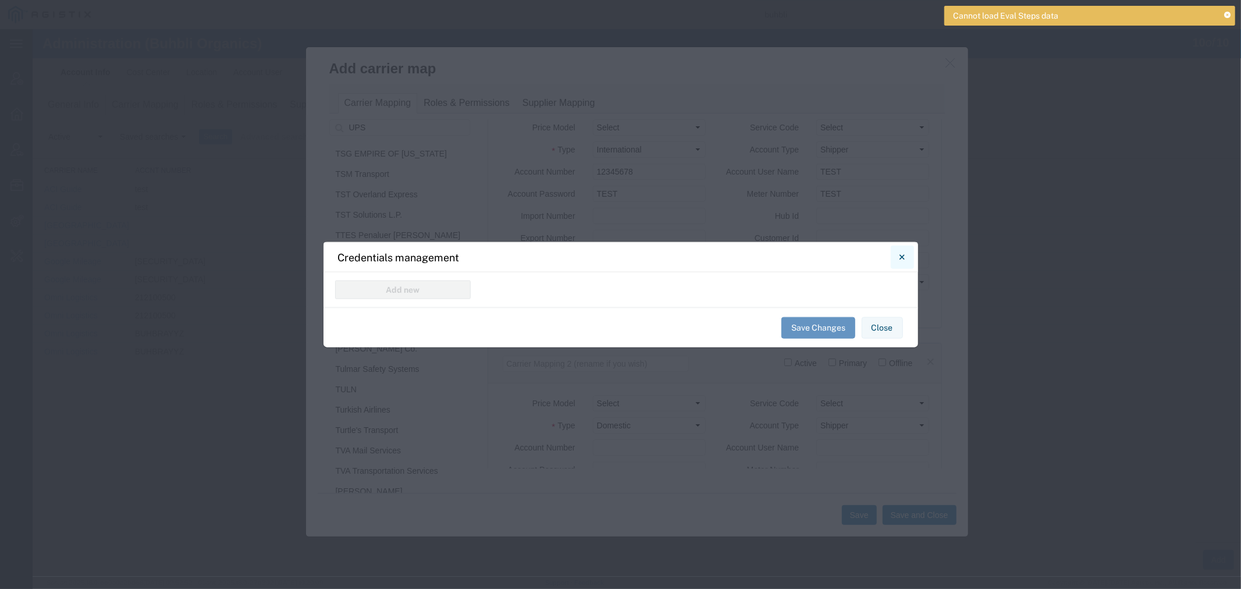
click at [906, 265] on button "Close" at bounding box center [902, 257] width 23 height 23
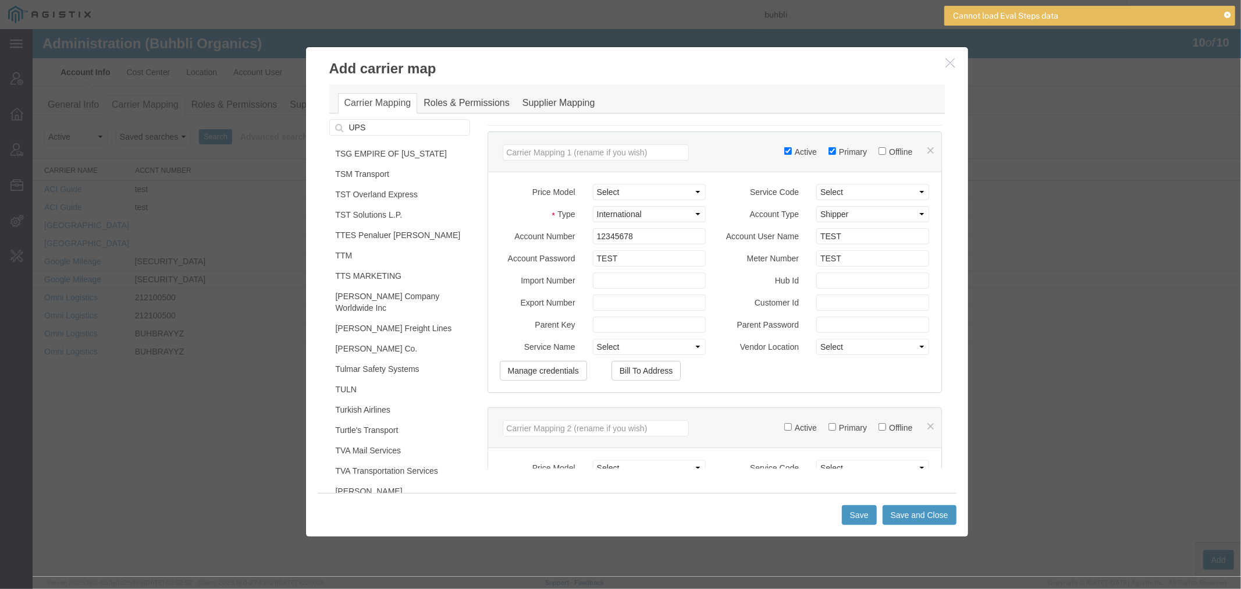
scroll to position [65, 0]
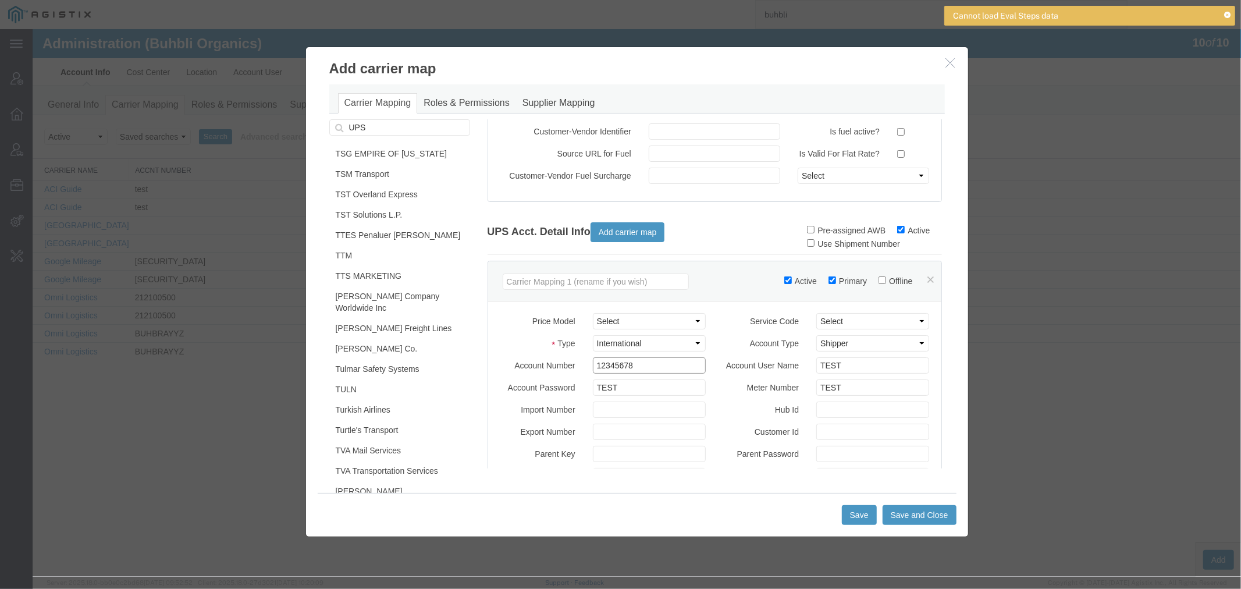
drag, startPoint x: 646, startPoint y: 378, endPoint x: 471, endPoint y: 366, distance: 175.6
click at [491, 370] on div "Account Number 12345678" at bounding box center [603, 365] width 224 height 16
drag, startPoint x: 840, startPoint y: 377, endPoint x: 740, endPoint y: 367, distance: 100.6
click at [807, 373] on div "TEST" at bounding box center [872, 365] width 130 height 16
drag, startPoint x: 642, startPoint y: 394, endPoint x: 491, endPoint y: 370, distance: 153.8
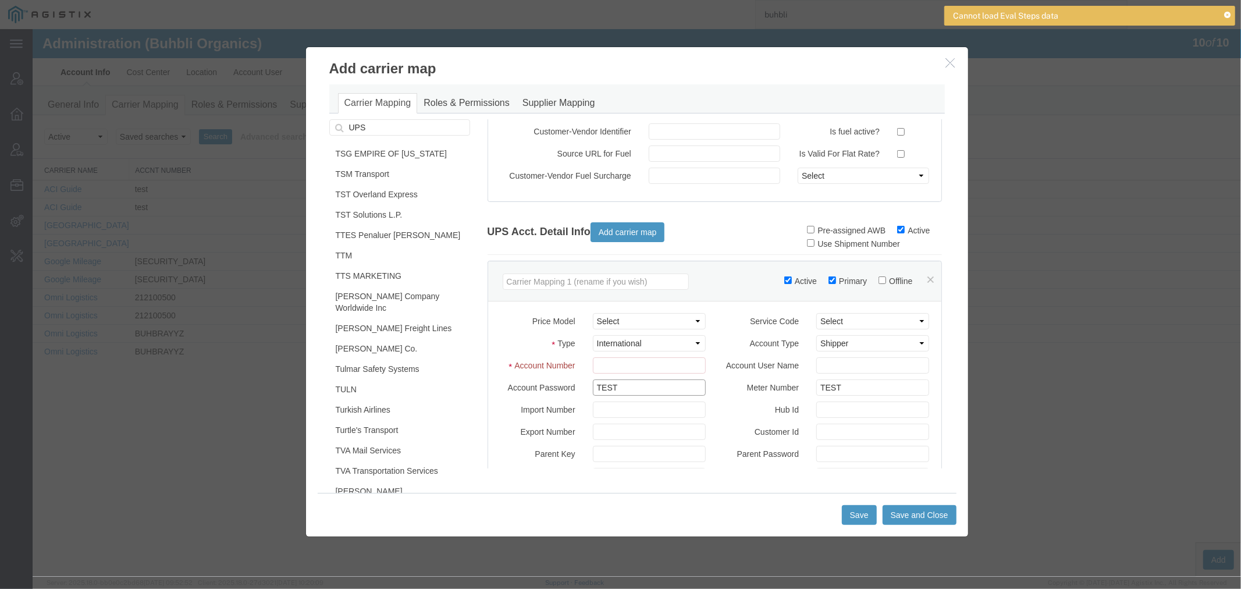
click at [527, 379] on div "Price Model Select (F639) Kalitta C/O Korean Air::ASRC_2023_c_KALW 101 Trucking…" at bounding box center [714, 411] width 430 height 197
click at [828, 283] on input "Primary" at bounding box center [832, 280] width 8 height 8
click at [828, 283] on input "Please enter Account Number Primary" at bounding box center [832, 280] width 8 height 8
click at [948, 64] on icon "button" at bounding box center [950, 62] width 9 height 10
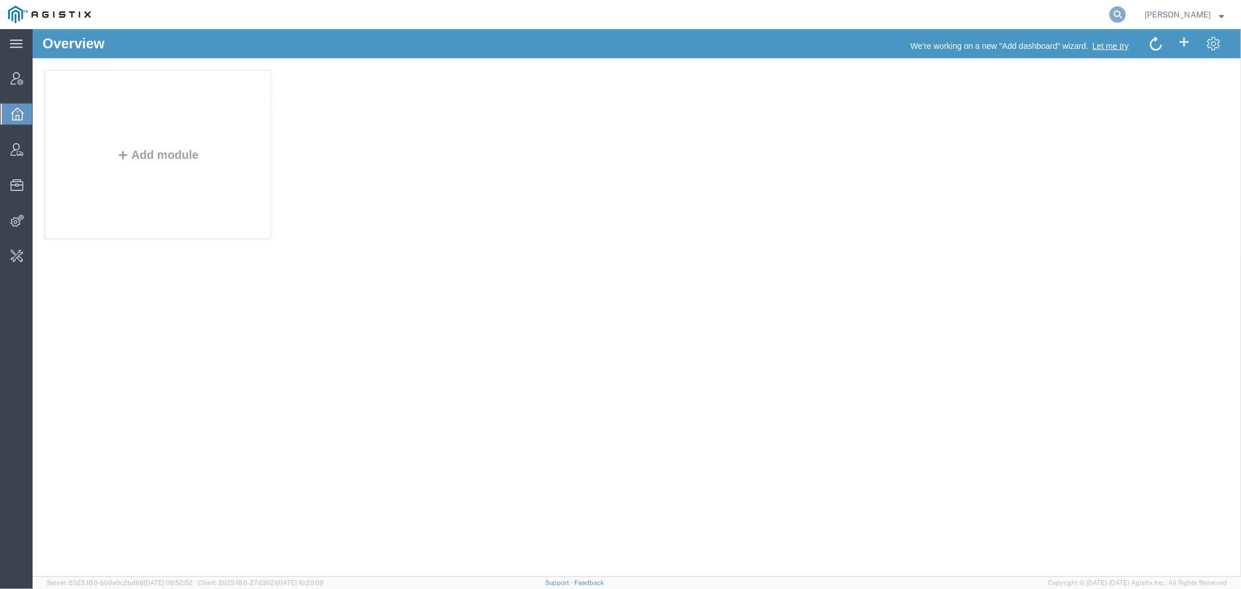
click at [1126, 19] on icon at bounding box center [1118, 14] width 16 height 16
paste input "56455610"
type input "56455610"
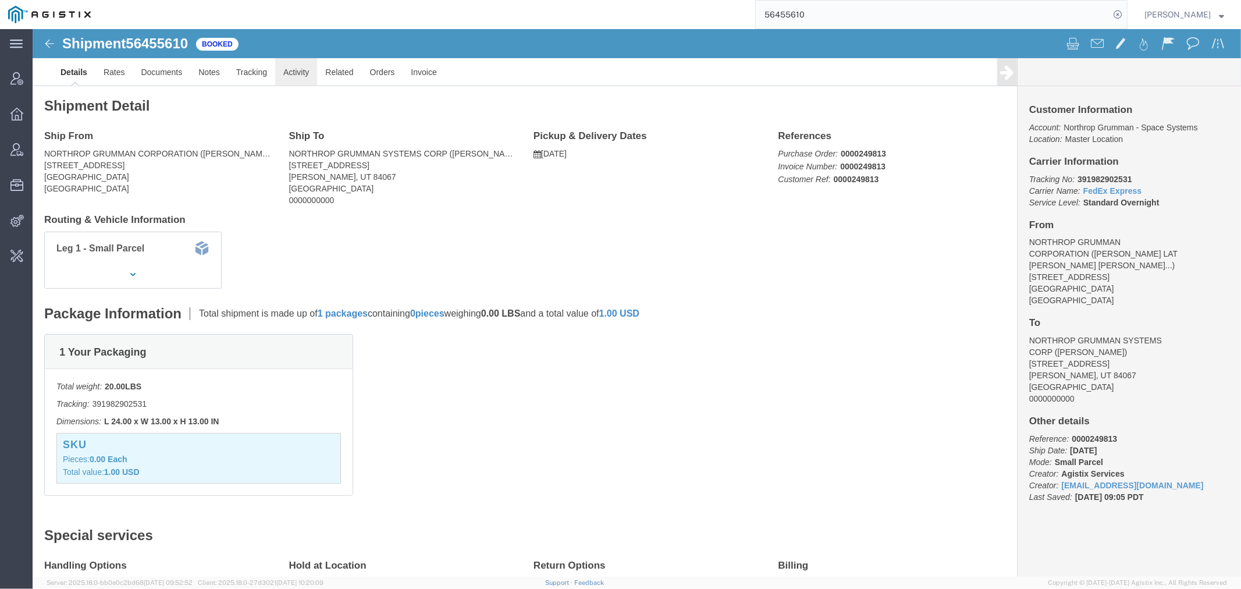
click link "Activity"
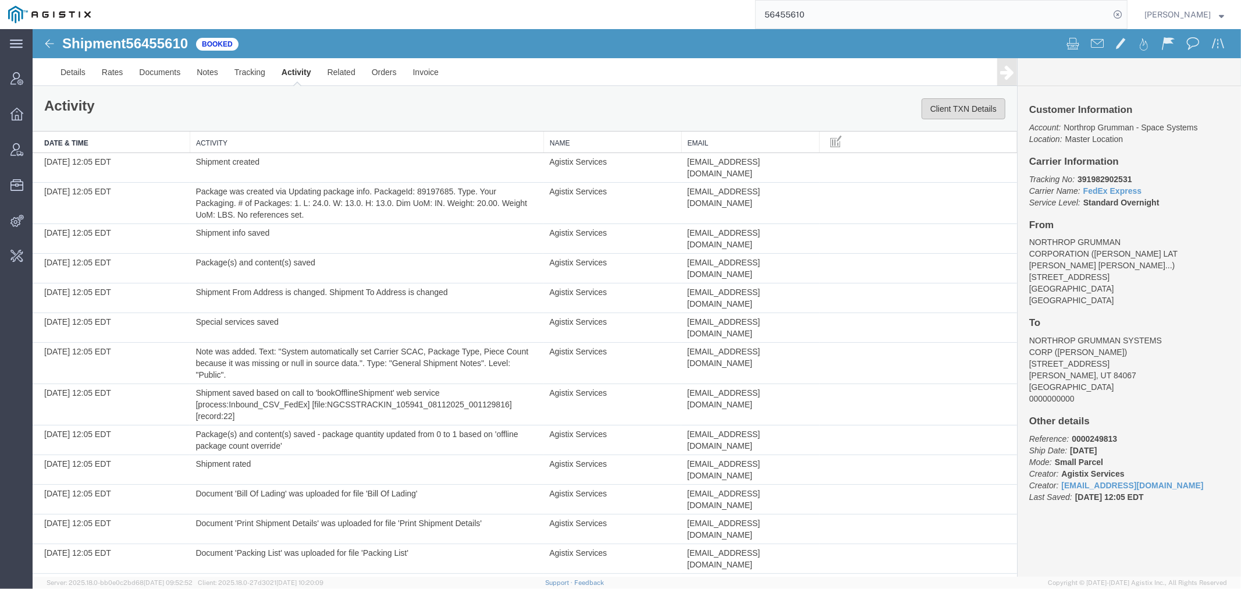
click at [968, 101] on button "Client TXN Details" at bounding box center [963, 108] width 84 height 21
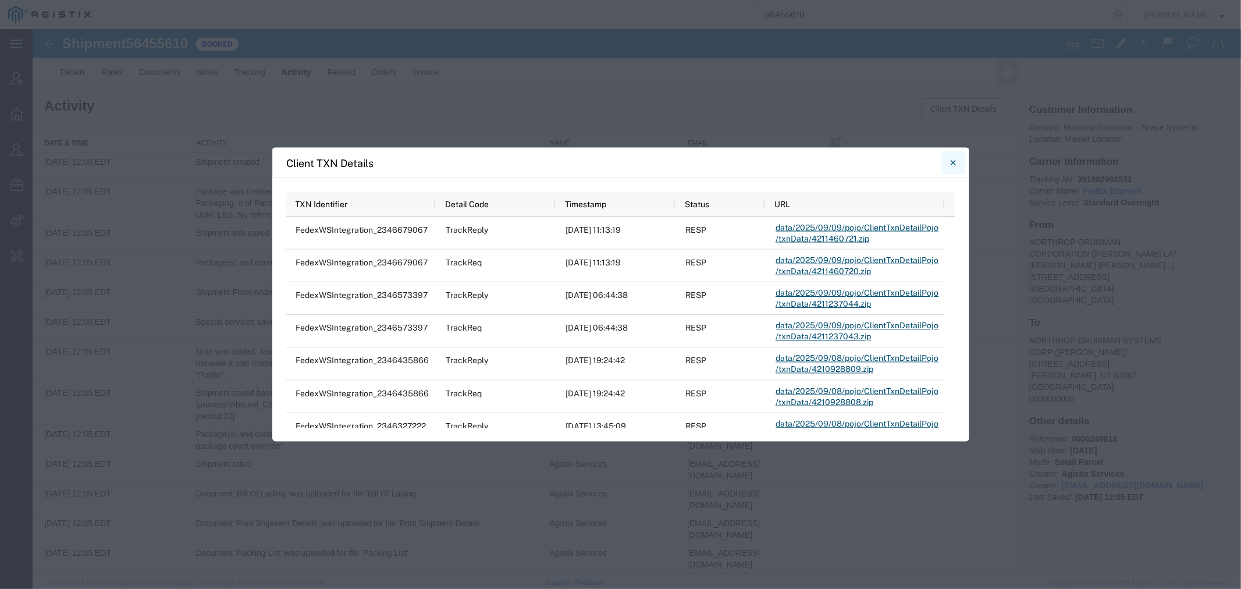
click at [951, 165] on icon "Close" at bounding box center [953, 162] width 5 height 5
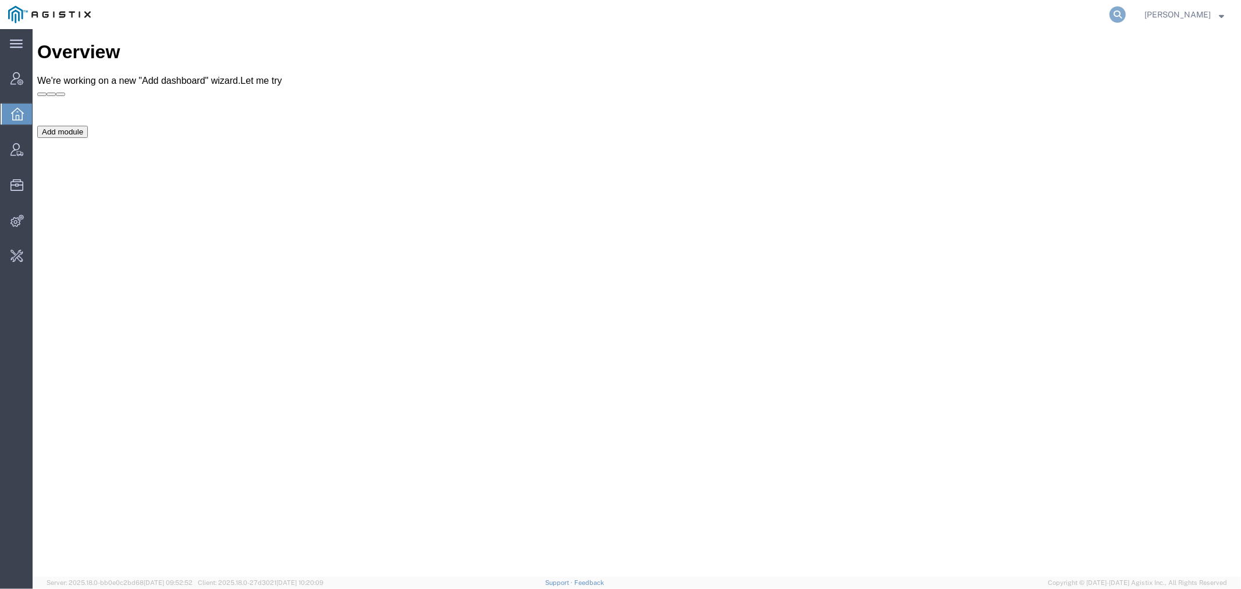
click at [1126, 10] on icon at bounding box center [1118, 14] width 16 height 16
type input "buhbli"
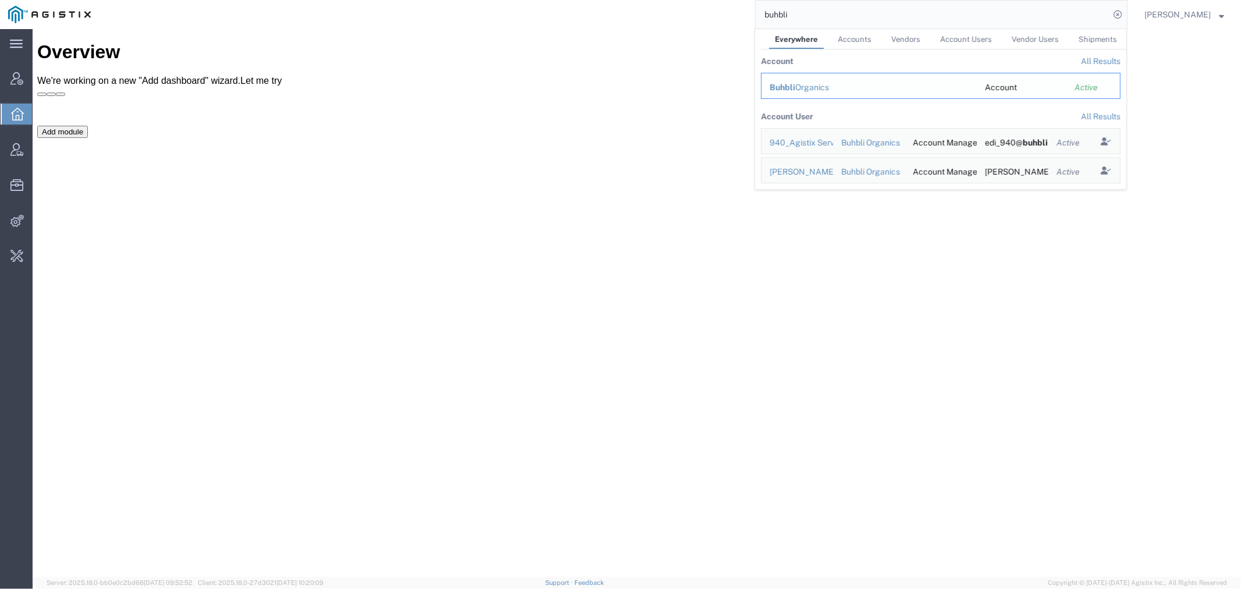
click at [812, 74] on td "Buhbli Organics" at bounding box center [869, 86] width 216 height 26
click at [796, 86] on span "Buhbli" at bounding box center [783, 87] width 26 height 9
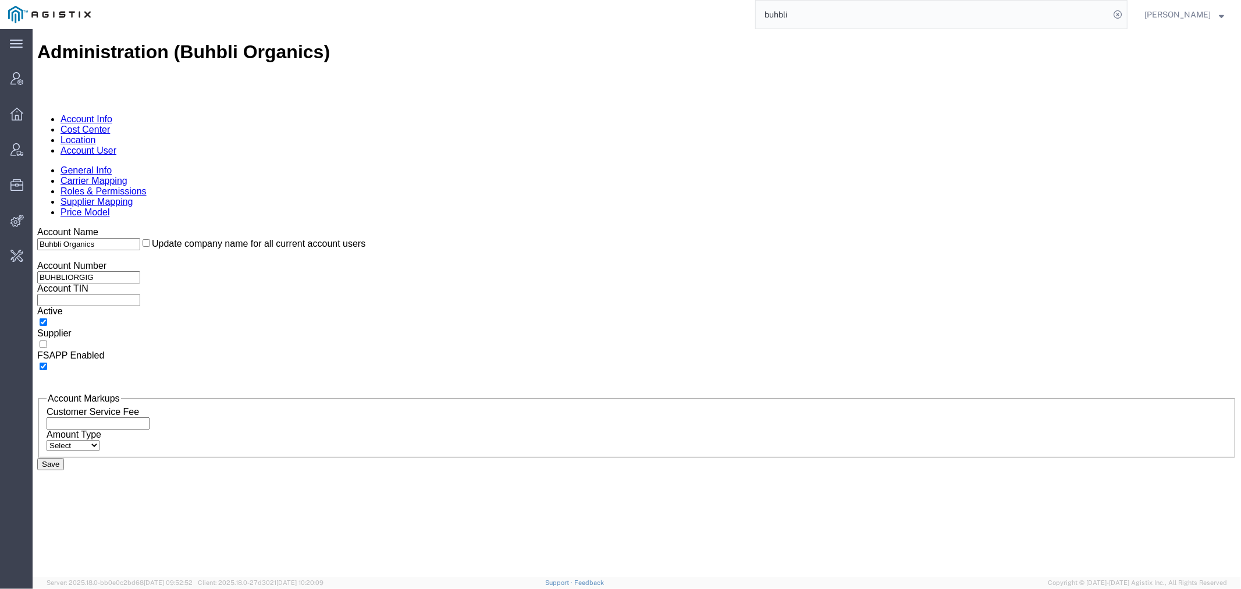
click at [127, 175] on link "Carrier Mapping" at bounding box center [93, 180] width 67 height 10
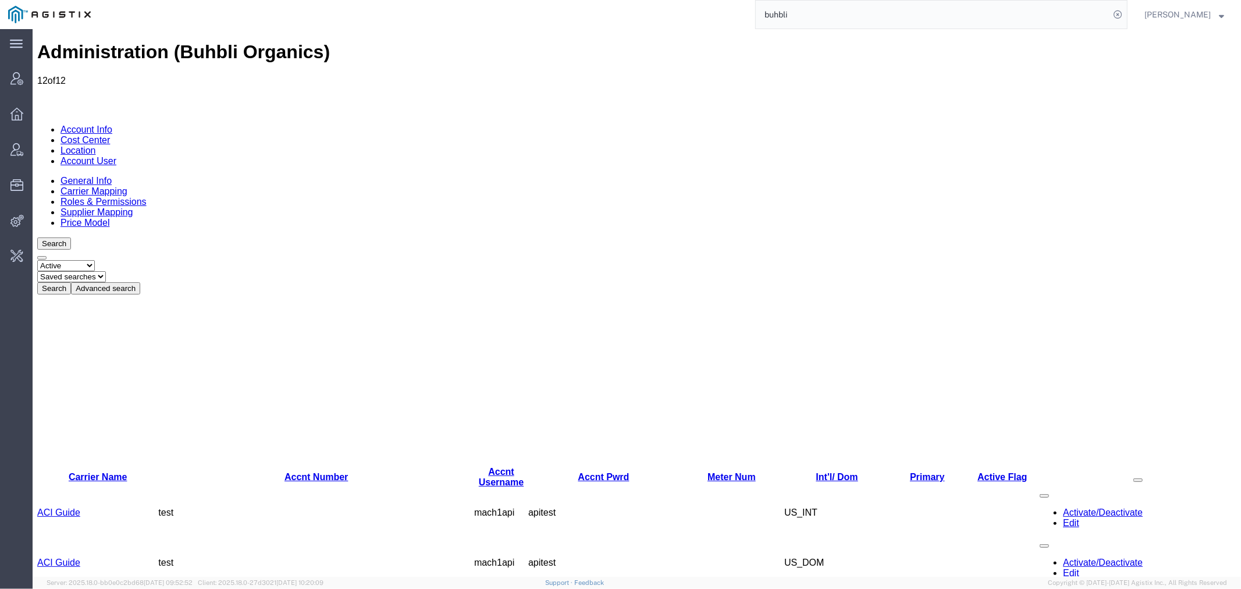
drag, startPoint x: 50, startPoint y: 368, endPoint x: 339, endPoint y: 397, distance: 290.1
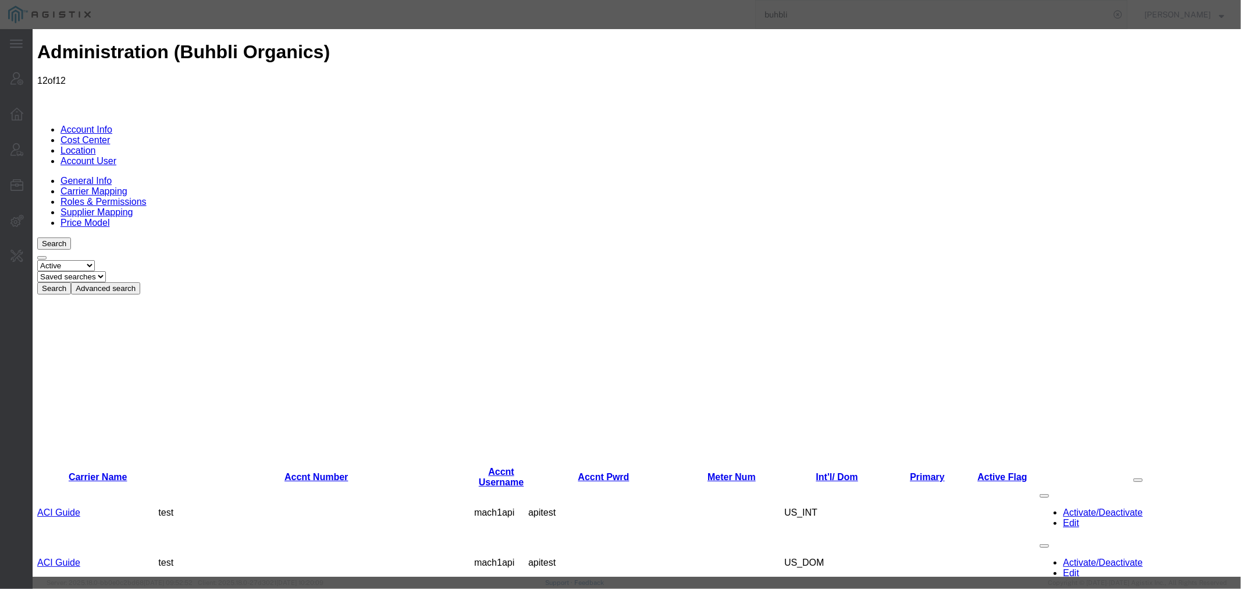
type input "UPS"
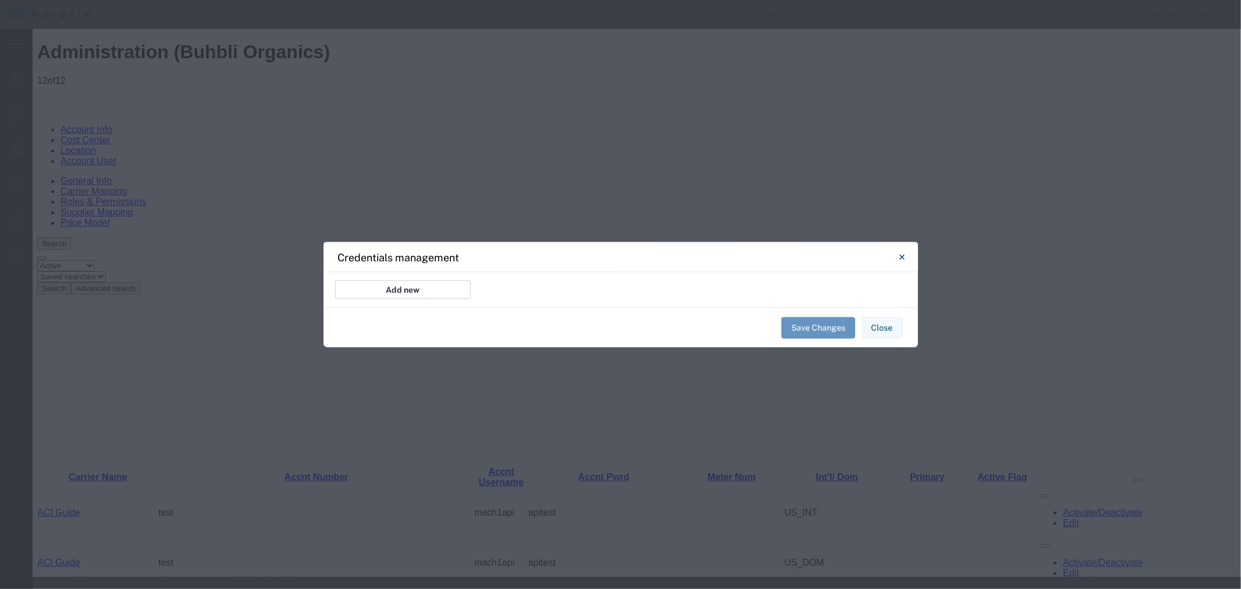
click at [440, 294] on button "Add new" at bounding box center [403, 290] width 136 height 19
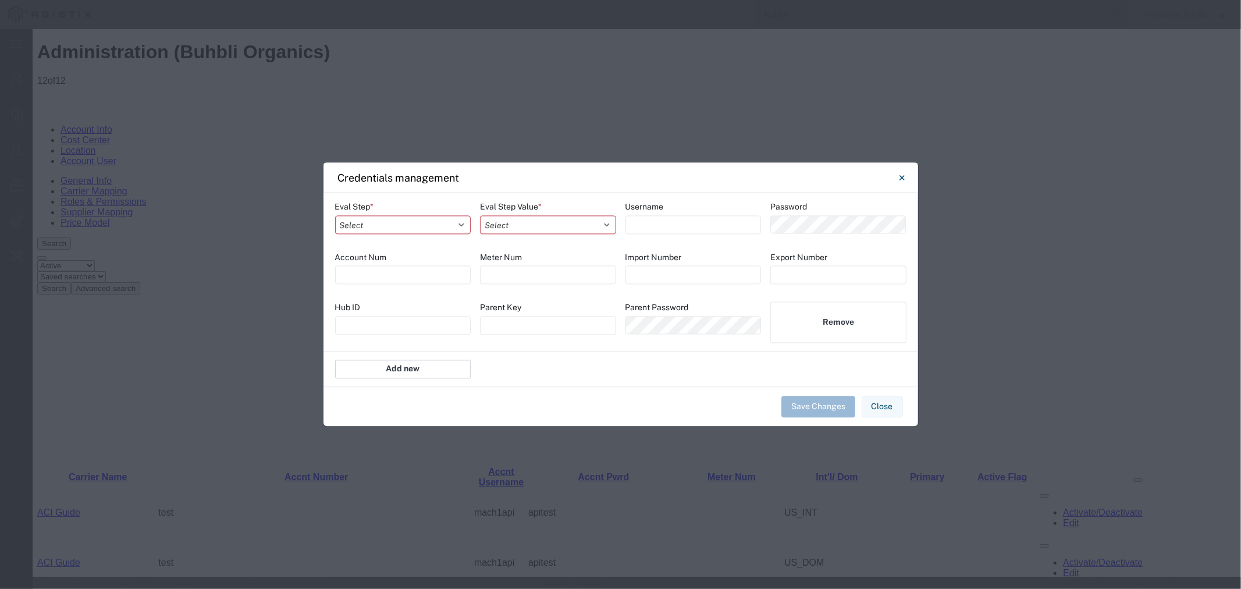
type input "cvirgilio@agistix.com"
click at [414, 222] on select "Select Account Registration Airport All Bid Pricing Calendar Cancel consolidati…" at bounding box center [403, 224] width 136 height 19
select select "TRACKING"
click at [335, 215] on select "Select Account Registration Airport All Bid Pricing Calendar Cancel consolidati…" at bounding box center [403, 224] width 136 height 19
select select "UPS_REST_INTEGRATION"
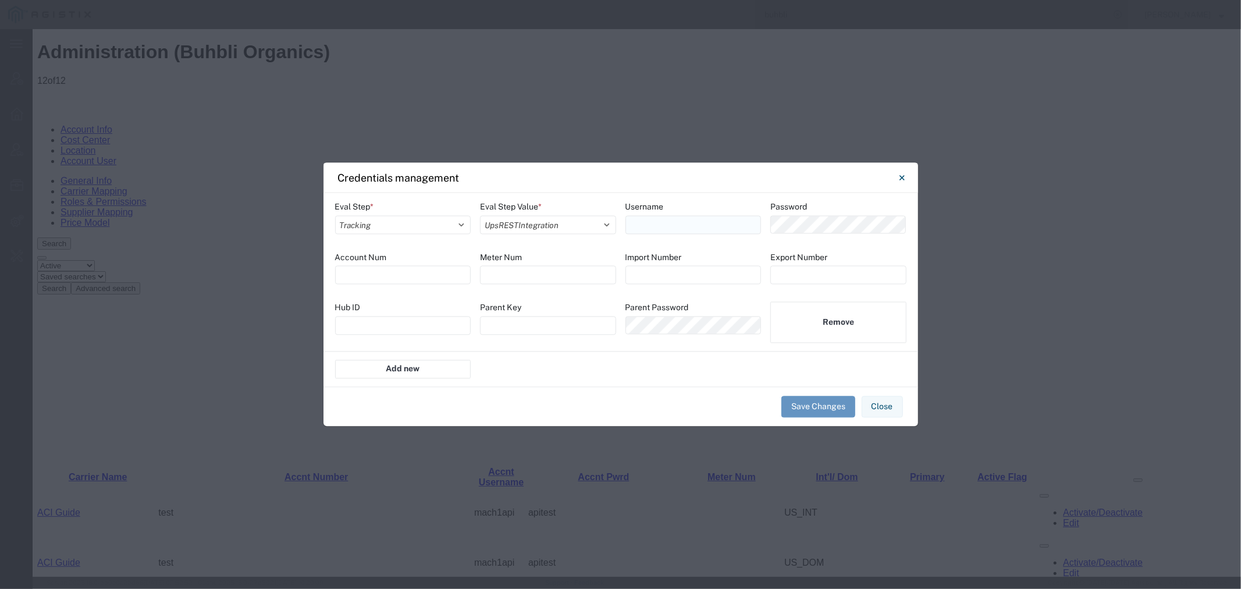
click at [685, 223] on input at bounding box center [694, 224] width 136 height 19
paste input "64AyhNzJlAVPfDG0zf3j9TyjaztYROTyOAmzxAI2vPTQ3NCB"
type input "64AyhNzJlAVPfDG0zf3j9TyjaztYROTyOAmzxAI2vPTQ3NCB"
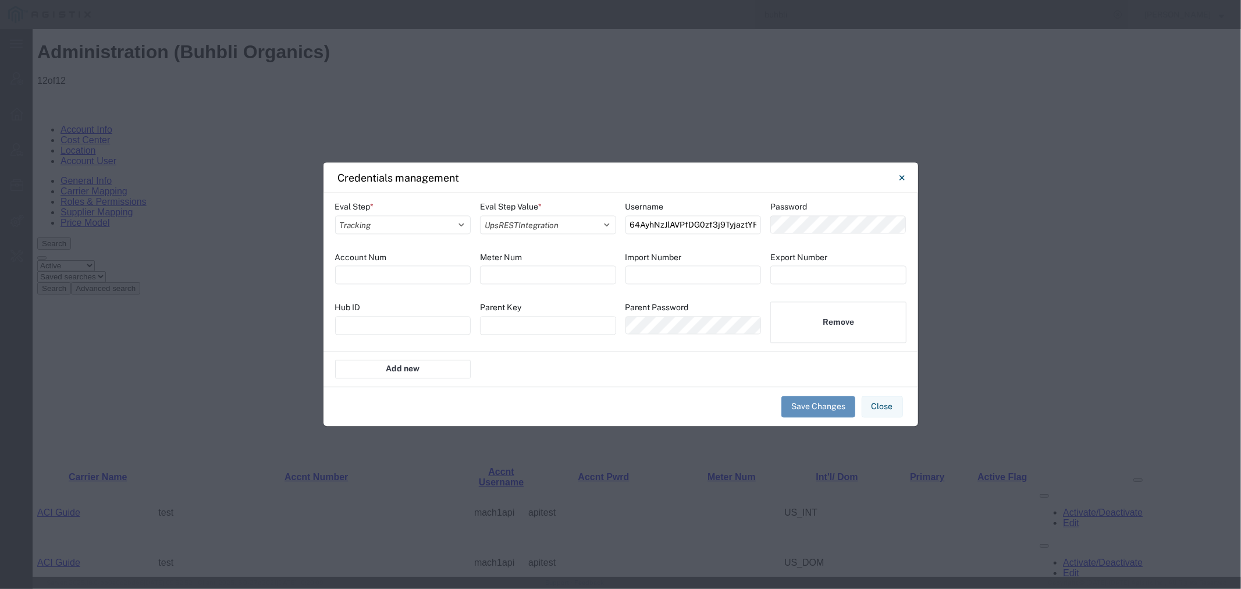
click at [815, 410] on button "Save Changes" at bounding box center [819, 407] width 74 height 22
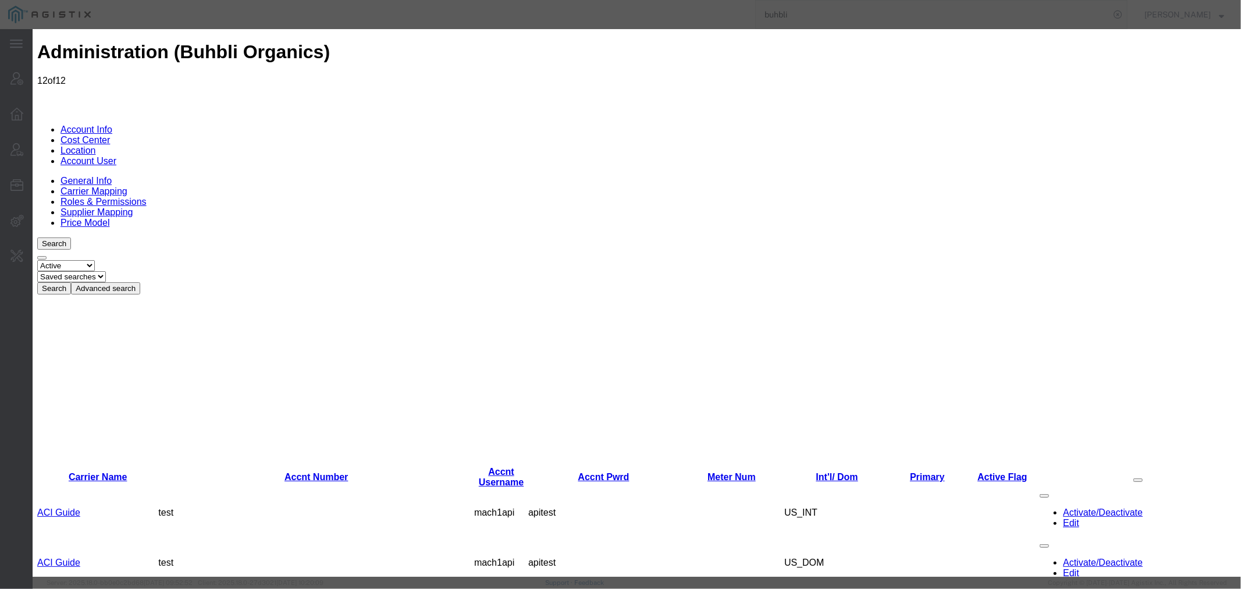
scroll to position [448, 0]
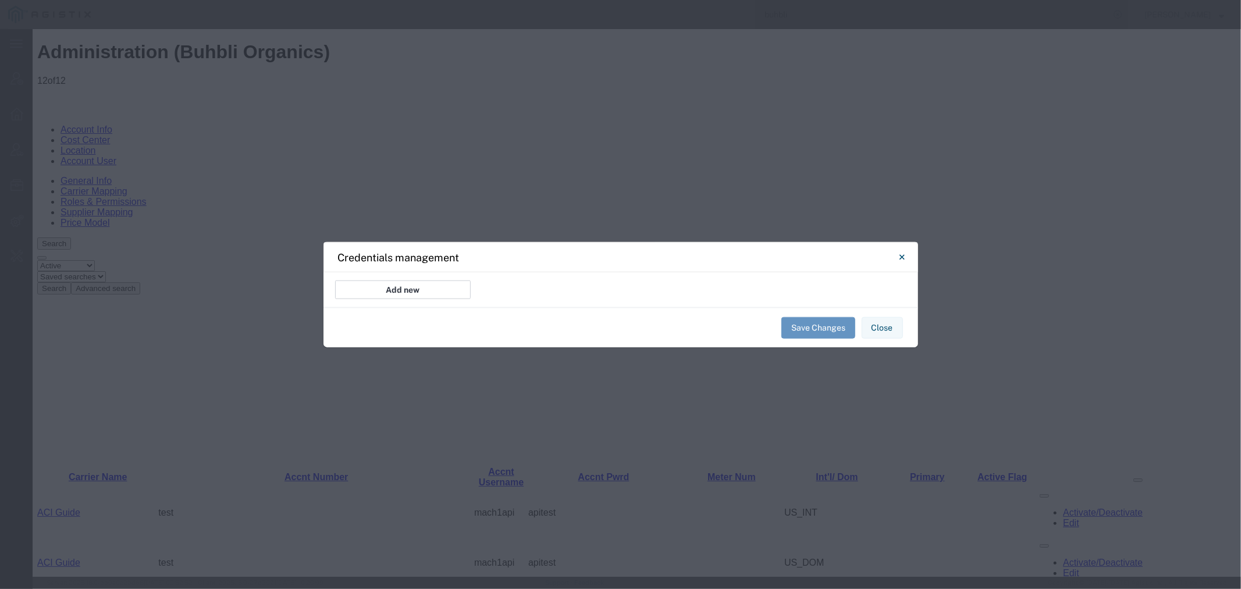
click at [402, 286] on button "Add new" at bounding box center [403, 290] width 136 height 19
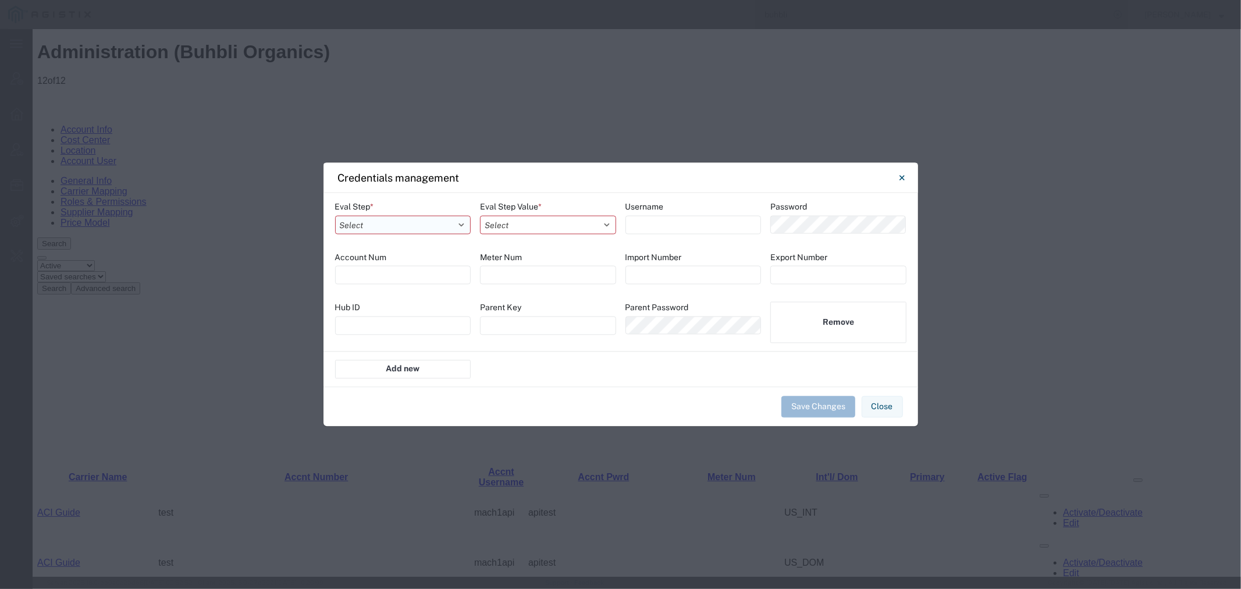
type input "cvirgilio@agistix.com"
click at [402, 227] on select "Select Account Registration Airport All Bid Pricing Calendar Cancel consolidati…" at bounding box center [403, 224] width 136 height 19
select select "TRACKING"
click at [335, 215] on select "Select Account Registration Airport All Bid Pricing Calendar Cancel consolidati…" at bounding box center [403, 224] width 136 height 19
click at [536, 233] on select "Select AAACooperWSIntegration ABFFreightSystemWSIntegration AesIntegration All …" at bounding box center [548, 224] width 136 height 19
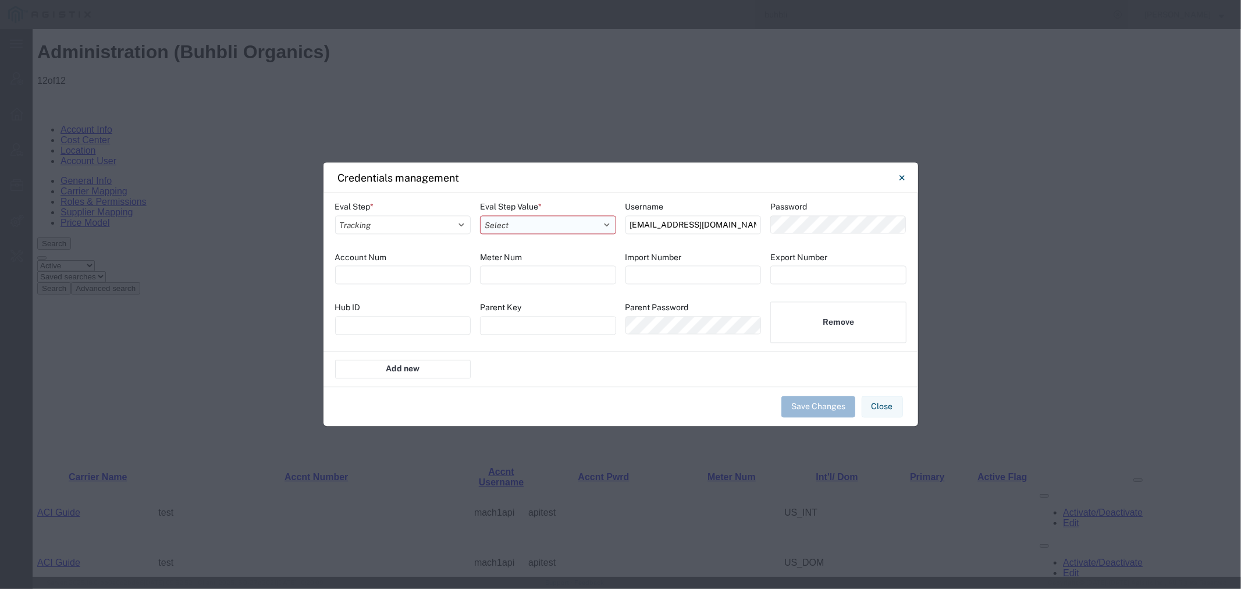
select select "UPS_REST_INTEGRATION"
click at [480, 215] on select "Select AAACooperWSIntegration ABFFreightSystemWSIntegration AesIntegration All …" at bounding box center [548, 224] width 136 height 19
drag, startPoint x: 718, startPoint y: 226, endPoint x: 525, endPoint y: 225, distance: 192.6
click at [525, 225] on div "Eval Step * Select Account Registration Airport All Bid Pricing Calendar Cancel…" at bounding box center [621, 272] width 595 height 159
paste input "64AyhNzJlAVPfDG0zf3j9TyjaztYROTyOAmzxAI2vPTQ3NCB"
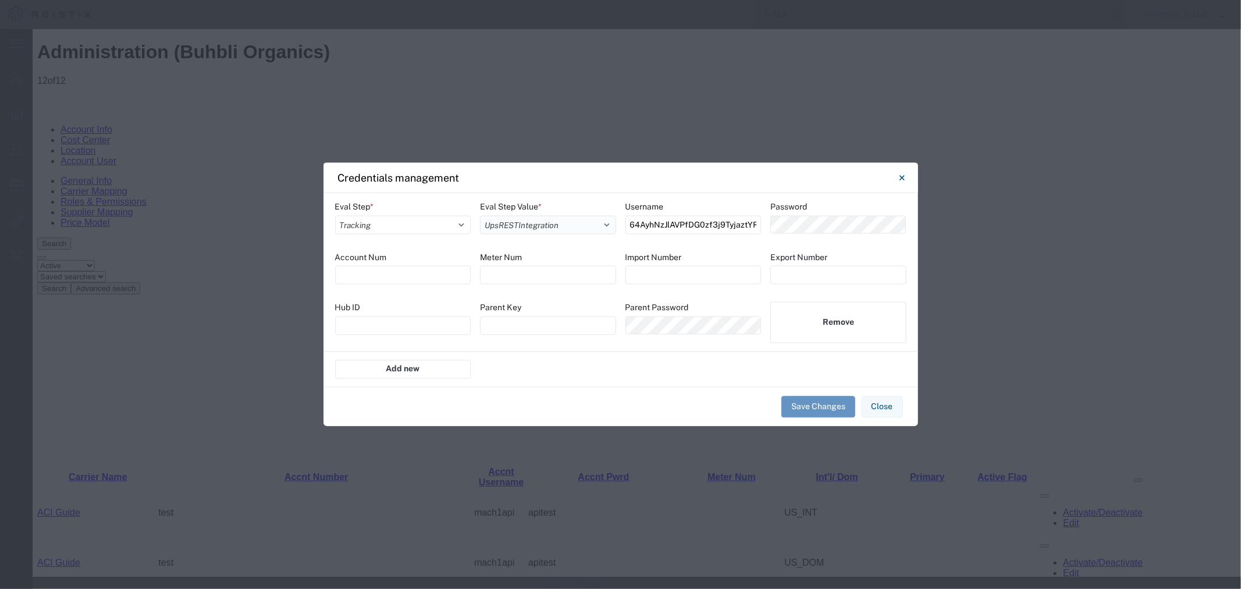
scroll to position [0, 99]
type input "64AyhNzJlAVPfDG0zf3j9TyjaztYROTyOAmzxAI2vPTQ3NCB"
click at [660, 216] on div "Eval Step * Select Account Registration Airport All Bid Pricing Calendar Cancel…" at bounding box center [621, 272] width 595 height 159
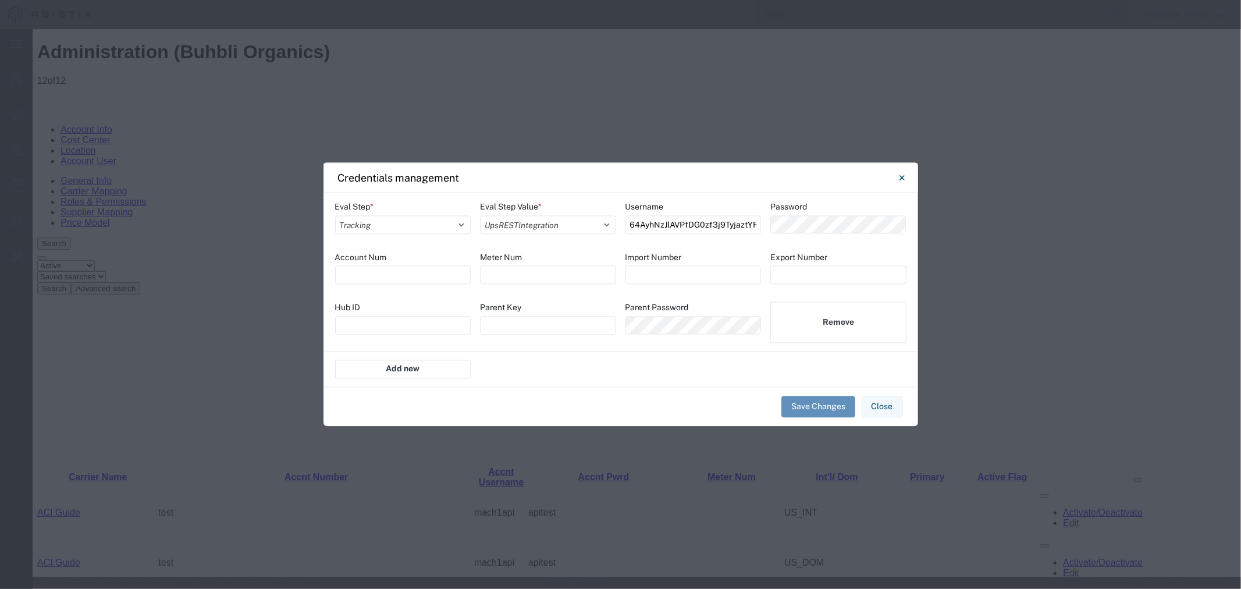
click at [798, 406] on button "Save Changes" at bounding box center [819, 407] width 74 height 22
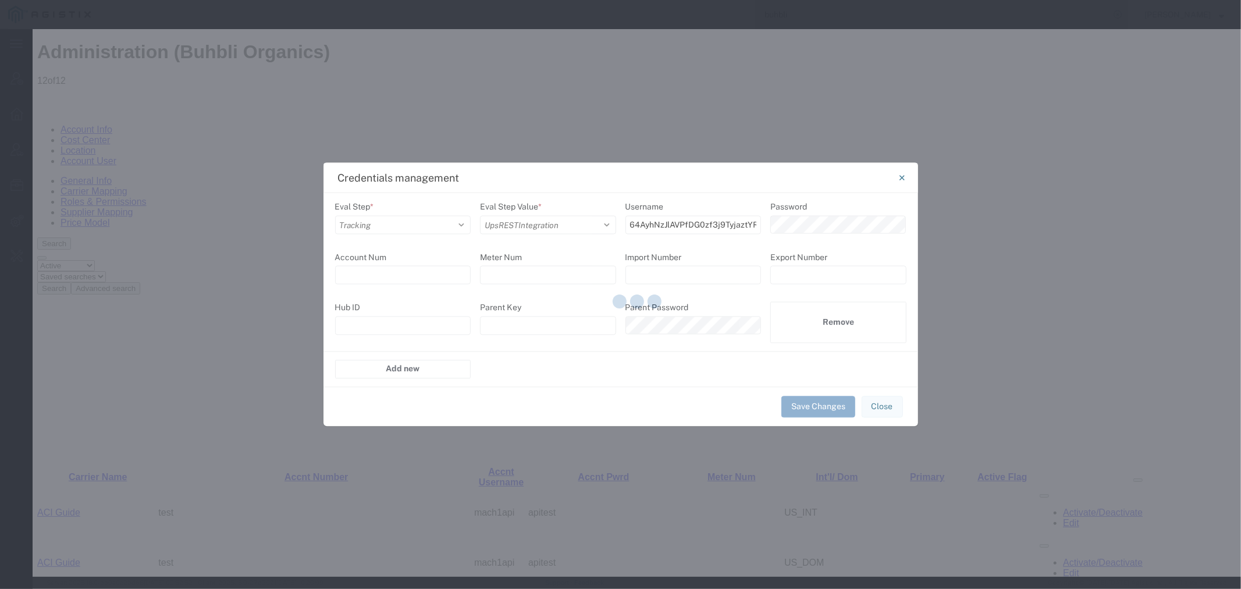
scroll to position [0, 0]
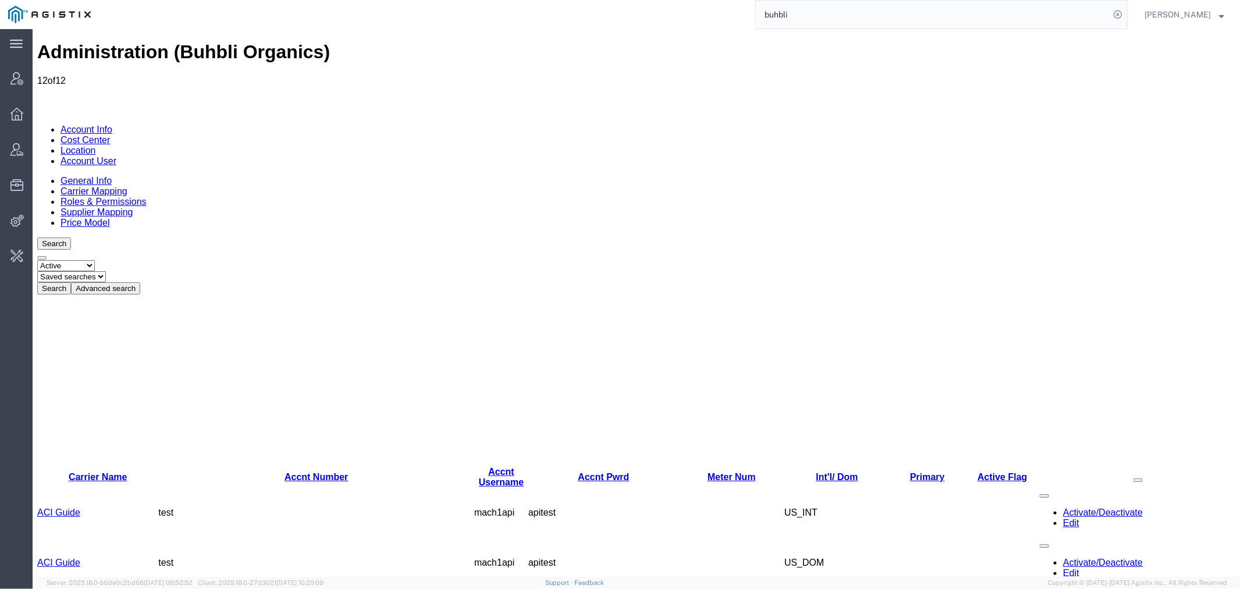
click at [116, 155] on link "Account User" at bounding box center [88, 160] width 56 height 10
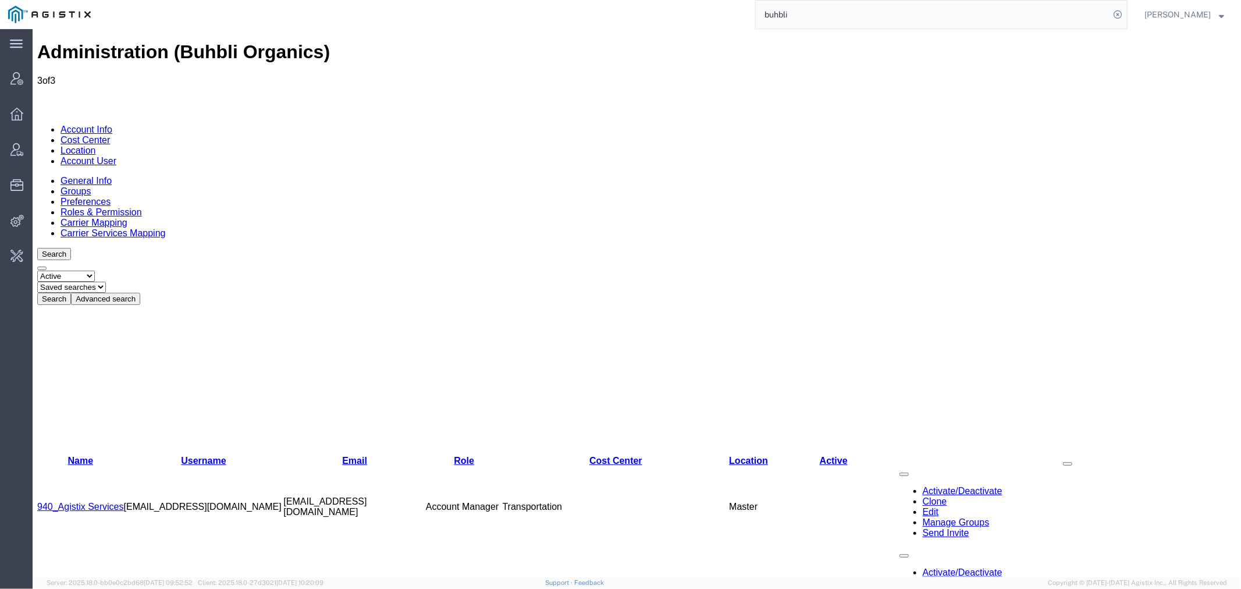
click at [73, 583] on link "Agistix Services" at bounding box center [70, 588] width 66 height 10
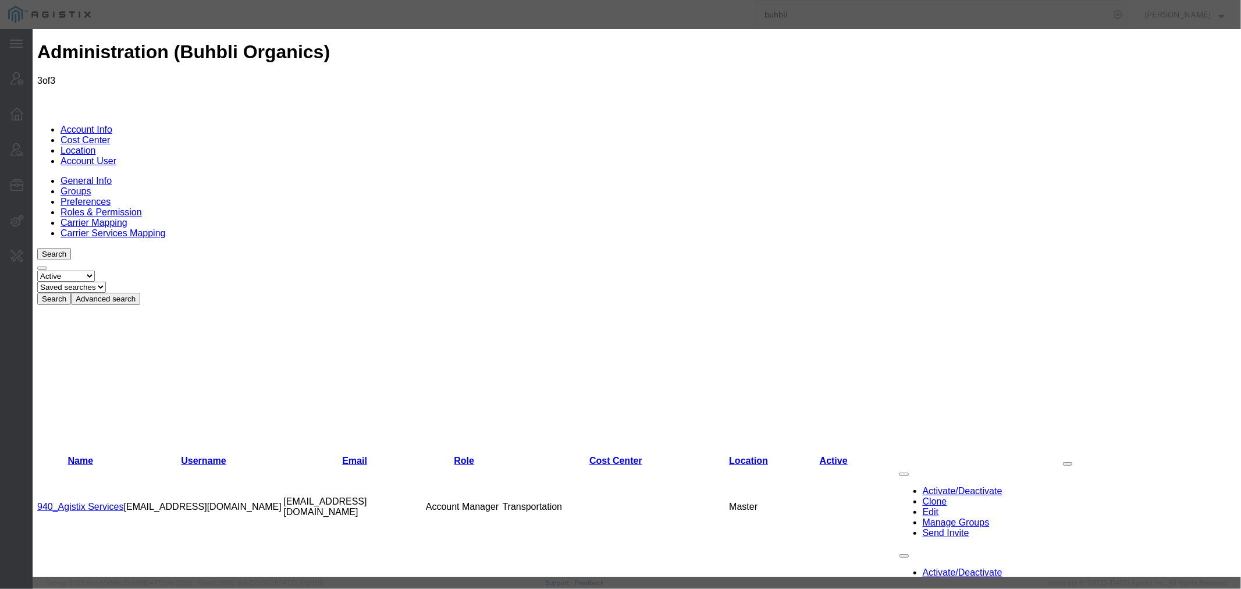
select select "COSTCENTER"
select select "66651"
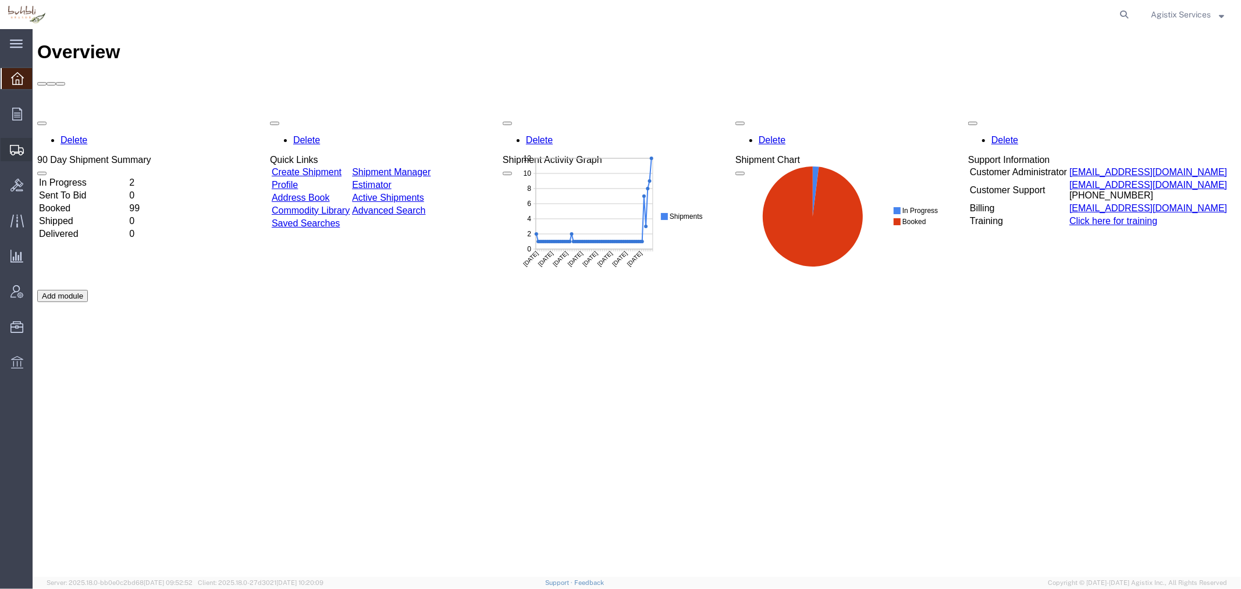
click at [0, 0] on span "Shipment Manager" at bounding box center [0, 0] width 0 height 0
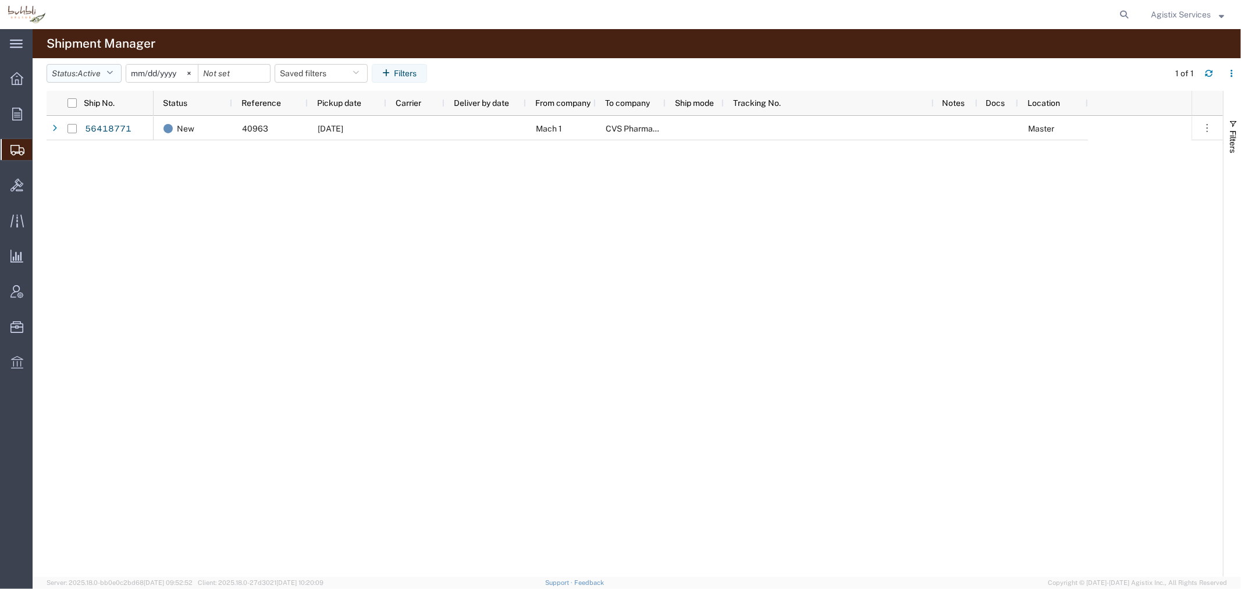
click at [98, 73] on span "Active" at bounding box center [88, 73] width 23 height 9
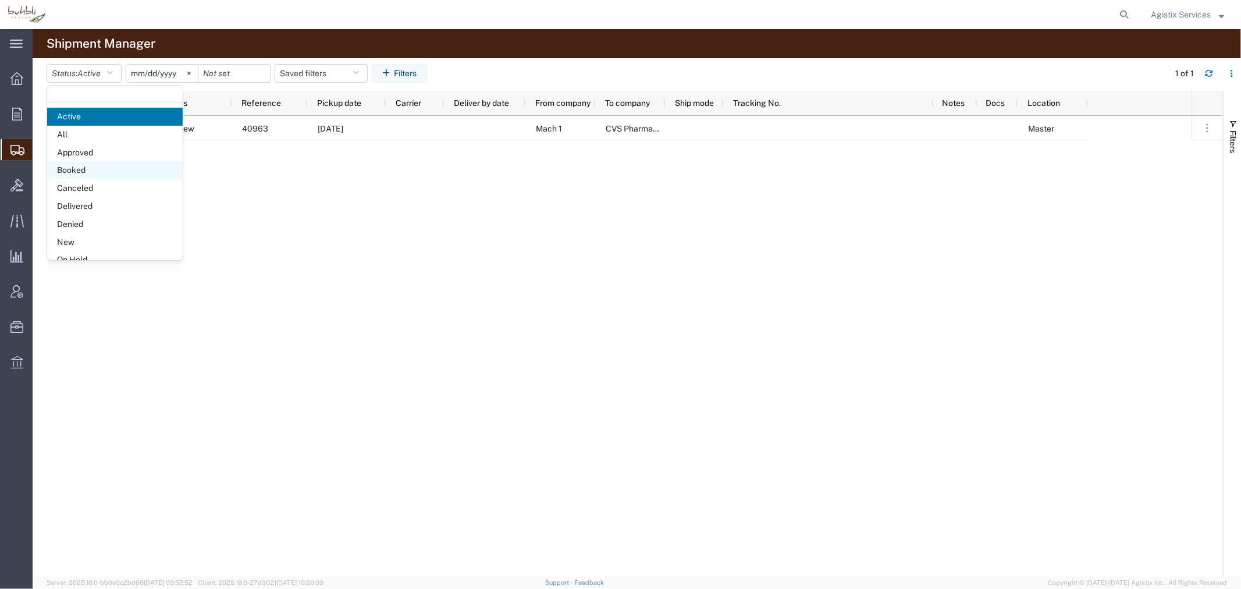
click at [90, 167] on span "Booked" at bounding box center [115, 170] width 136 height 18
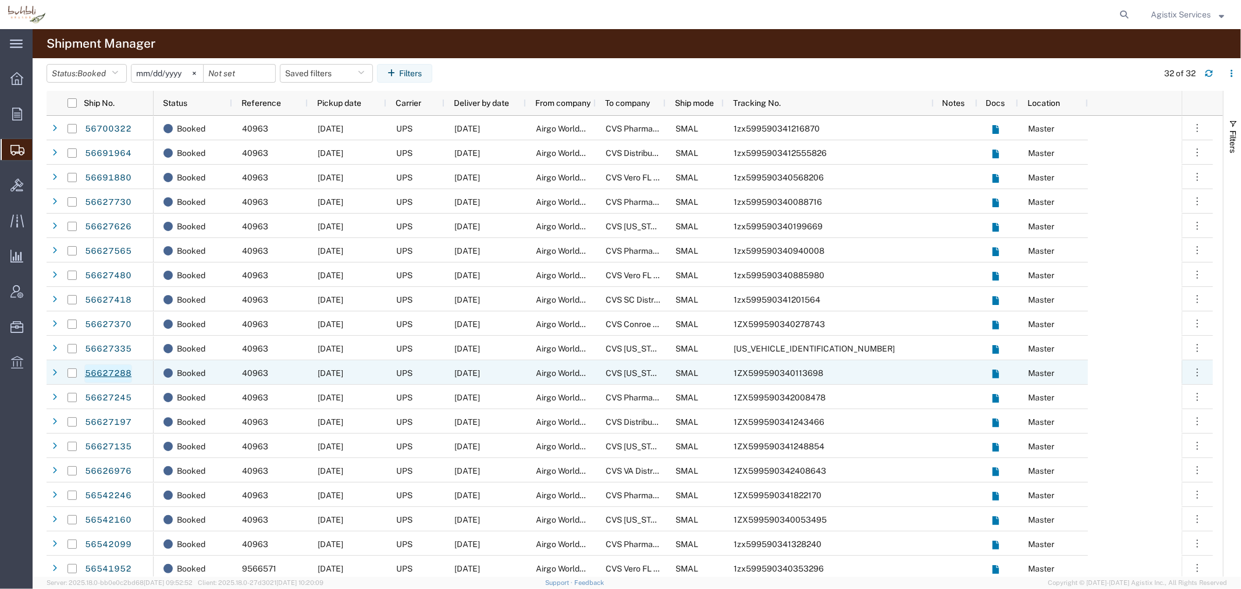
click at [91, 379] on link "56627288" at bounding box center [108, 373] width 48 height 19
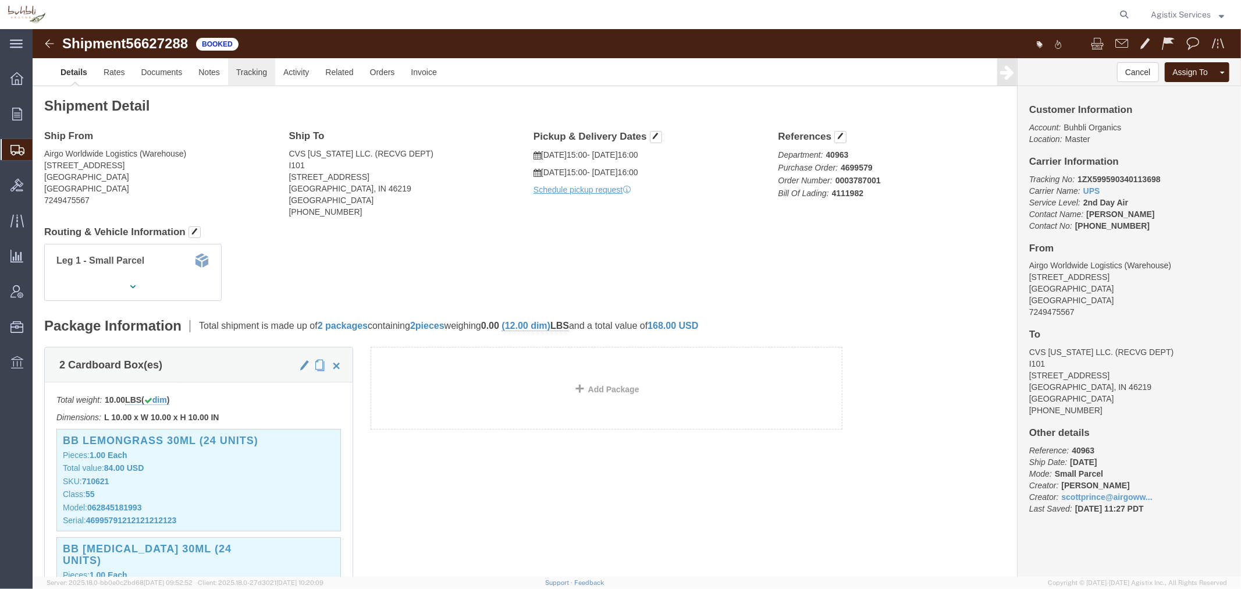
click link "Tracking"
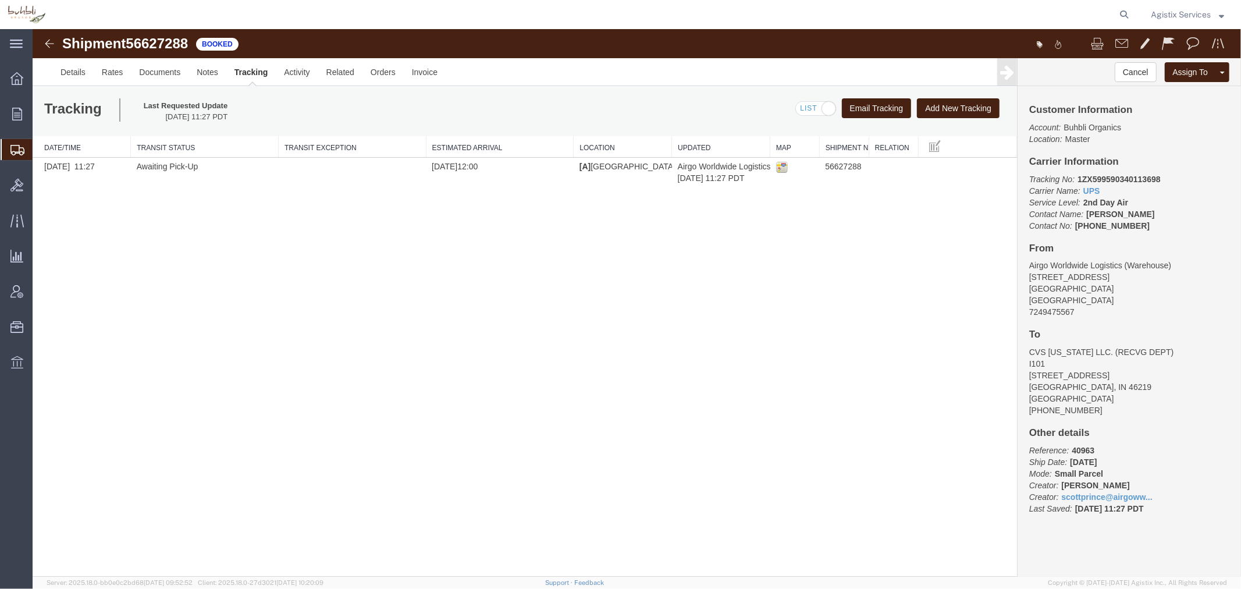
click at [254, 74] on link "Tracking" at bounding box center [251, 72] width 50 height 28
click at [259, 70] on link "Tracking" at bounding box center [251, 72] width 50 height 28
